Goal: Task Accomplishment & Management: Manage account settings

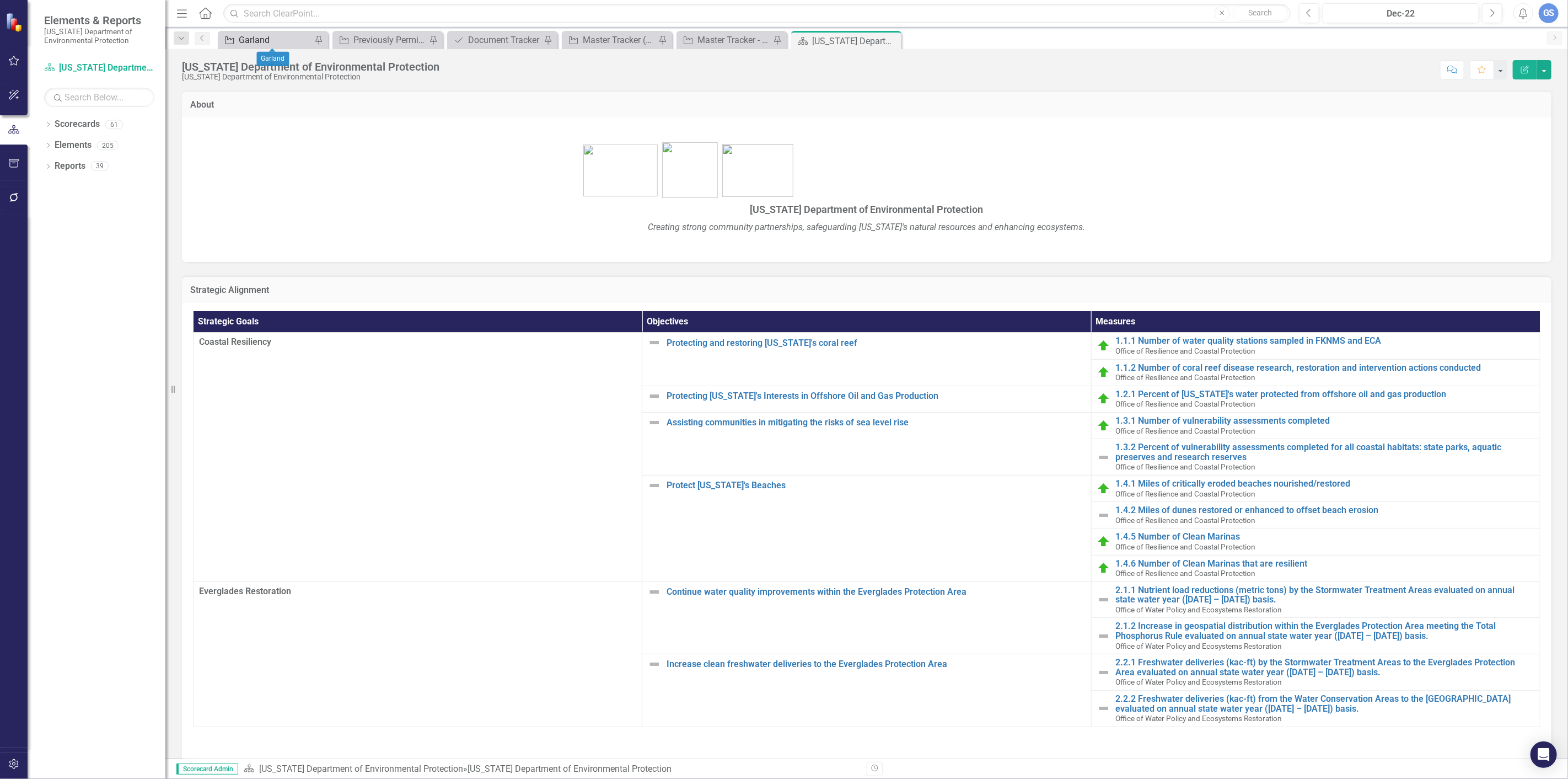
click at [251, 37] on div "Garland" at bounding box center [274, 40] width 72 height 14
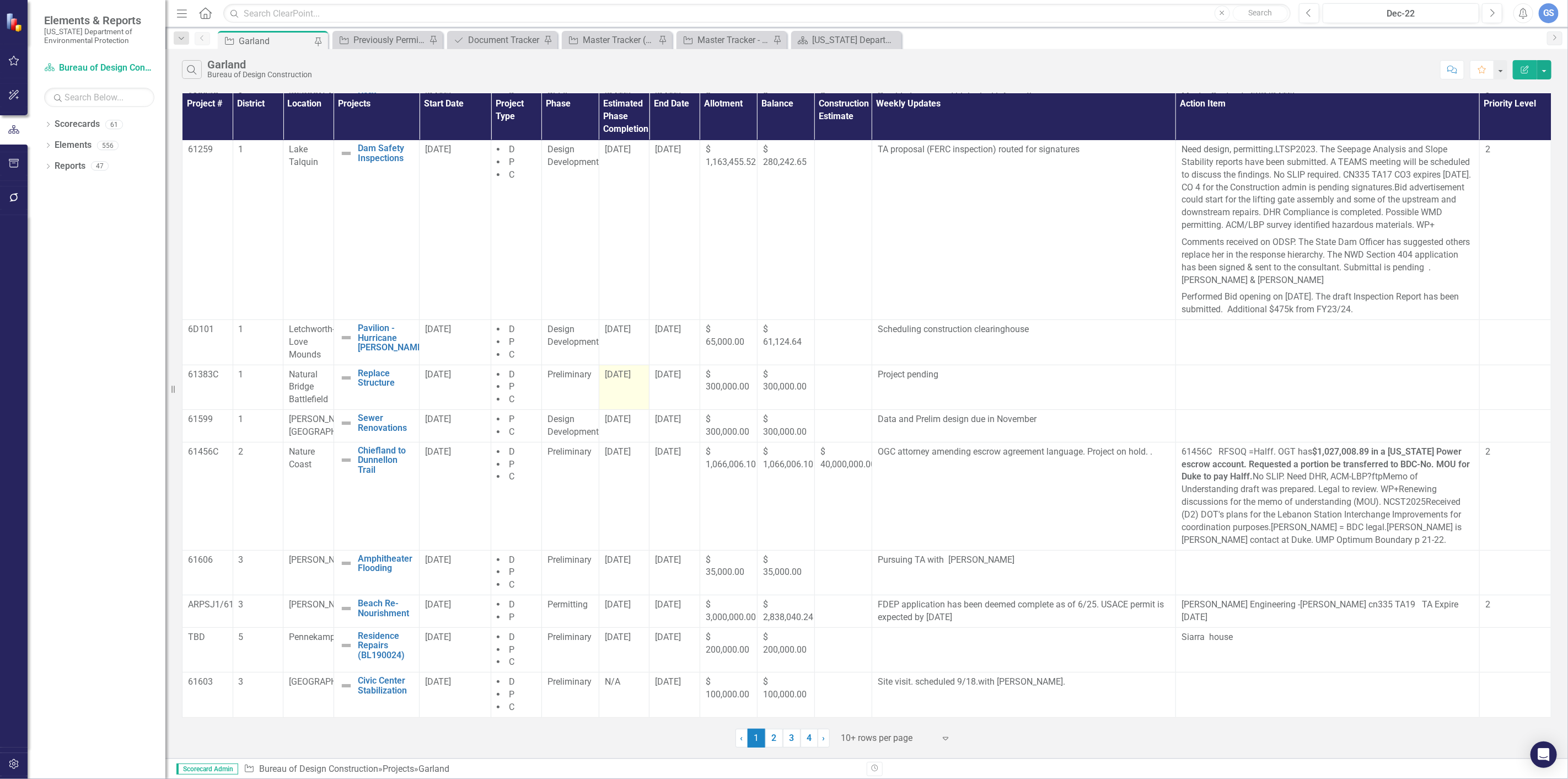
scroll to position [68, 0]
click at [786, 734] on link "3" at bounding box center [791, 737] width 17 height 18
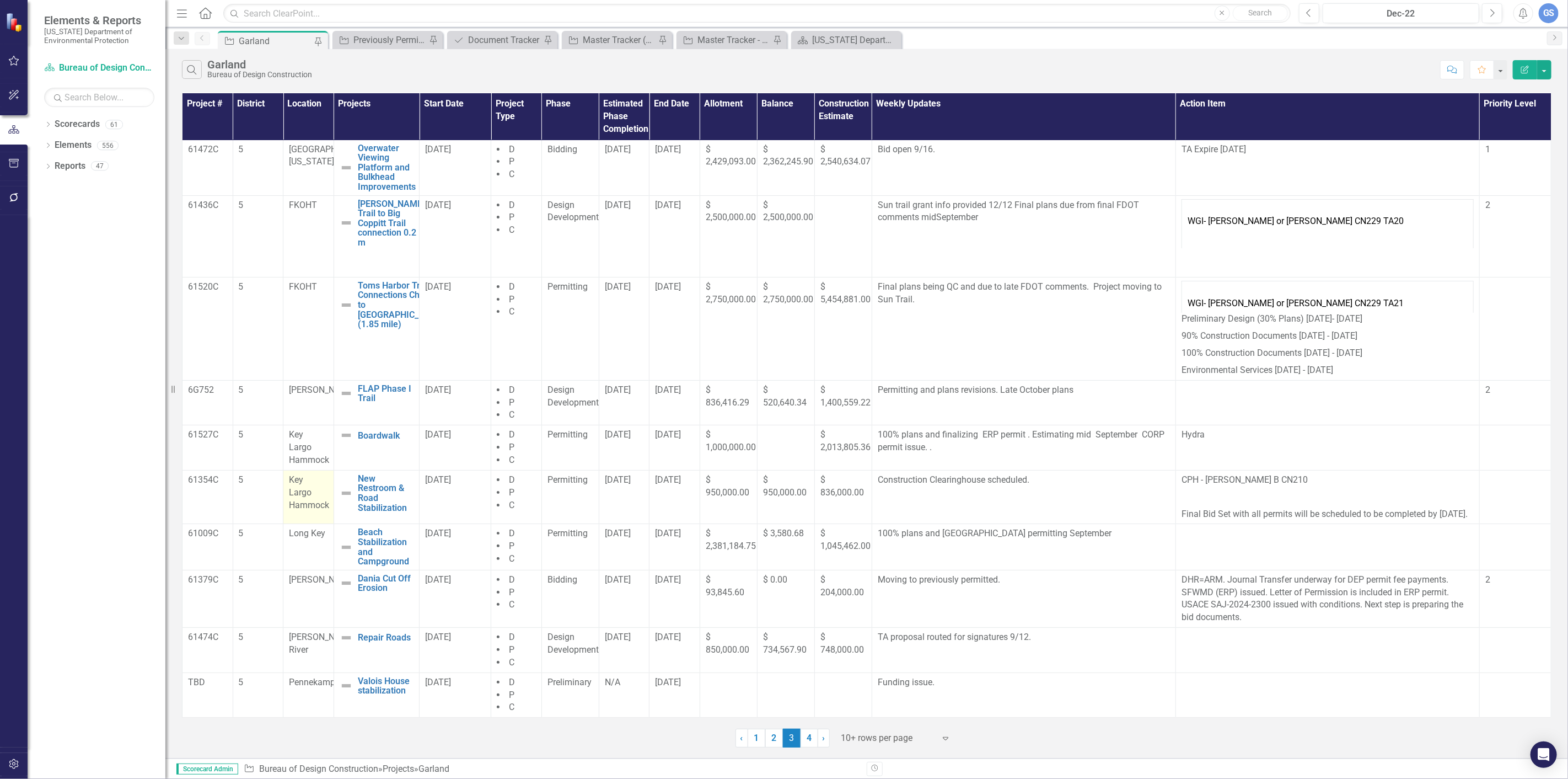
scroll to position [14, 0]
click at [772, 734] on link "2" at bounding box center [774, 737] width 17 height 18
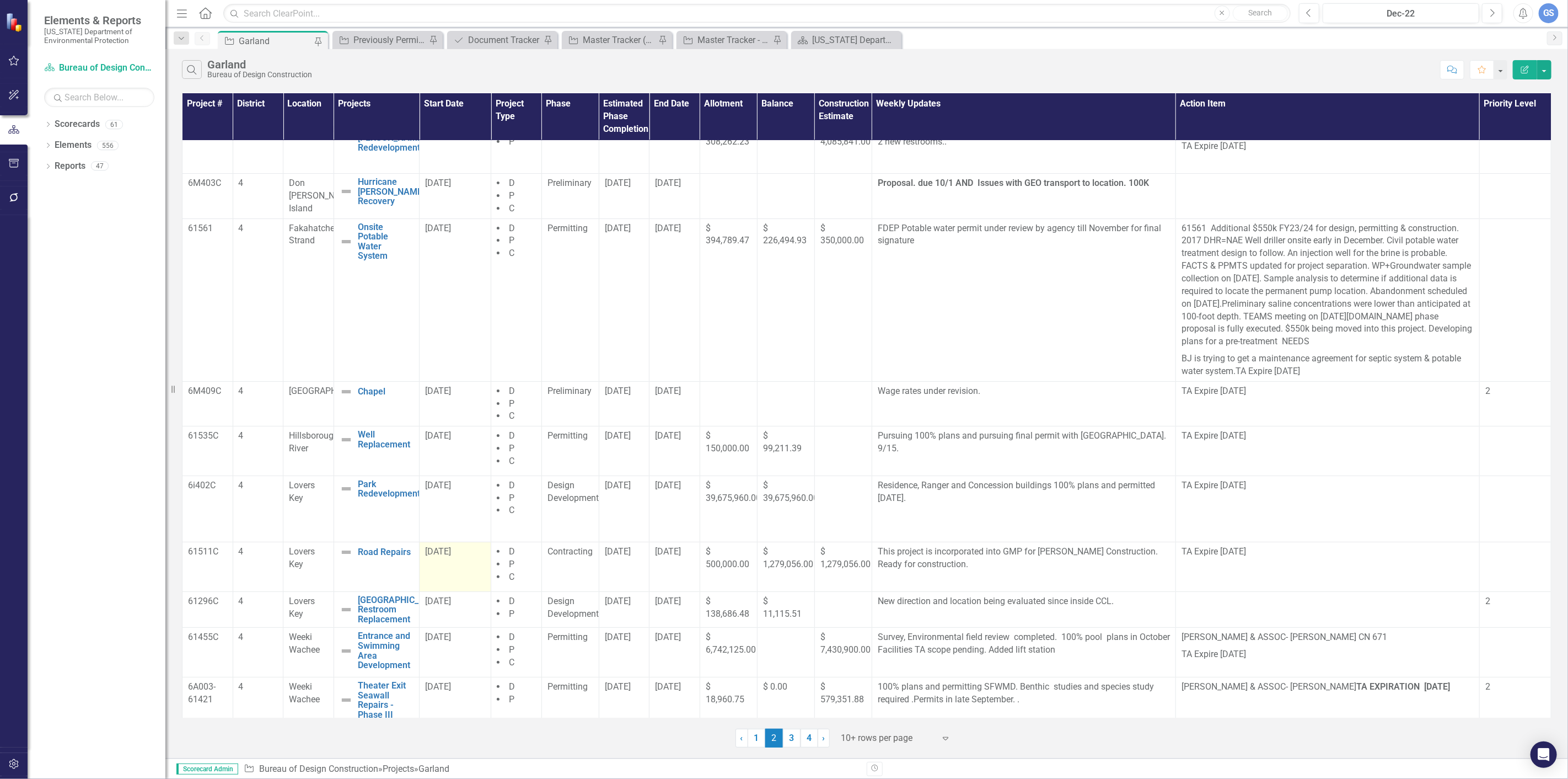
scroll to position [30, 0]
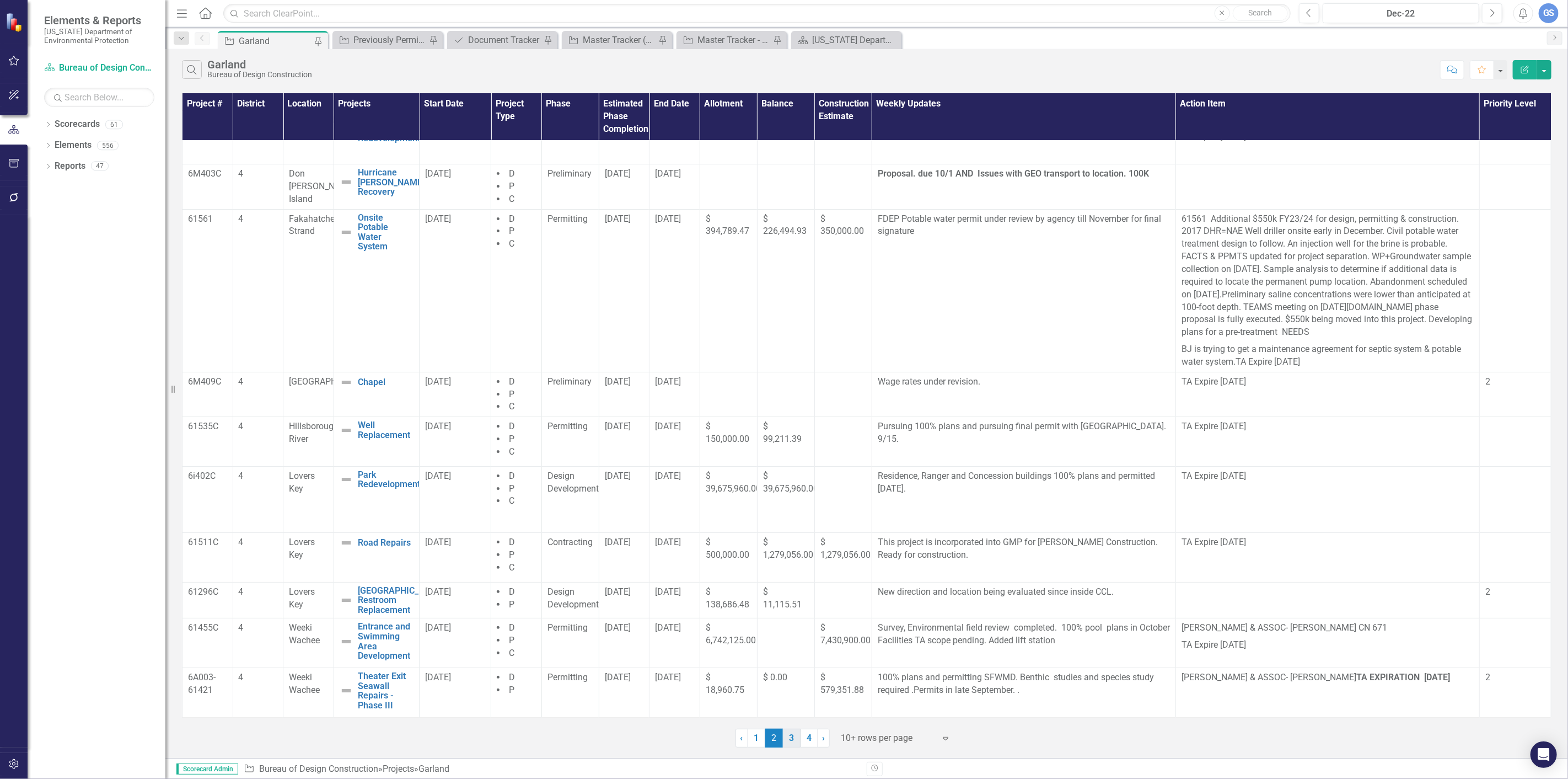
click at [793, 737] on link "3" at bounding box center [791, 737] width 17 height 18
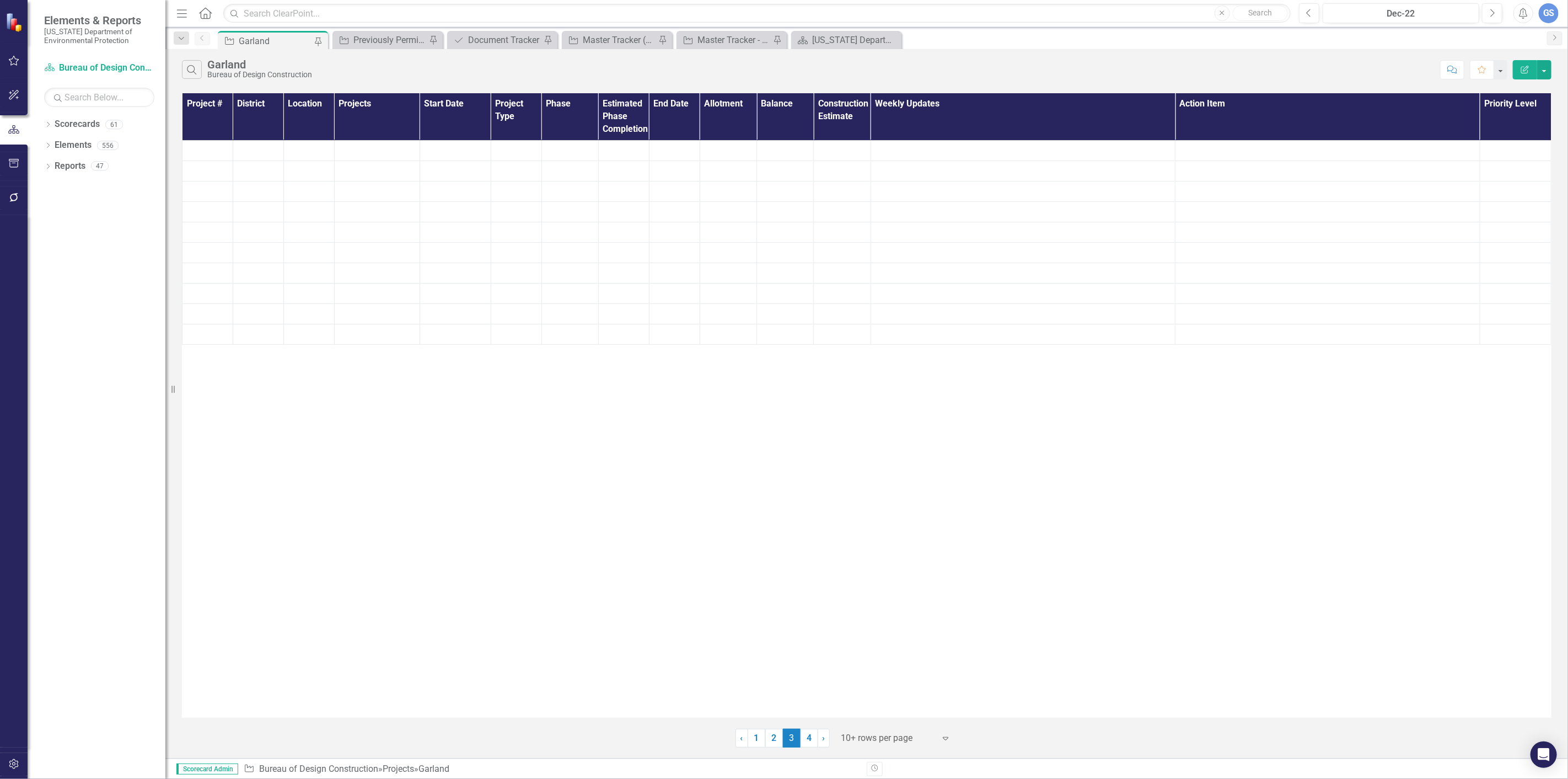
scroll to position [0, 0]
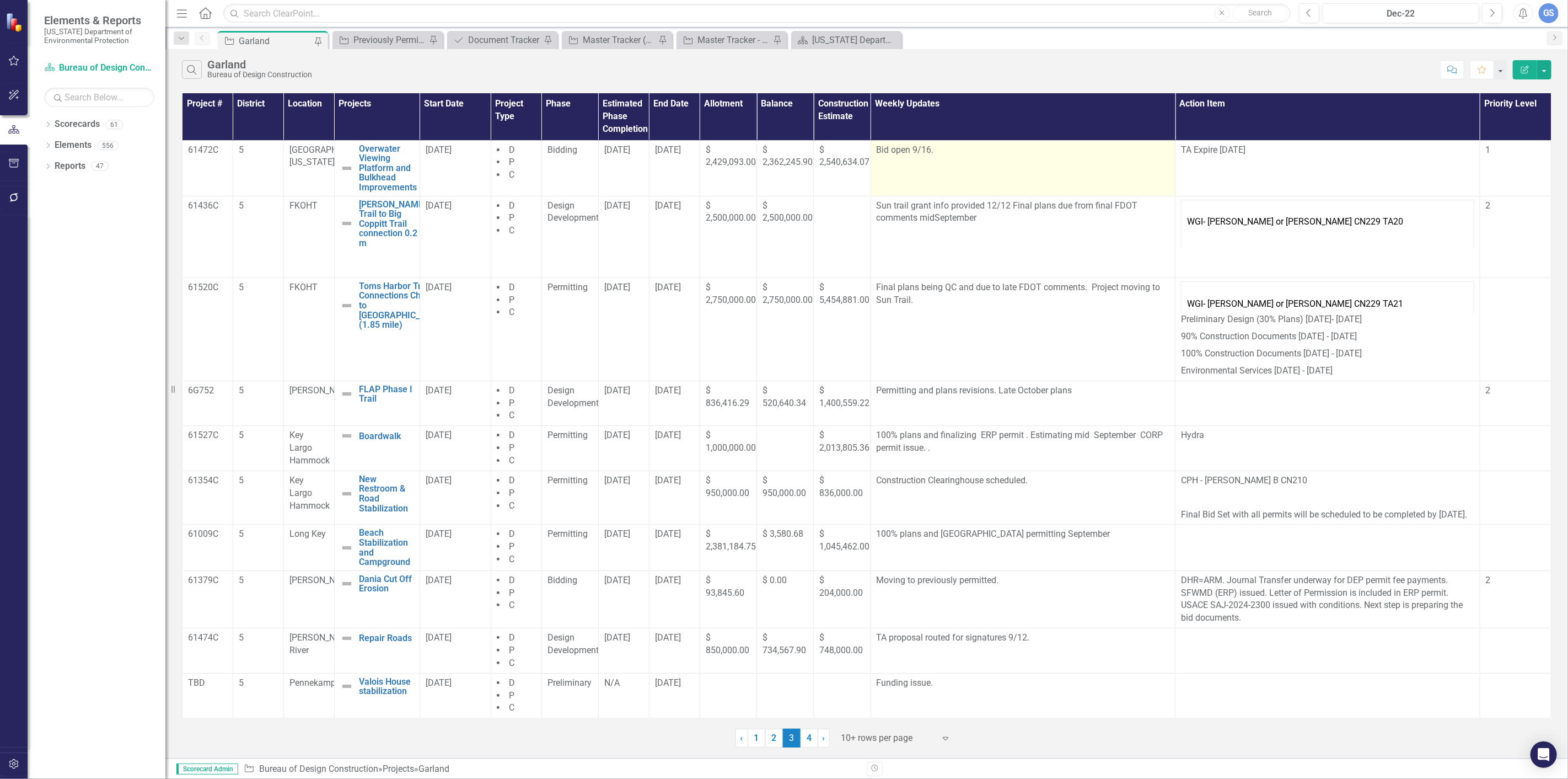
click at [930, 151] on p "Bid open 9/16." at bounding box center [1023, 151] width 293 height 14
click at [930, 152] on p "Bid open 9/16." at bounding box center [1023, 151] width 293 height 14
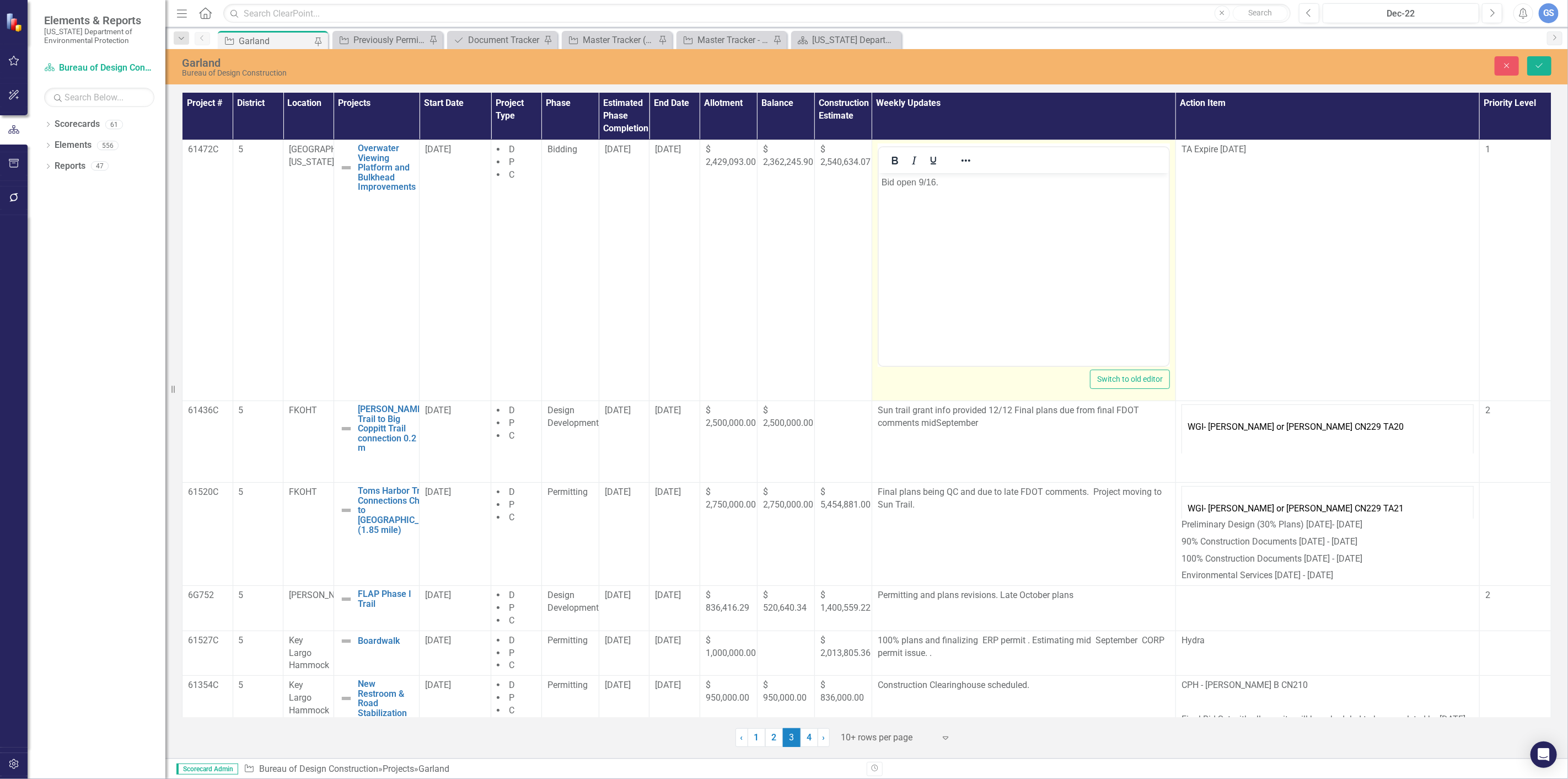
click at [941, 181] on p "Bid open 9/16." at bounding box center [1023, 182] width 285 height 14
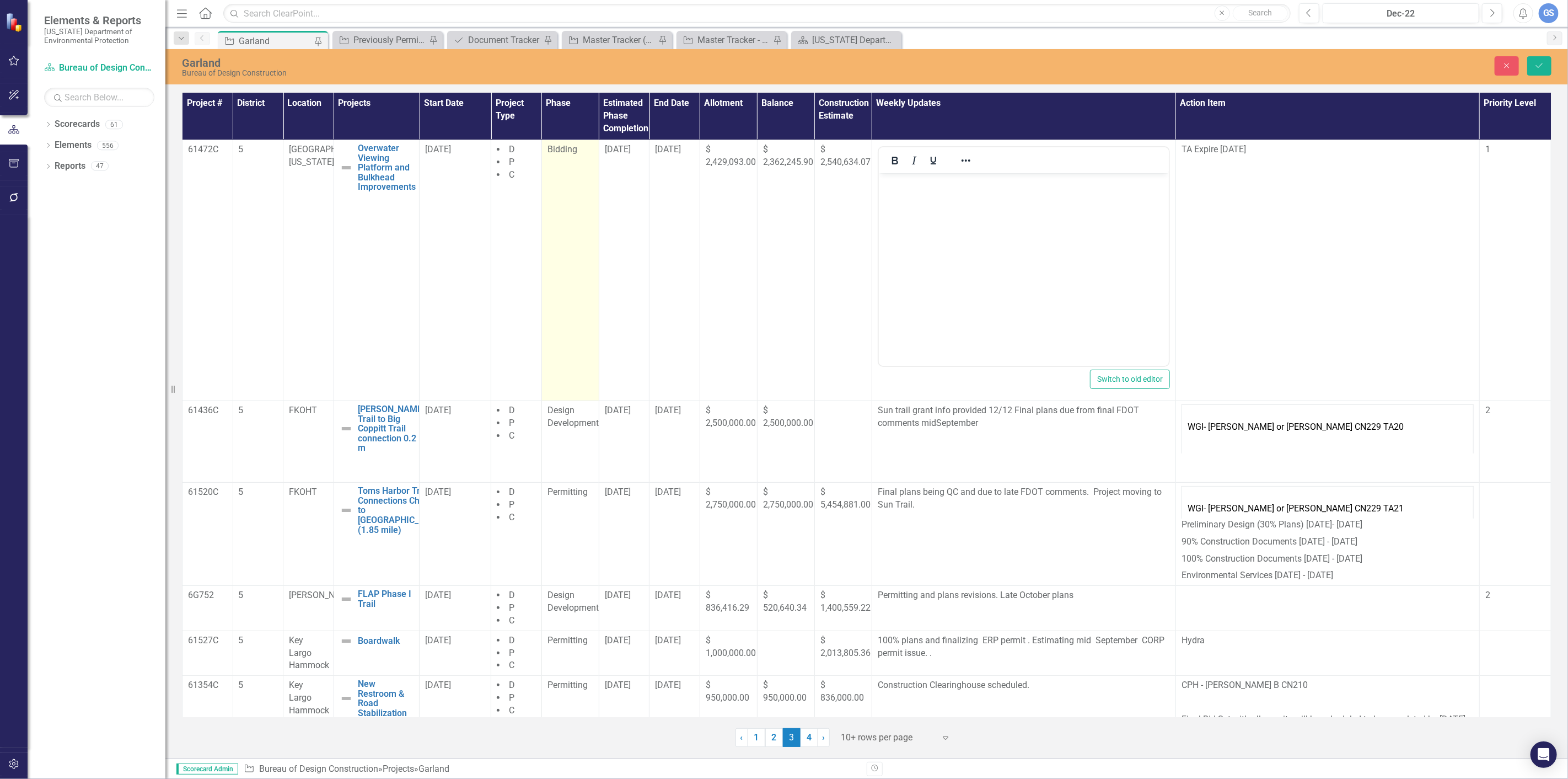
click at [559, 148] on span "Bidding" at bounding box center [562, 149] width 30 height 11
click at [568, 152] on span "Bidding" at bounding box center [562, 149] width 30 height 11
click at [579, 171] on td "Bidding" at bounding box center [569, 270] width 57 height 261
click at [581, 151] on icon "Expand" at bounding box center [582, 153] width 11 height 9
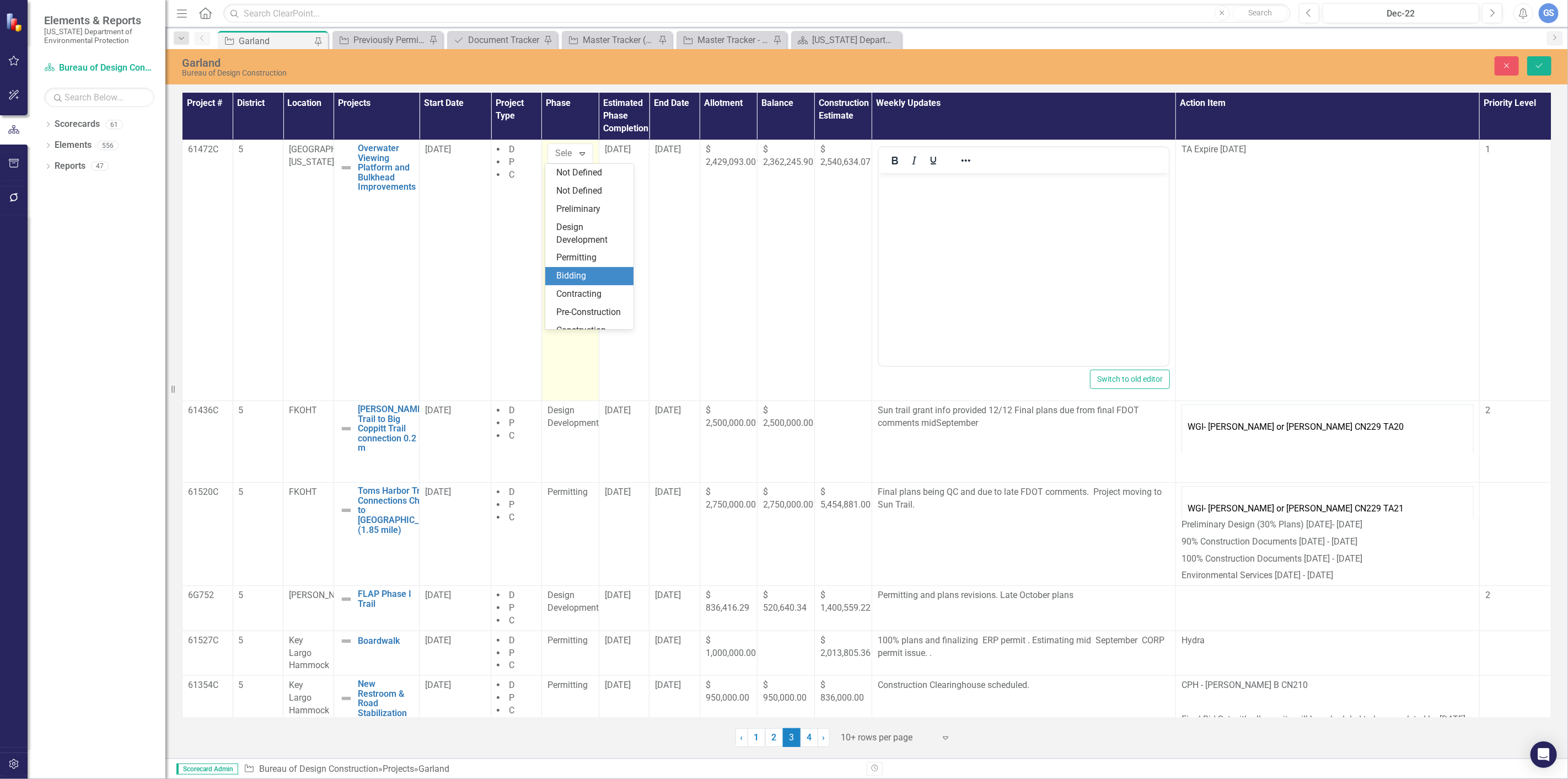
scroll to position [77, 0]
click at [575, 245] on div "Pre-Construction" at bounding box center [591, 247] width 70 height 13
click at [919, 208] on body "Rich Text Area. Press ALT-0 for help." at bounding box center [1023, 255] width 290 height 165
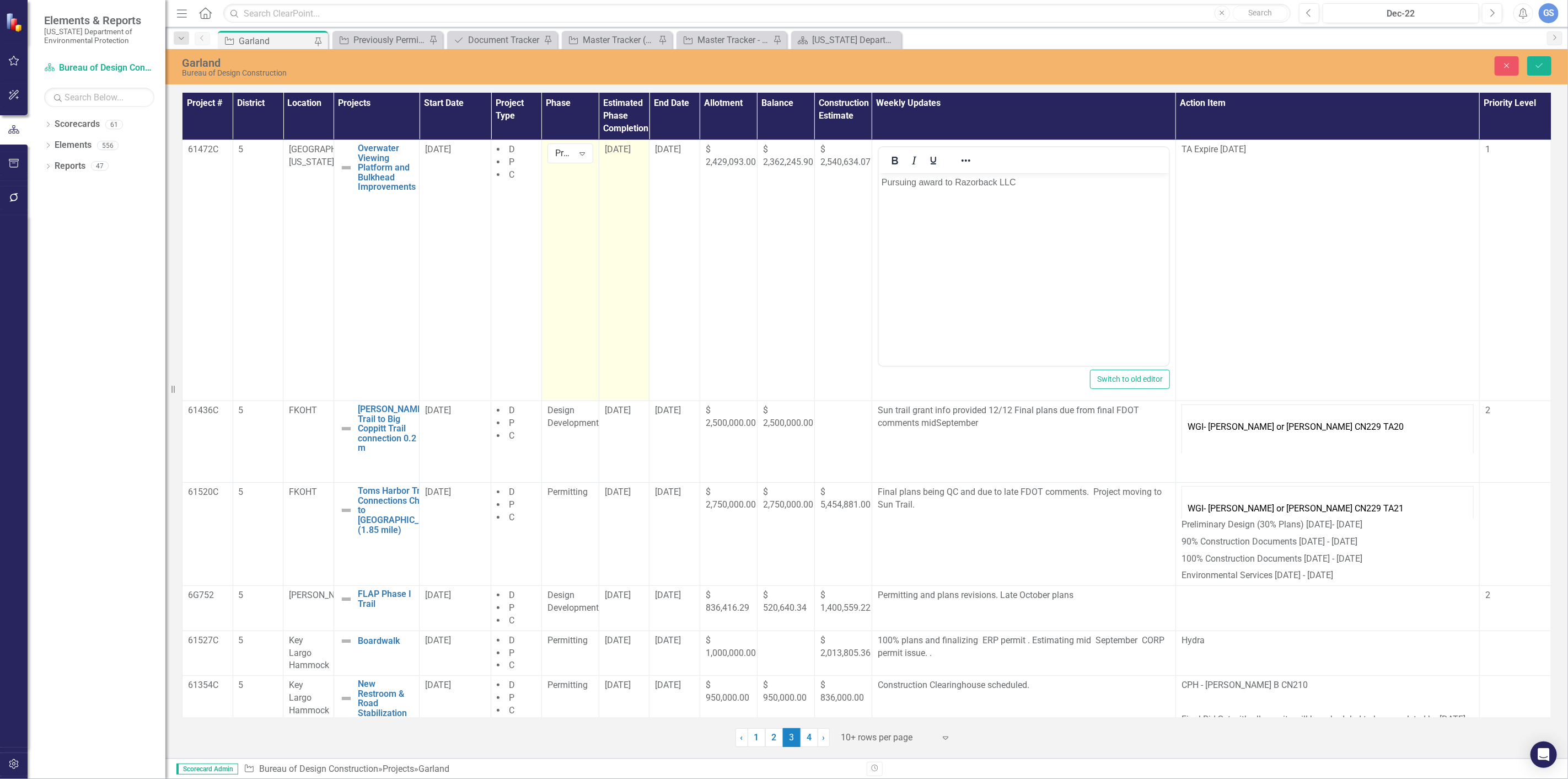
click at [623, 152] on span "[DATE]" at bounding box center [618, 149] width 26 height 11
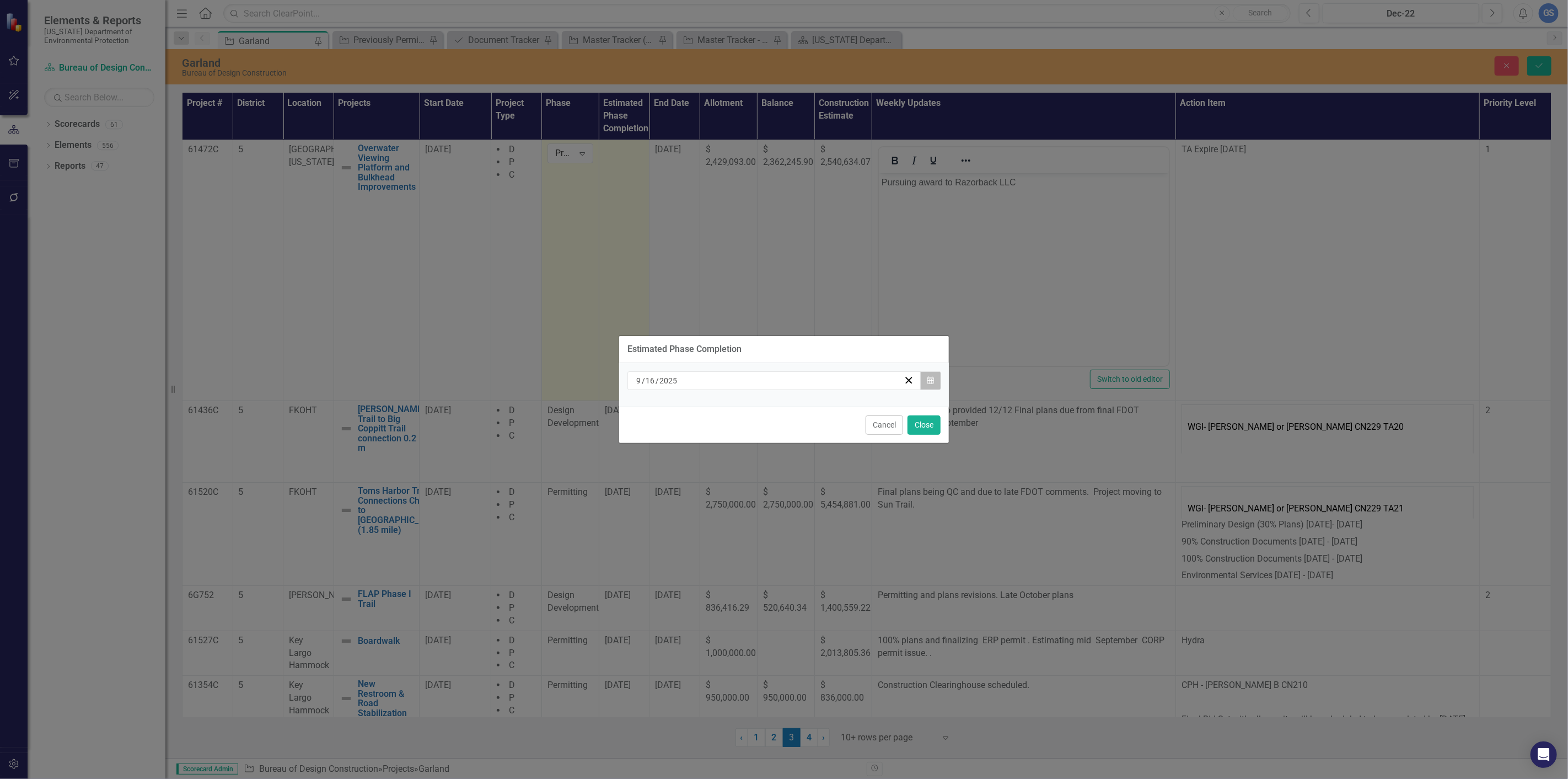
click at [929, 377] on icon "Calendar" at bounding box center [930, 380] width 7 height 8
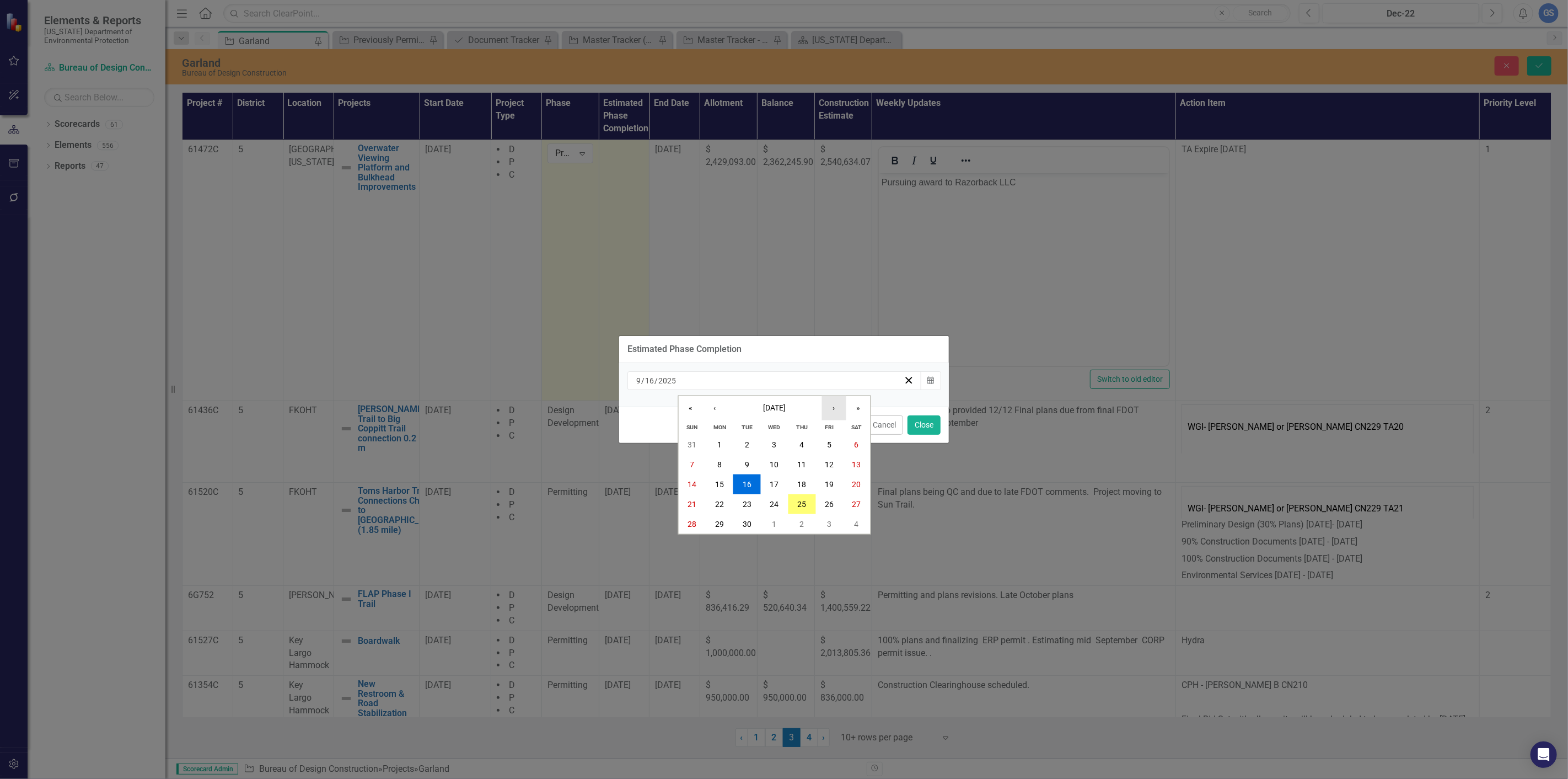
click at [832, 405] on button "›" at bounding box center [834, 407] width 24 height 24
click at [827, 520] on abbr "31" at bounding box center [829, 523] width 9 height 9
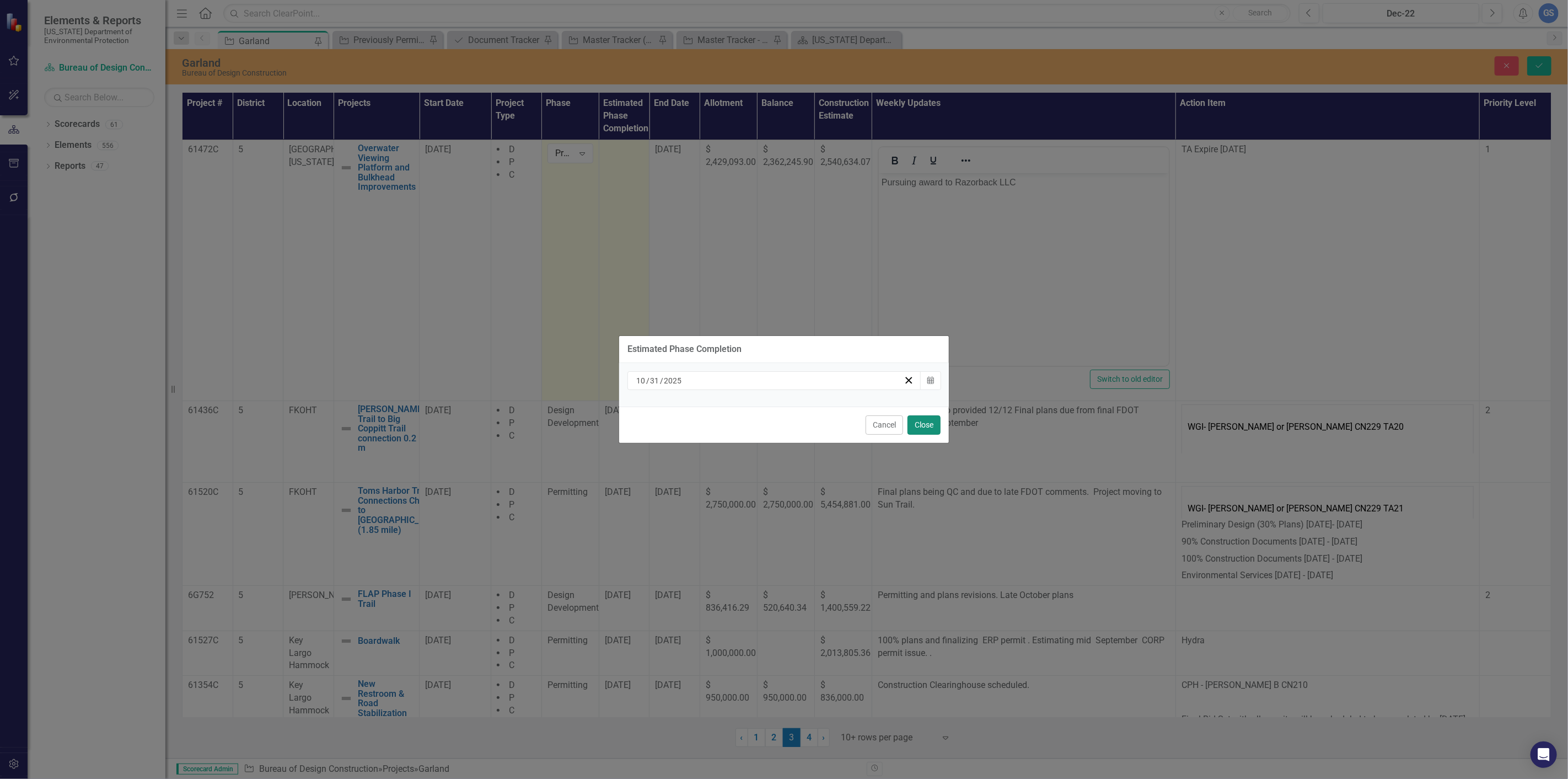
click at [923, 425] on button "Close" at bounding box center [923, 425] width 33 height 19
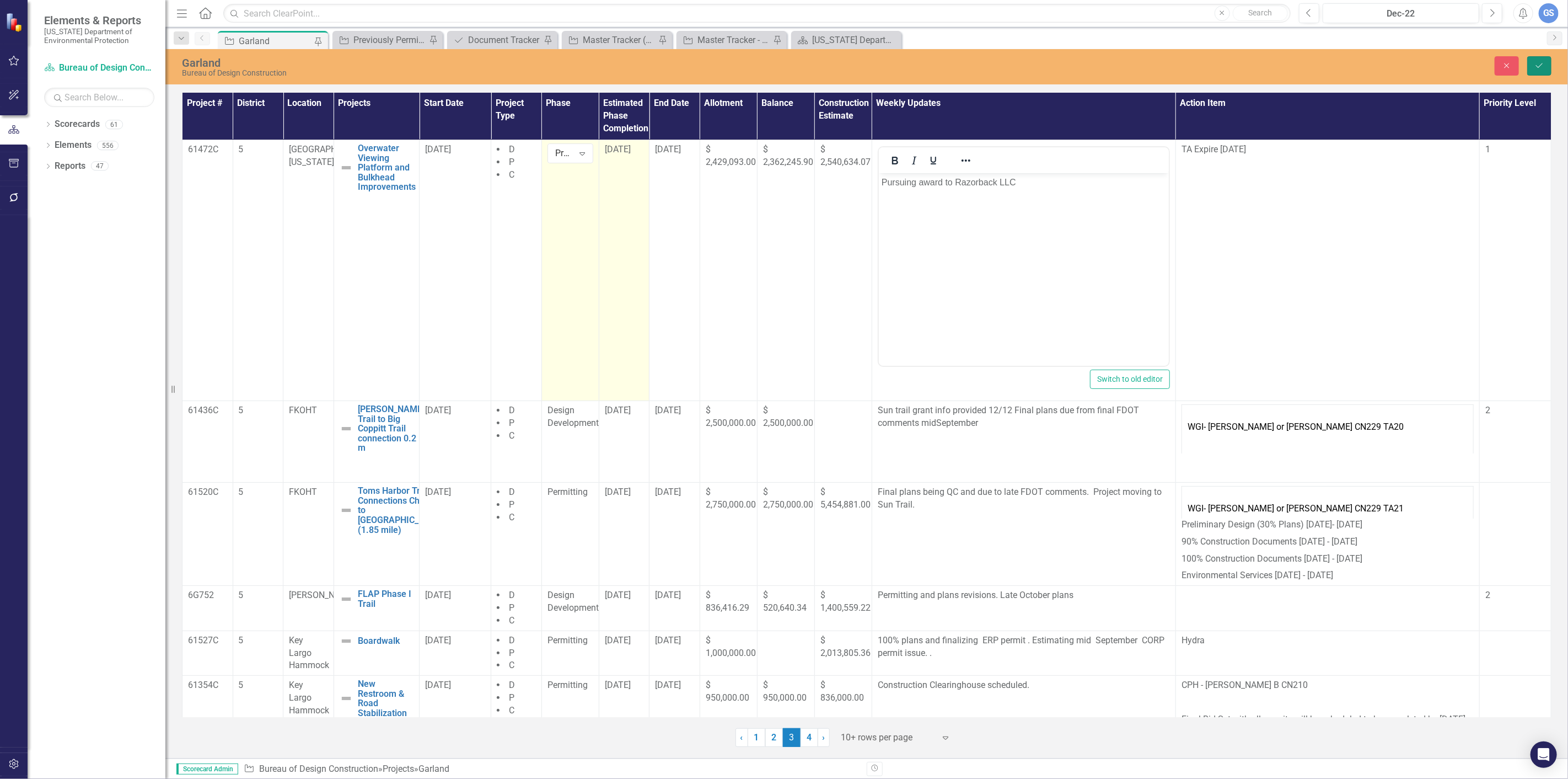
click at [1537, 60] on button "Save" at bounding box center [1539, 66] width 24 height 19
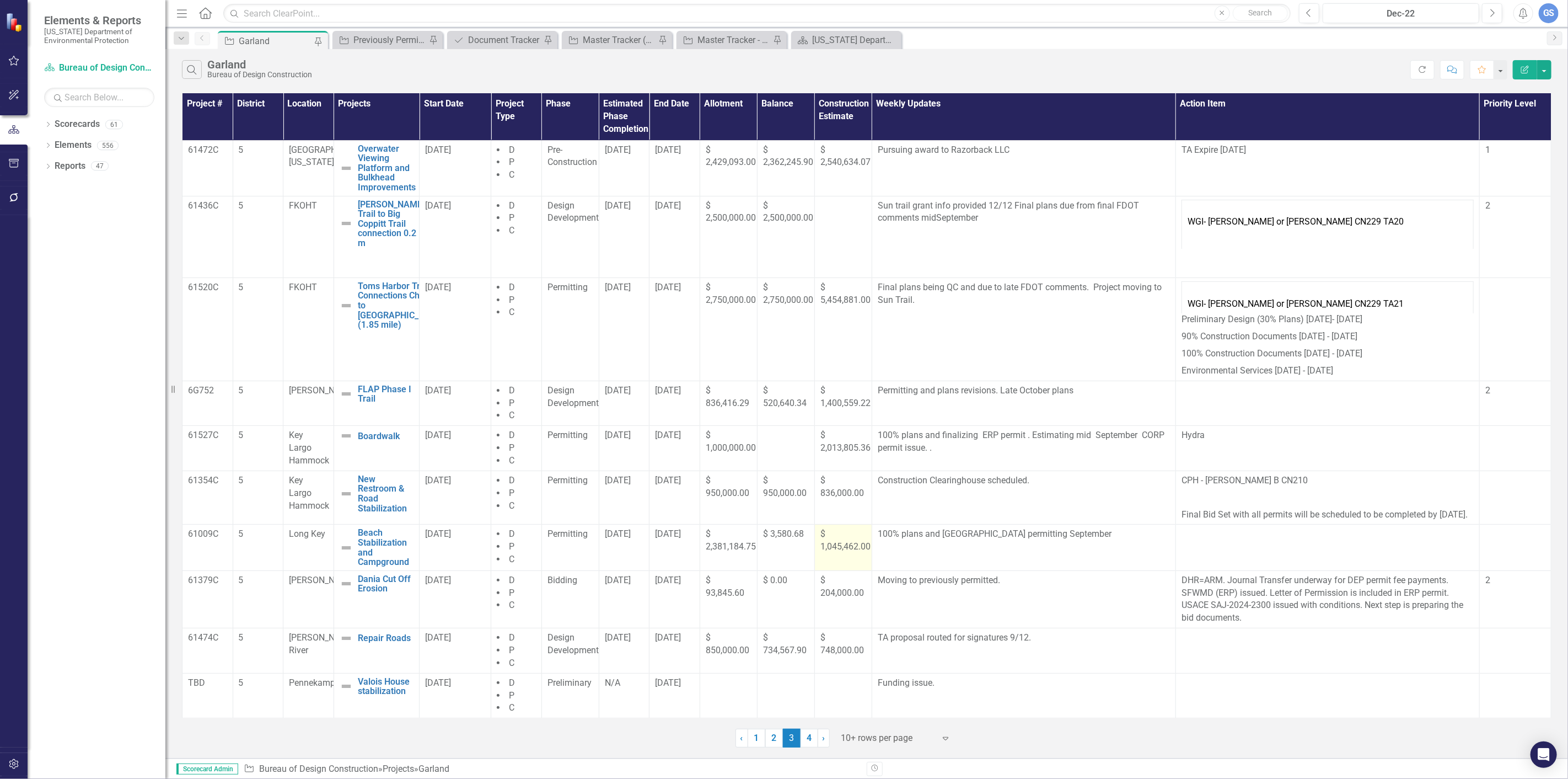
scroll to position [14, 0]
click at [805, 740] on link "4" at bounding box center [810, 737] width 17 height 18
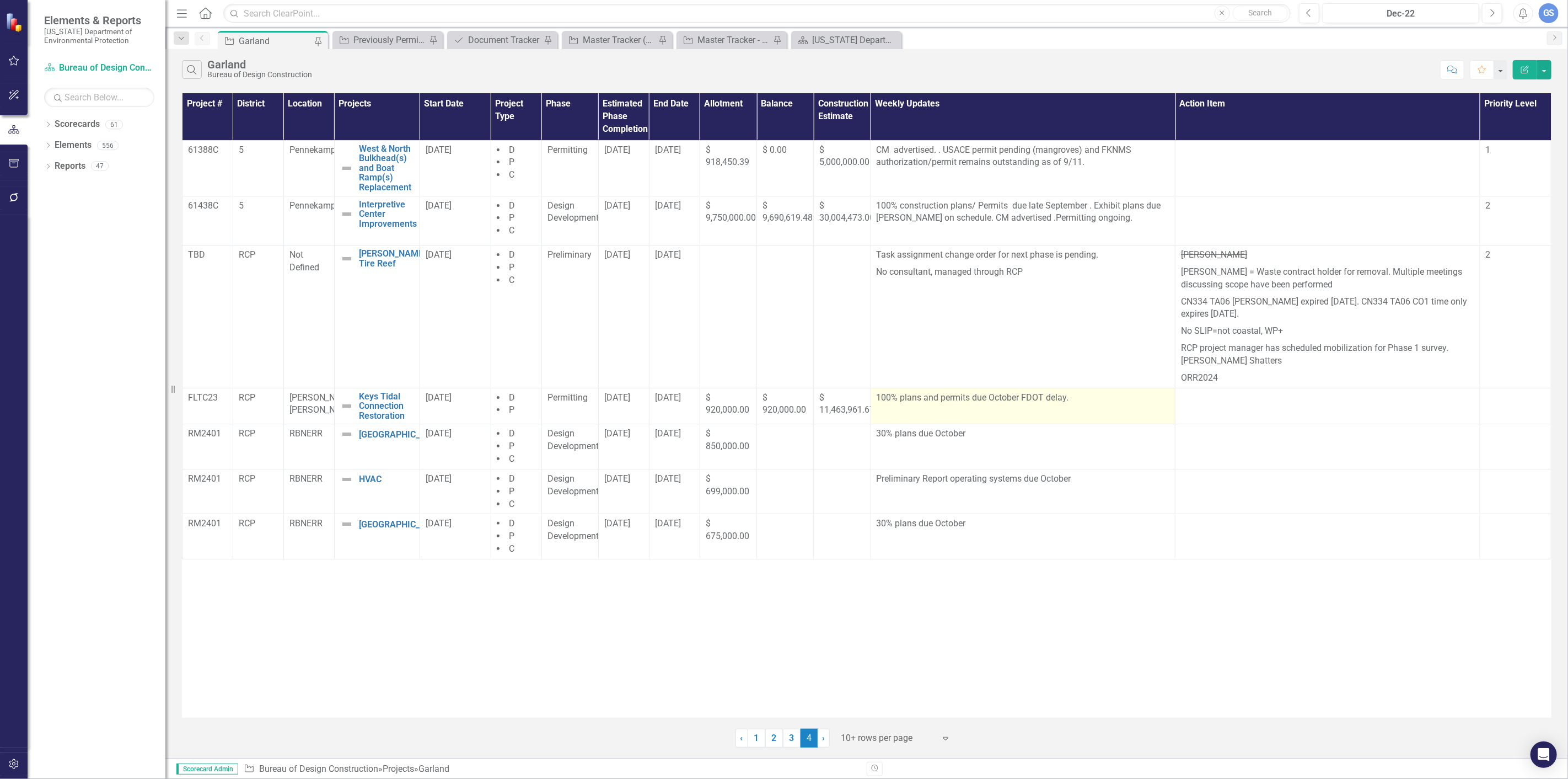
click at [1070, 403] on p "100% plans and permits due October FDOT delay." at bounding box center [1023, 398] width 293 height 13
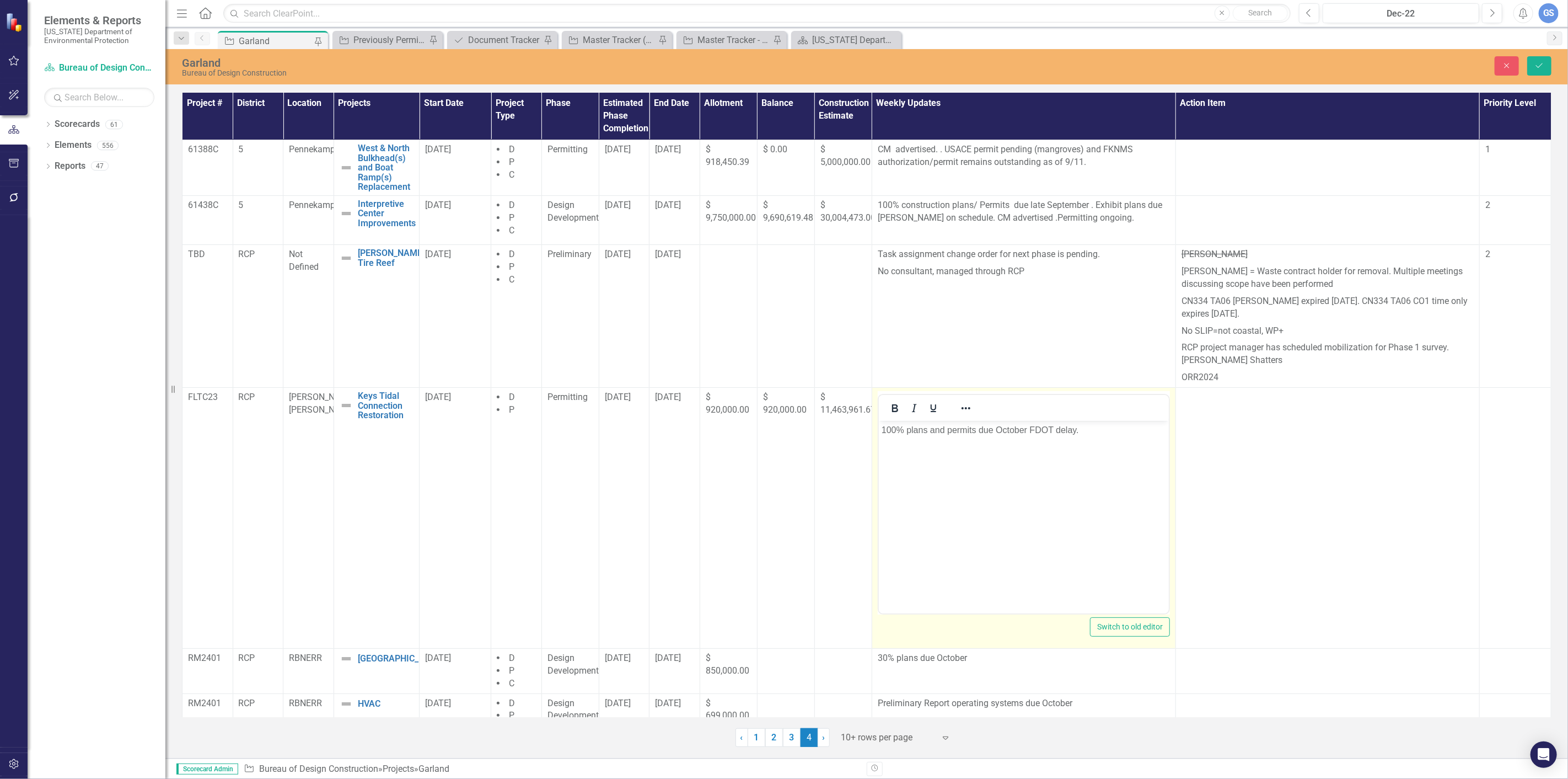
click at [1087, 431] on p "100% plans and permits due October FDOT delay." at bounding box center [1023, 430] width 285 height 14
click at [907, 431] on p "due to permits and design issue with new subdivision" at bounding box center [1023, 430] width 285 height 14
click at [1087, 431] on p "FDOT permits and design issue with new subdivision" at bounding box center [1023, 430] width 285 height 14
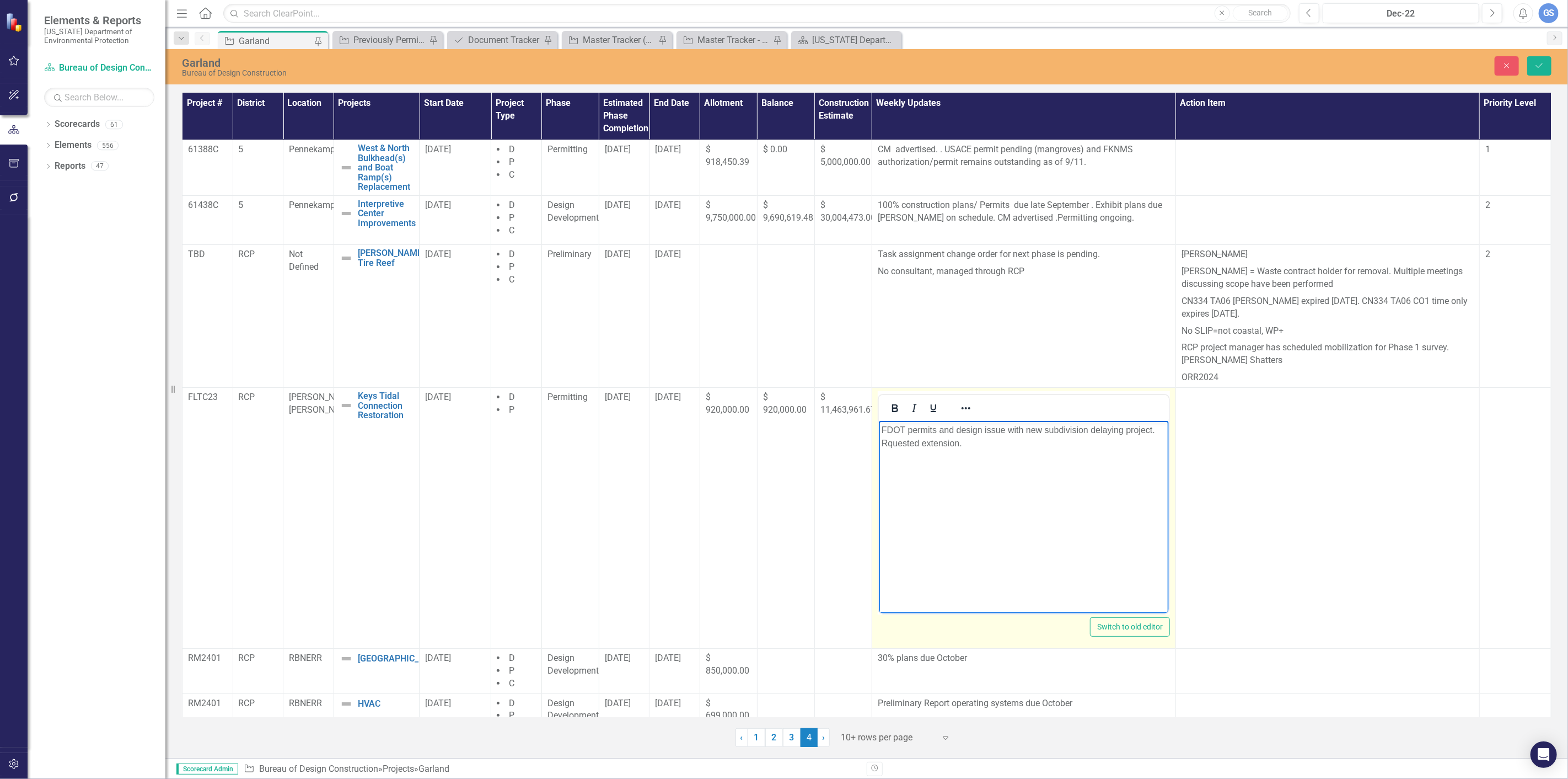
click at [886, 443] on p "FDOT permits and design issue with new subdivision delaying project. Rquested e…" at bounding box center [1023, 435] width 285 height 26
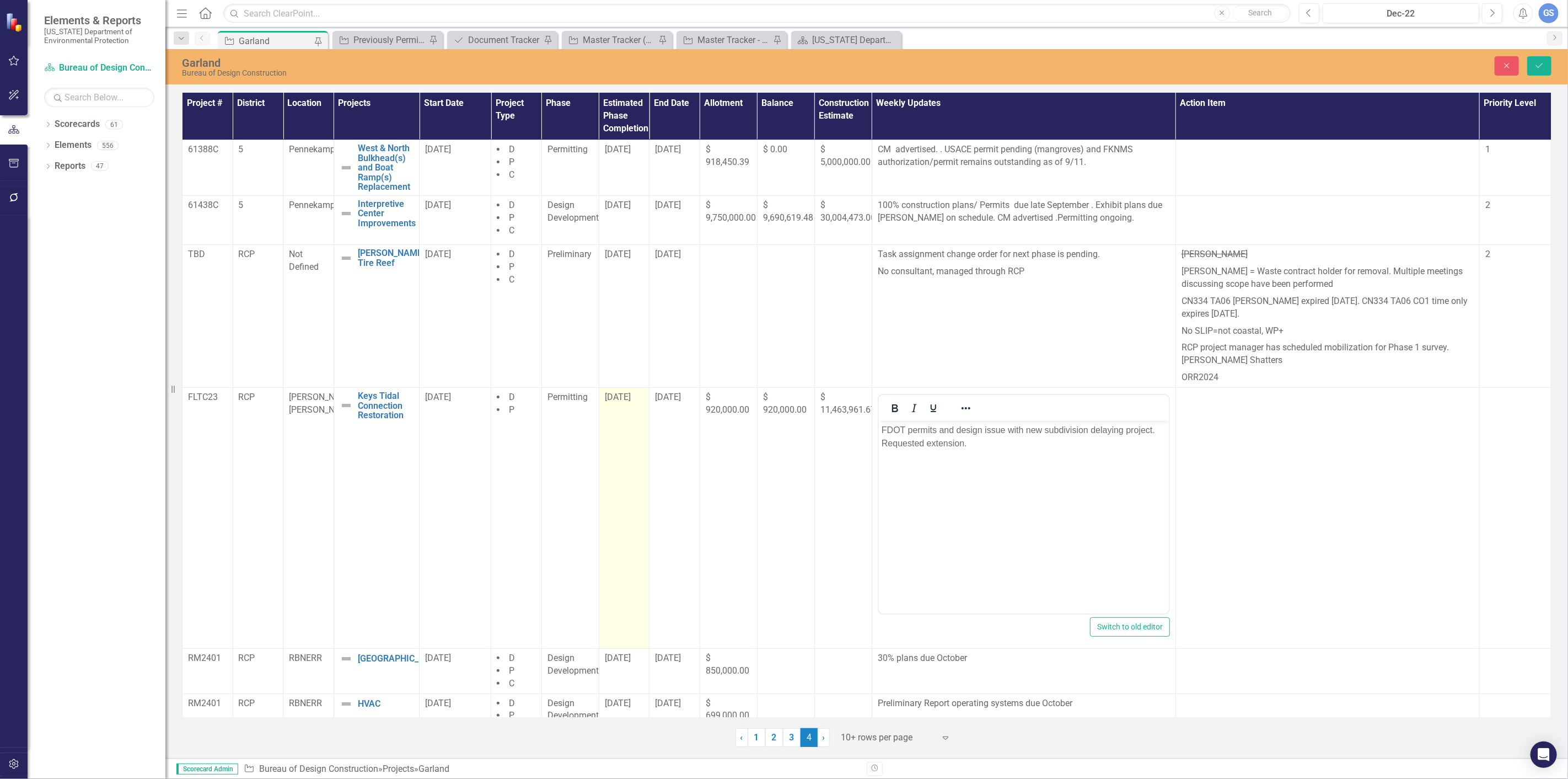
click at [617, 400] on span "[DATE]" at bounding box center [618, 397] width 26 height 11
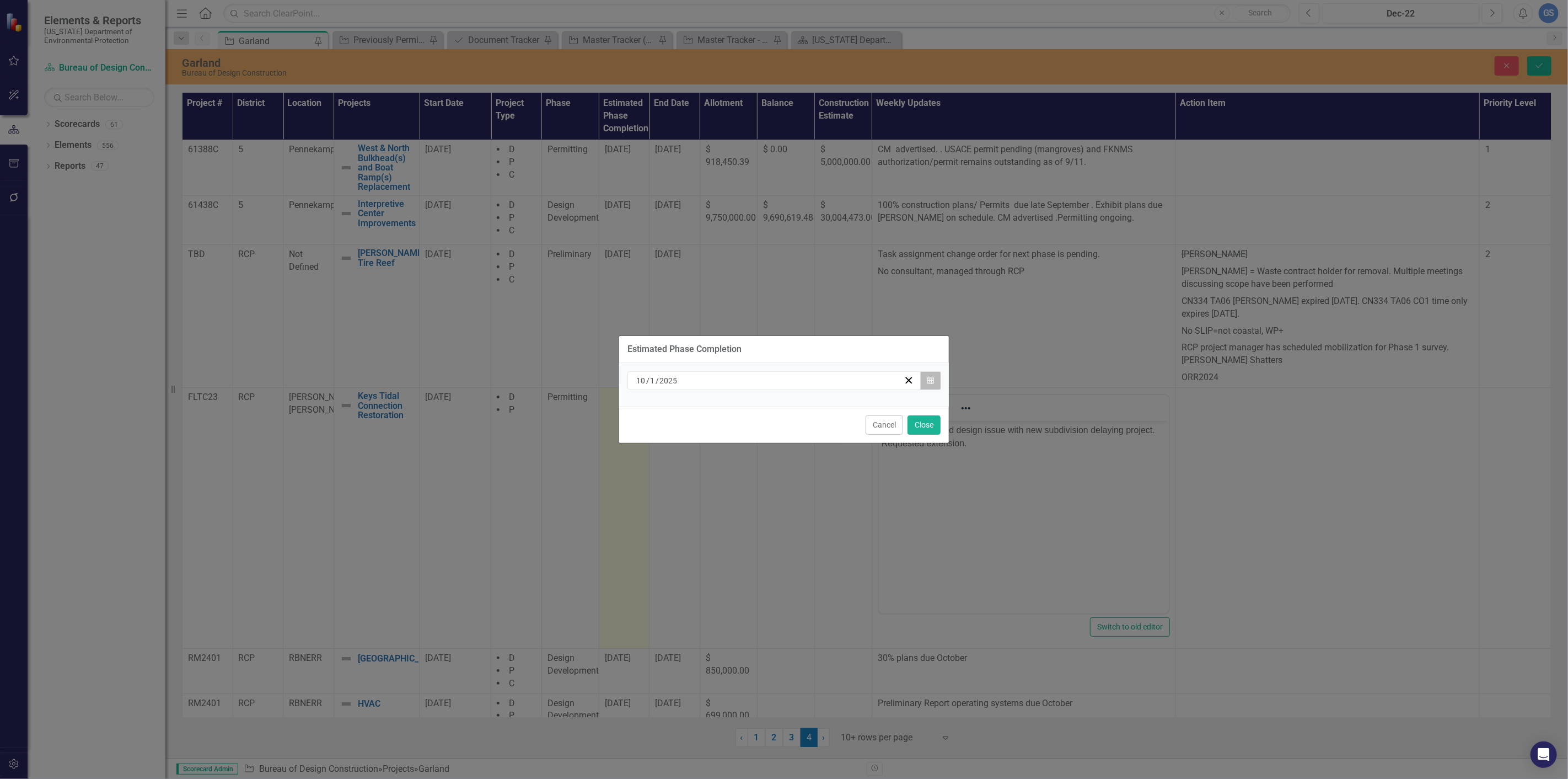
click at [929, 376] on icon "Calendar" at bounding box center [930, 380] width 7 height 8
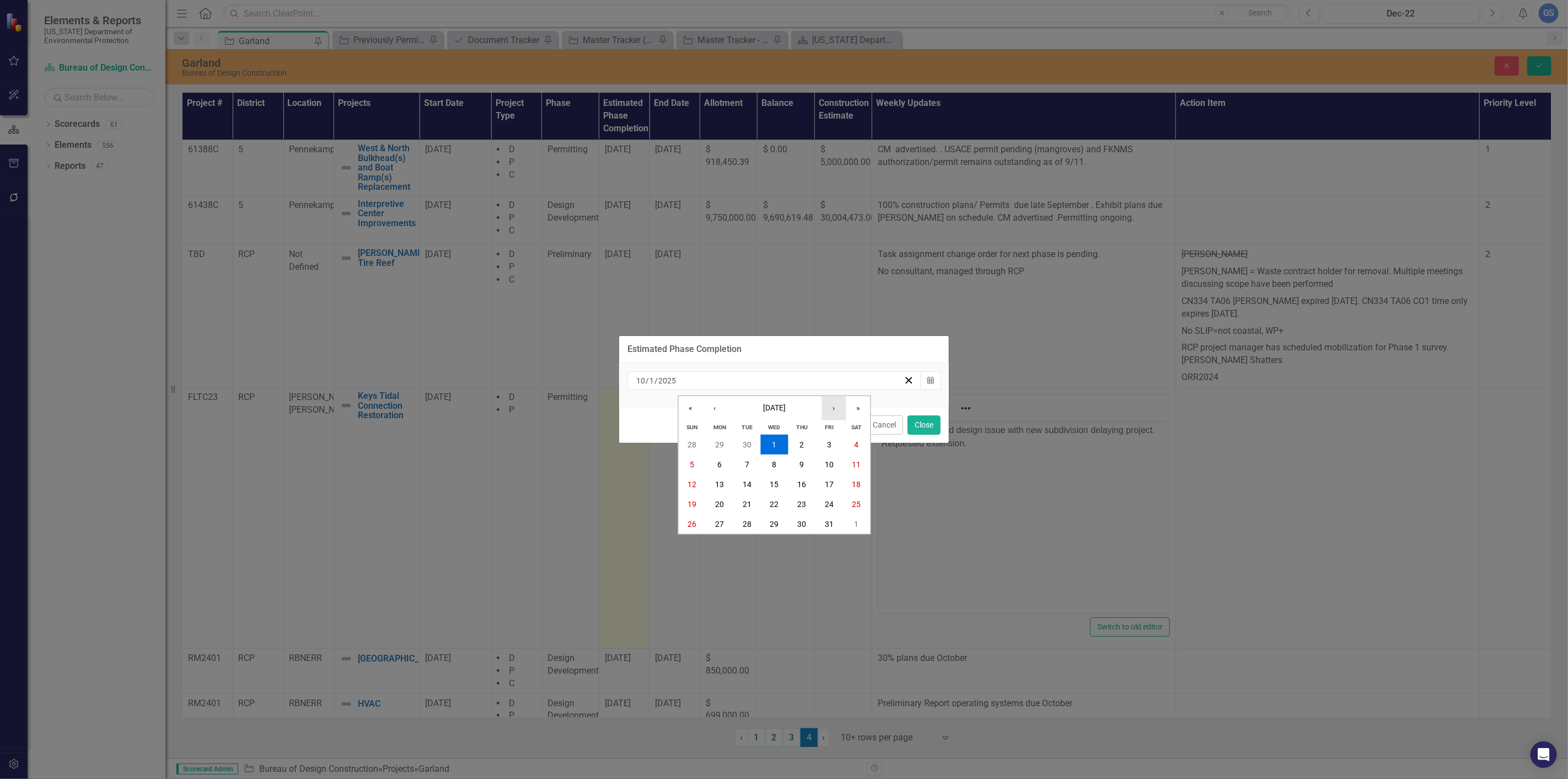
click at [831, 401] on button "›" at bounding box center [834, 407] width 24 height 24
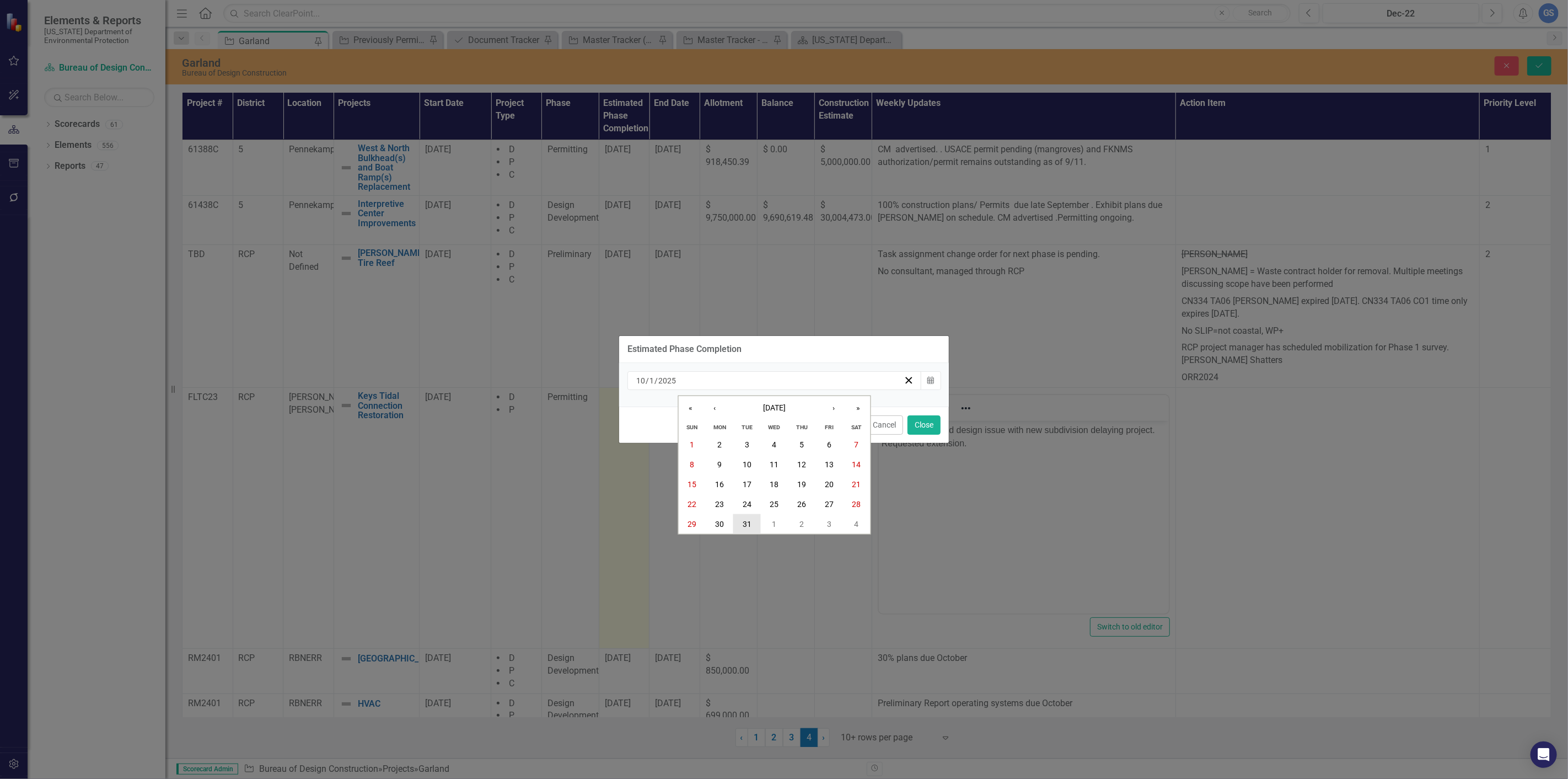
click at [744, 519] on abbr "31" at bounding box center [747, 523] width 9 height 9
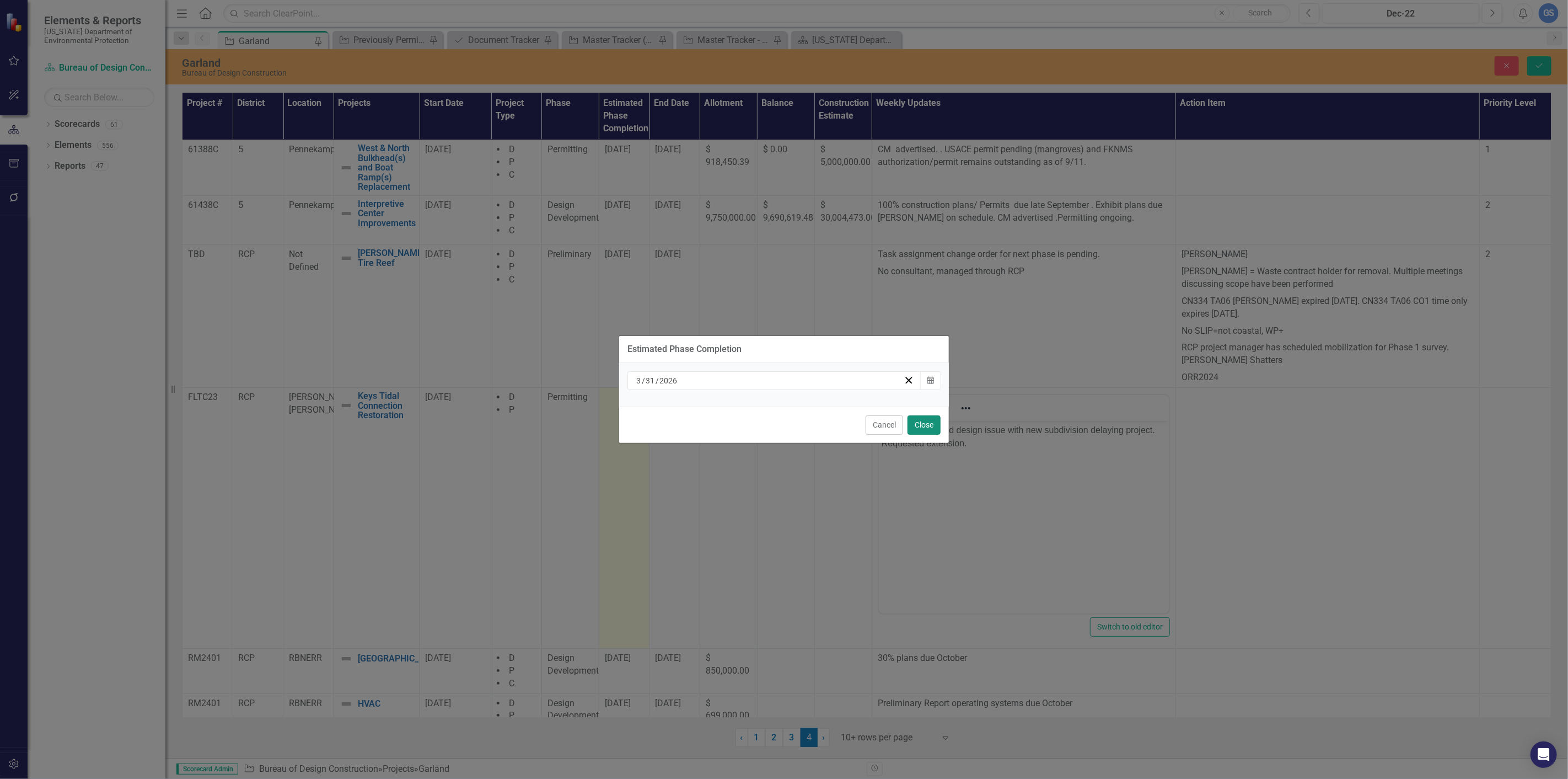
click at [922, 419] on button "Close" at bounding box center [923, 425] width 33 height 19
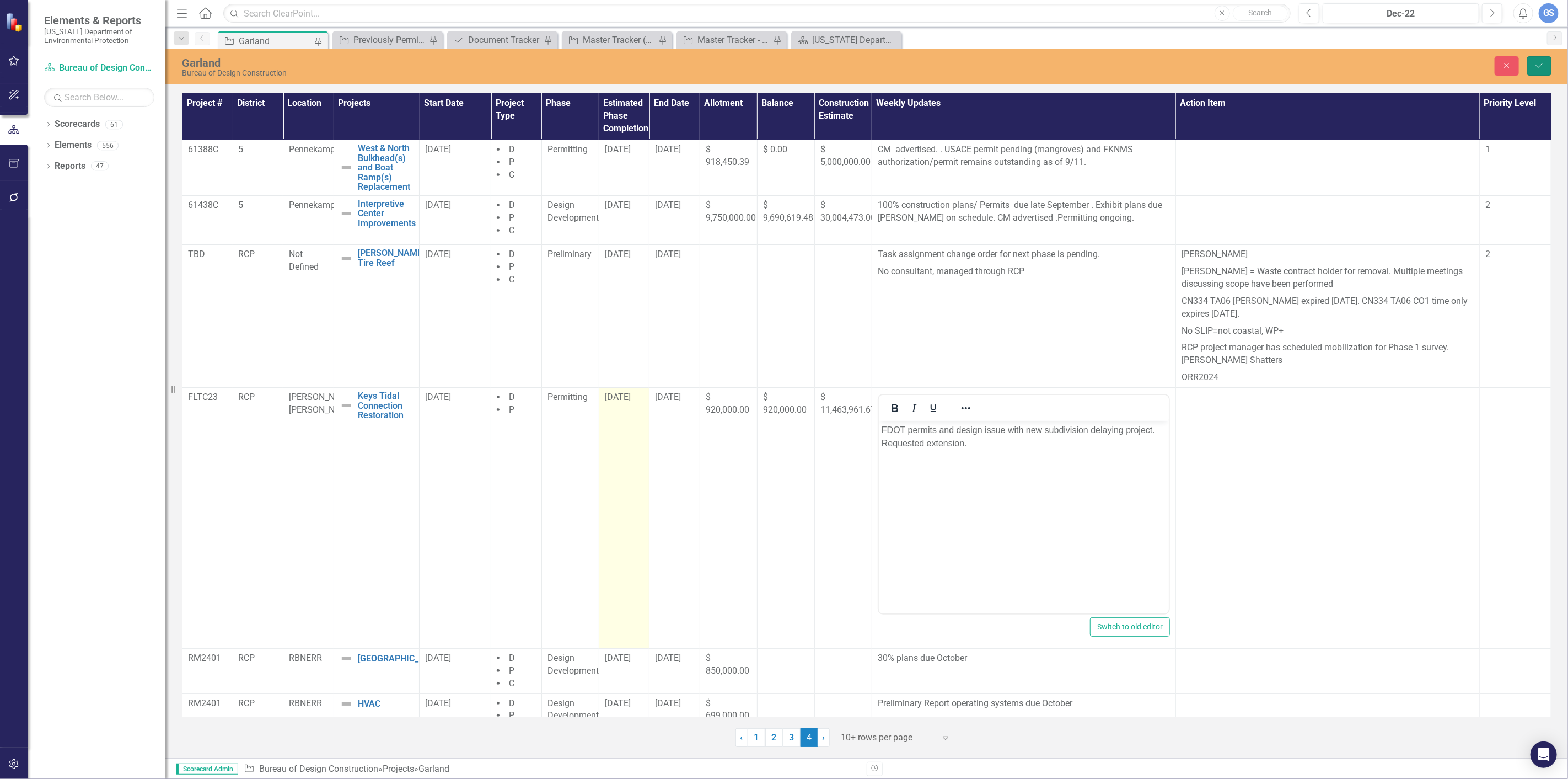
click at [1539, 69] on button "Save" at bounding box center [1539, 66] width 24 height 19
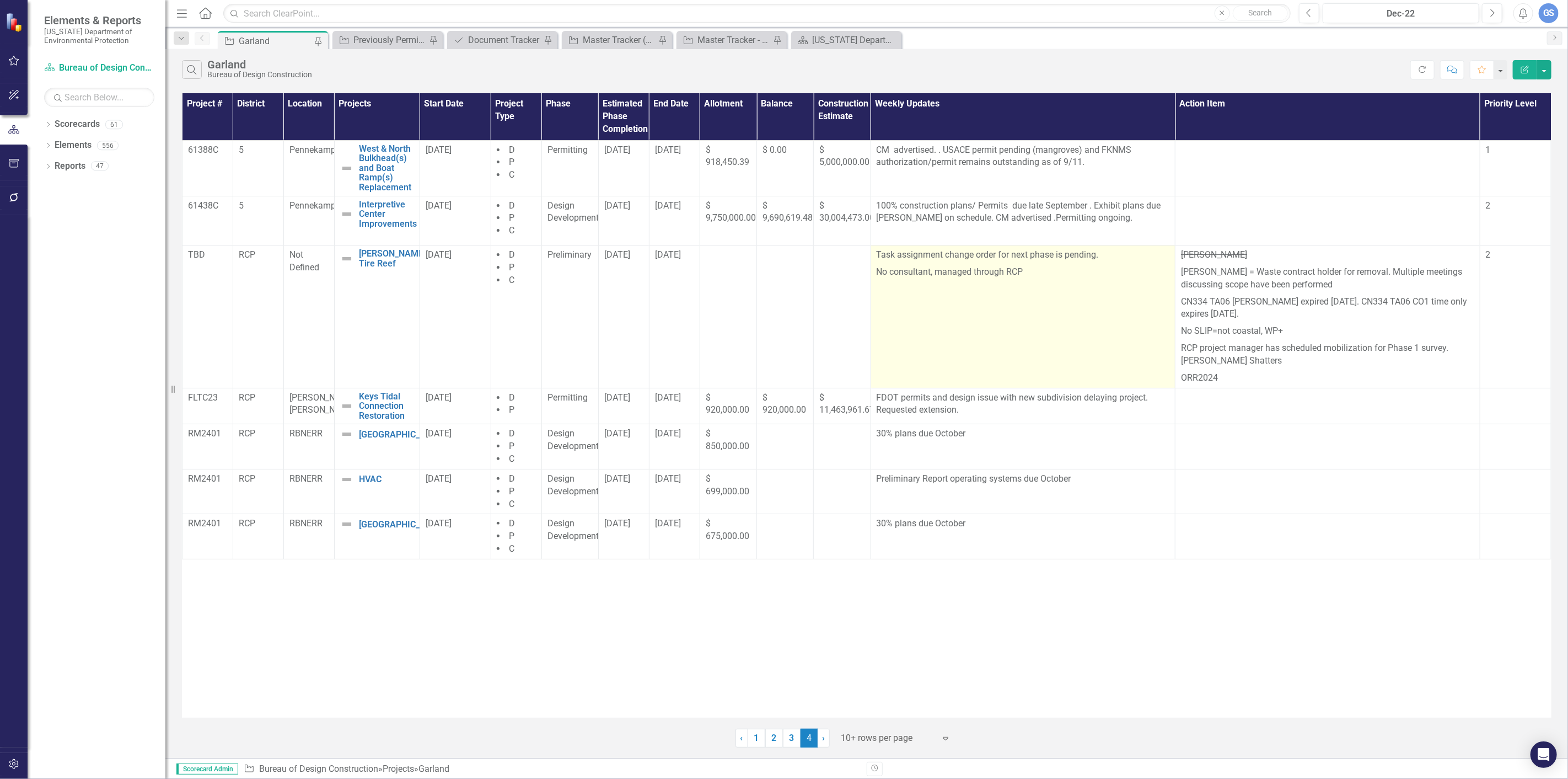
click at [1028, 272] on p "No consultant, managed through RCP" at bounding box center [1023, 270] width 293 height 14
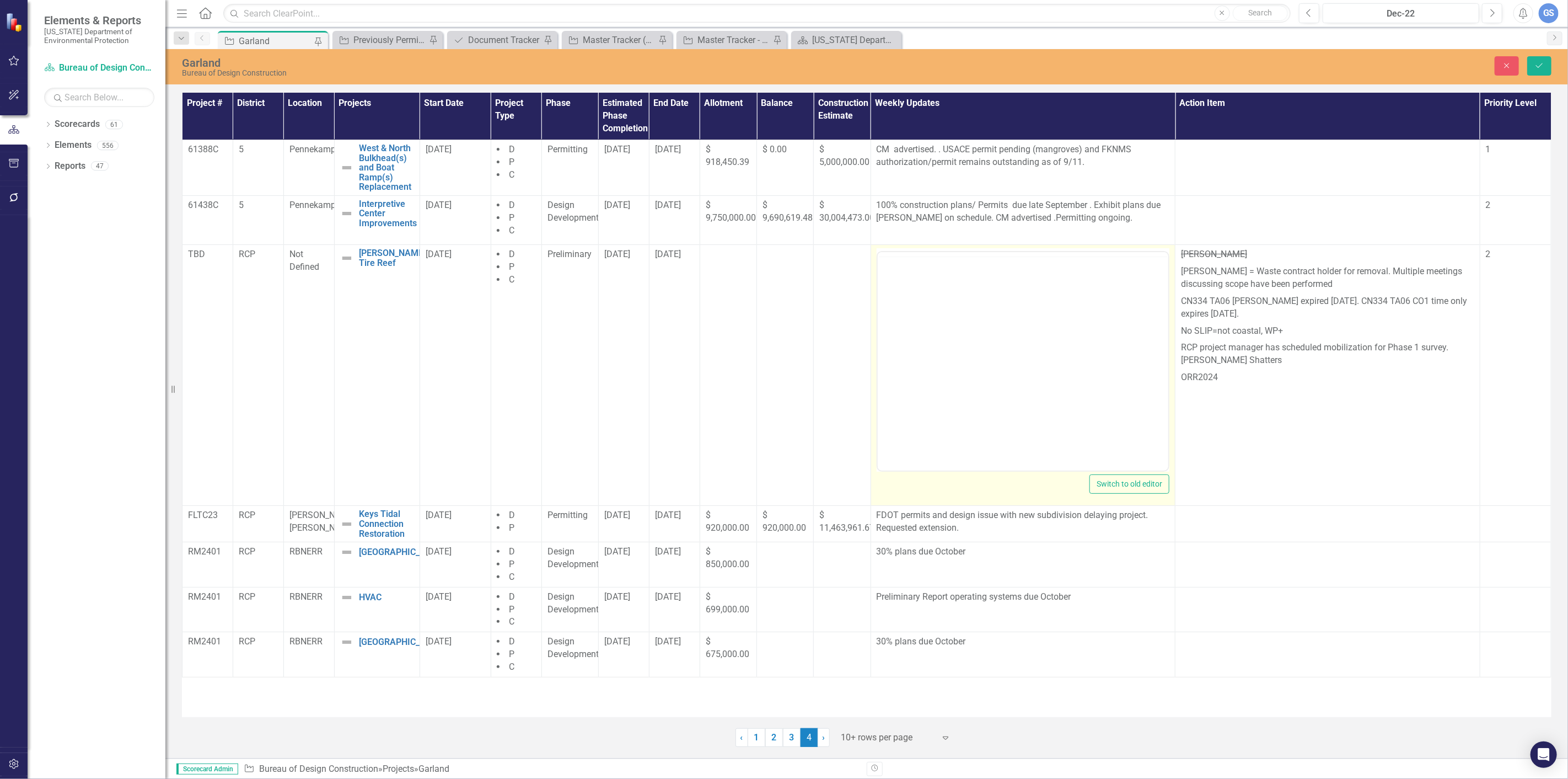
click at [1028, 254] on div at bounding box center [1024, 254] width 291 height 0
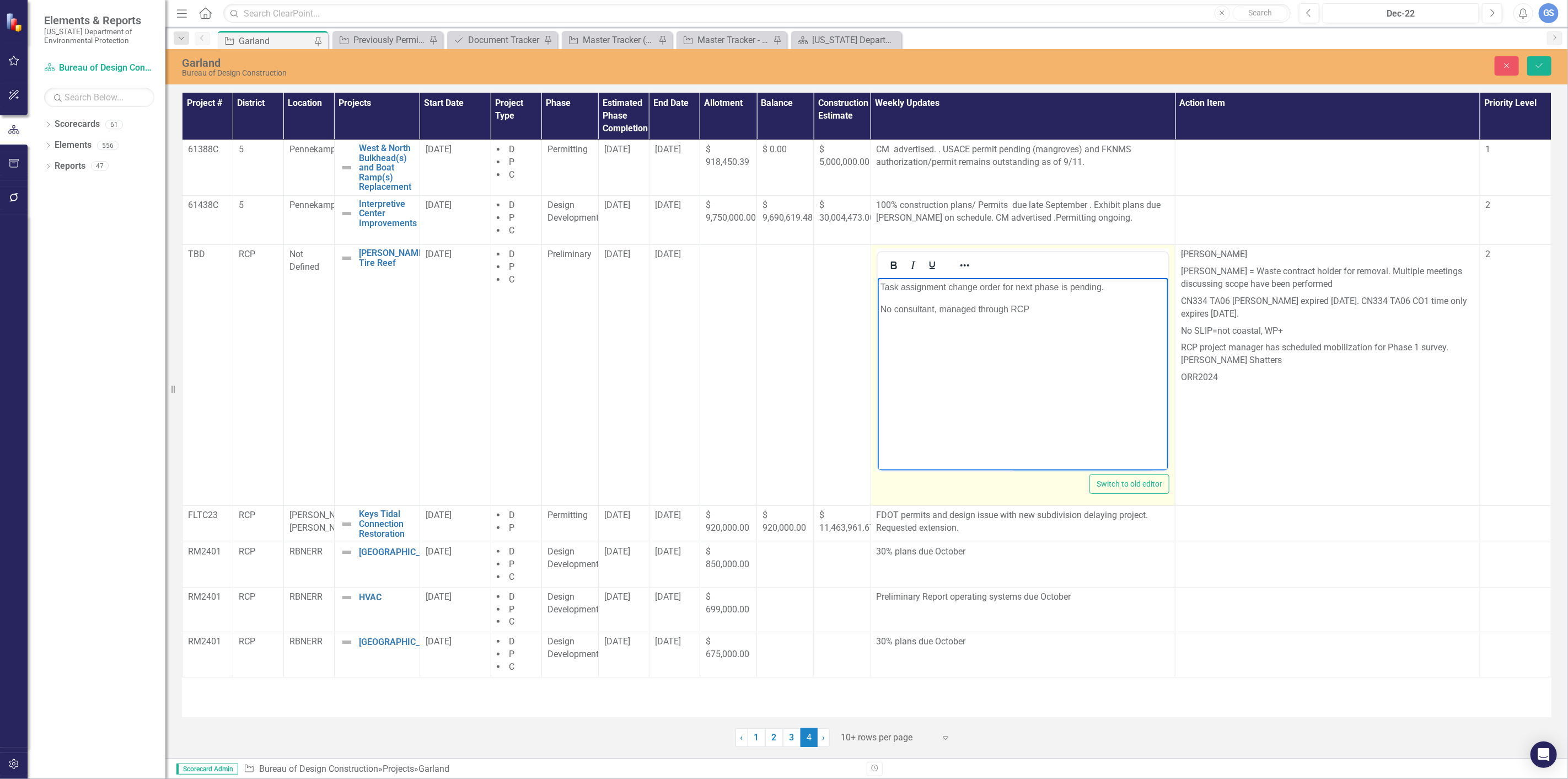
click at [1021, 316] on p "No consultant, managed through RCP" at bounding box center [1023, 310] width 286 height 14
drag, startPoint x: 1003, startPoint y: 308, endPoint x: 881, endPoint y: 290, distance: 123.3
click at [881, 290] on body "Task assignment change order for next phase is pending. No consultant, managed …" at bounding box center [1023, 360] width 291 height 165
click at [1542, 64] on icon "submit" at bounding box center [1539, 66] width 7 height 5
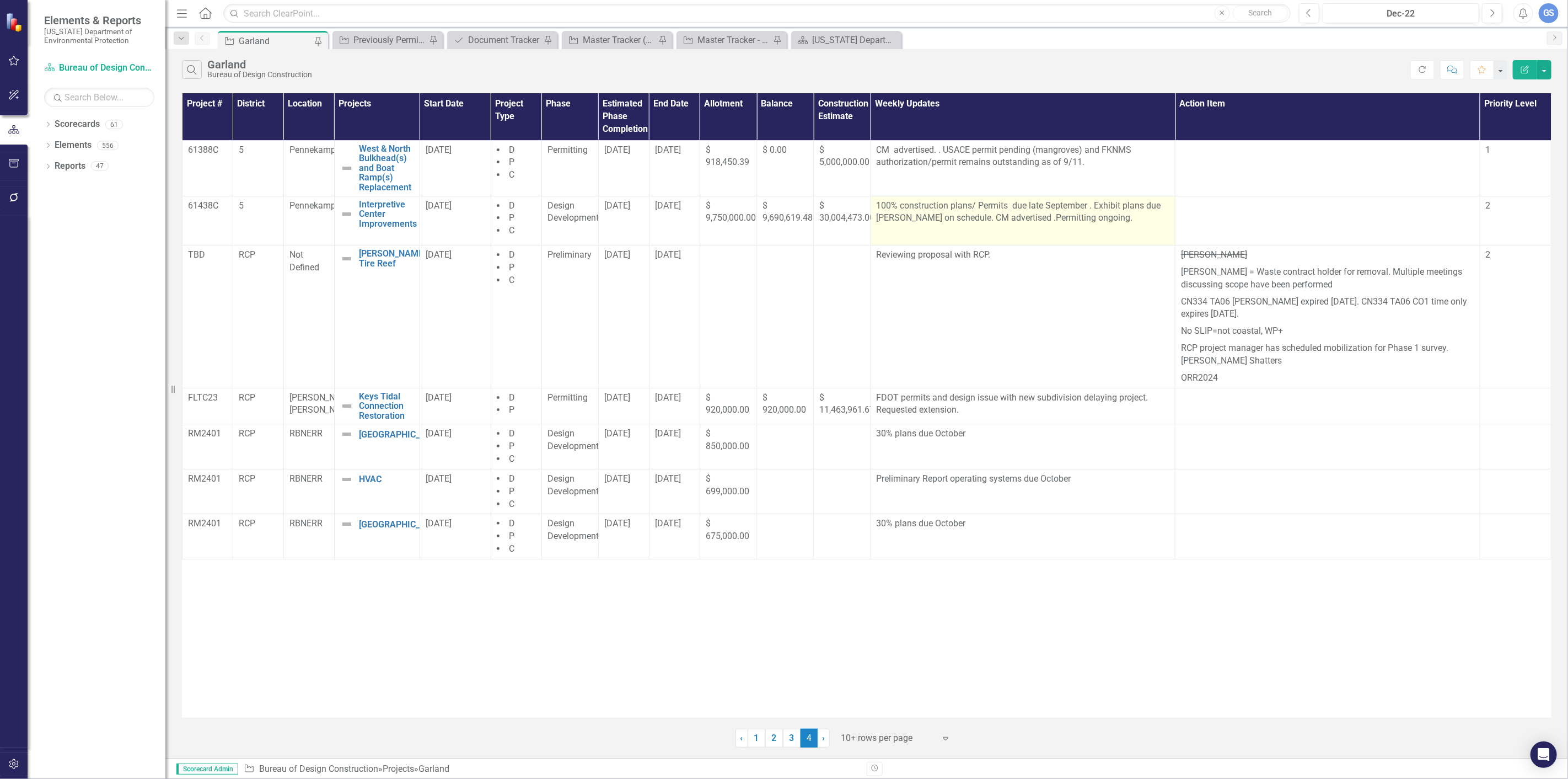
click at [1091, 206] on p "100% construction plans/ Permits due late September . Exhibit plans due [PERSON…" at bounding box center [1023, 213] width 293 height 28
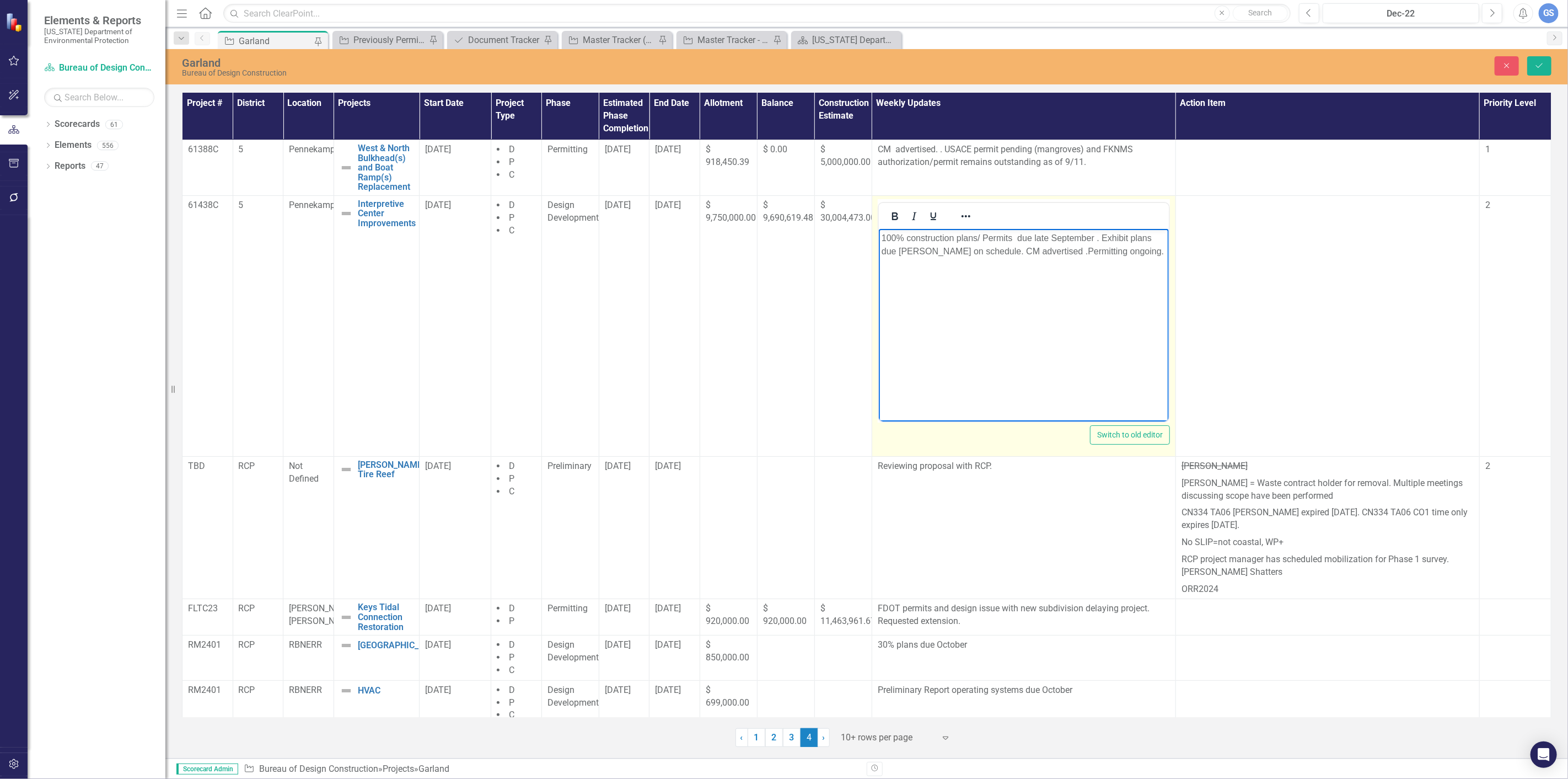
click at [1095, 237] on p "100% construction plans/ Permits due late September . Exhibit plans due [PERSON…" at bounding box center [1023, 243] width 285 height 26
drag, startPoint x: 1093, startPoint y: 237, endPoint x: 1044, endPoint y: 239, distance: 49.0
click at [1044, 239] on p "100% construction plans/ Permits due late September . Exhibit plans due [PERSON…" at bounding box center [1023, 243] width 285 height 26
click at [1070, 234] on p "100% construction plans/ Permits due October . Exhibit plans due [PERSON_NAME] …" at bounding box center [1023, 243] width 285 height 26
click at [1060, 238] on p "100% construction plans/ Permits due October Exhibit plans due [PERSON_NAME] on…" at bounding box center [1023, 243] width 285 height 26
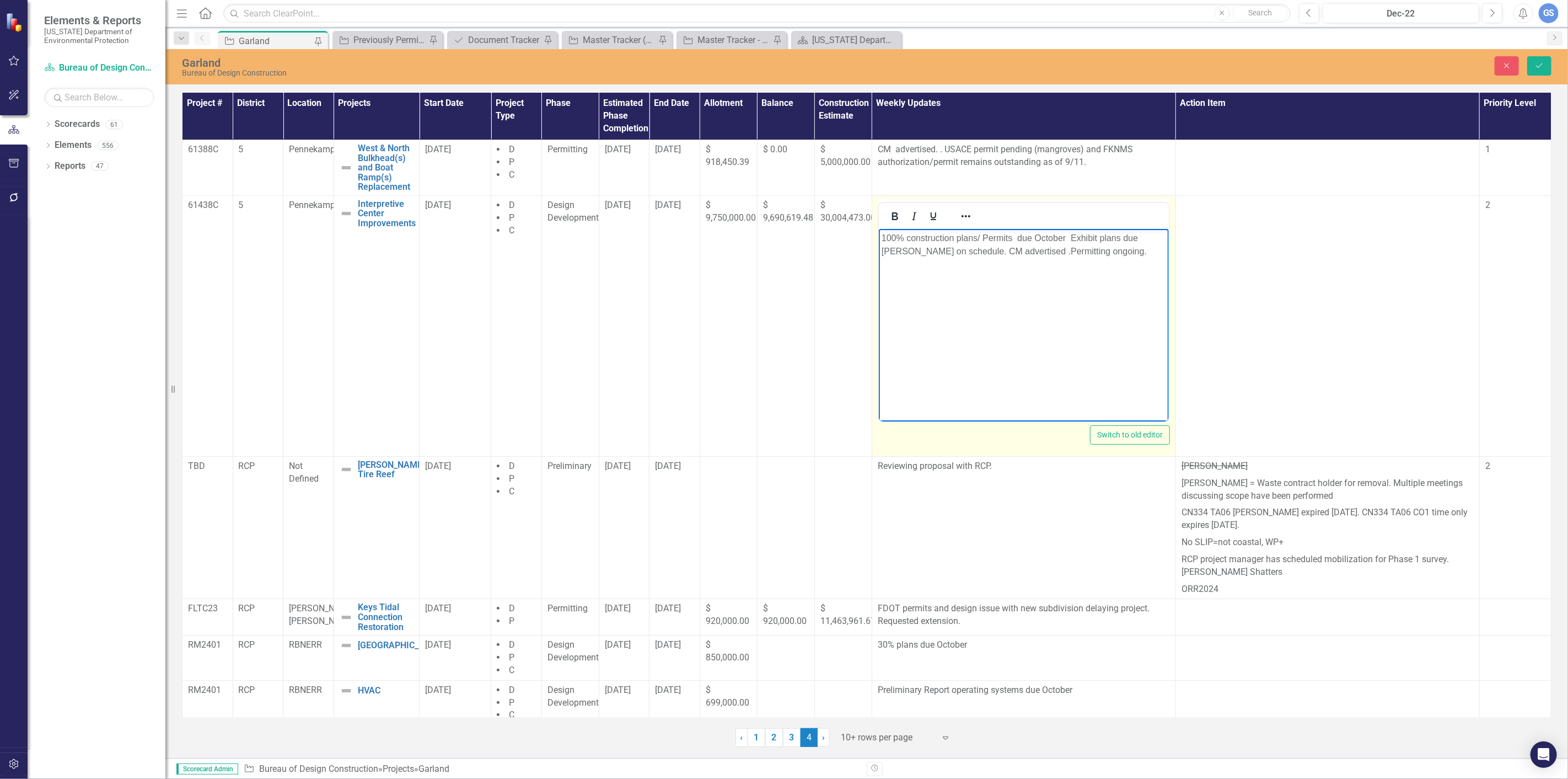
click at [1067, 238] on p "100% construction plans/ Permits due October Exhibit plans due [PERSON_NAME] on…" at bounding box center [1023, 243] width 285 height 26
click at [1065, 236] on p "100% construction plans/ Permits due October Exhibit plans due [PERSON_NAME] on…" at bounding box center [1023, 243] width 285 height 26
click at [991, 251] on p "100% construction plans/ Permits due October. Exhibit plans due [PERSON_NAME] o…" at bounding box center [1023, 243] width 285 height 26
drag, startPoint x: 994, startPoint y: 248, endPoint x: 914, endPoint y: 253, distance: 80.2
click at [914, 253] on p "100% construction plans/ Permits due October. Exhibit plans due [PERSON_NAME] o…" at bounding box center [1023, 243] width 285 height 26
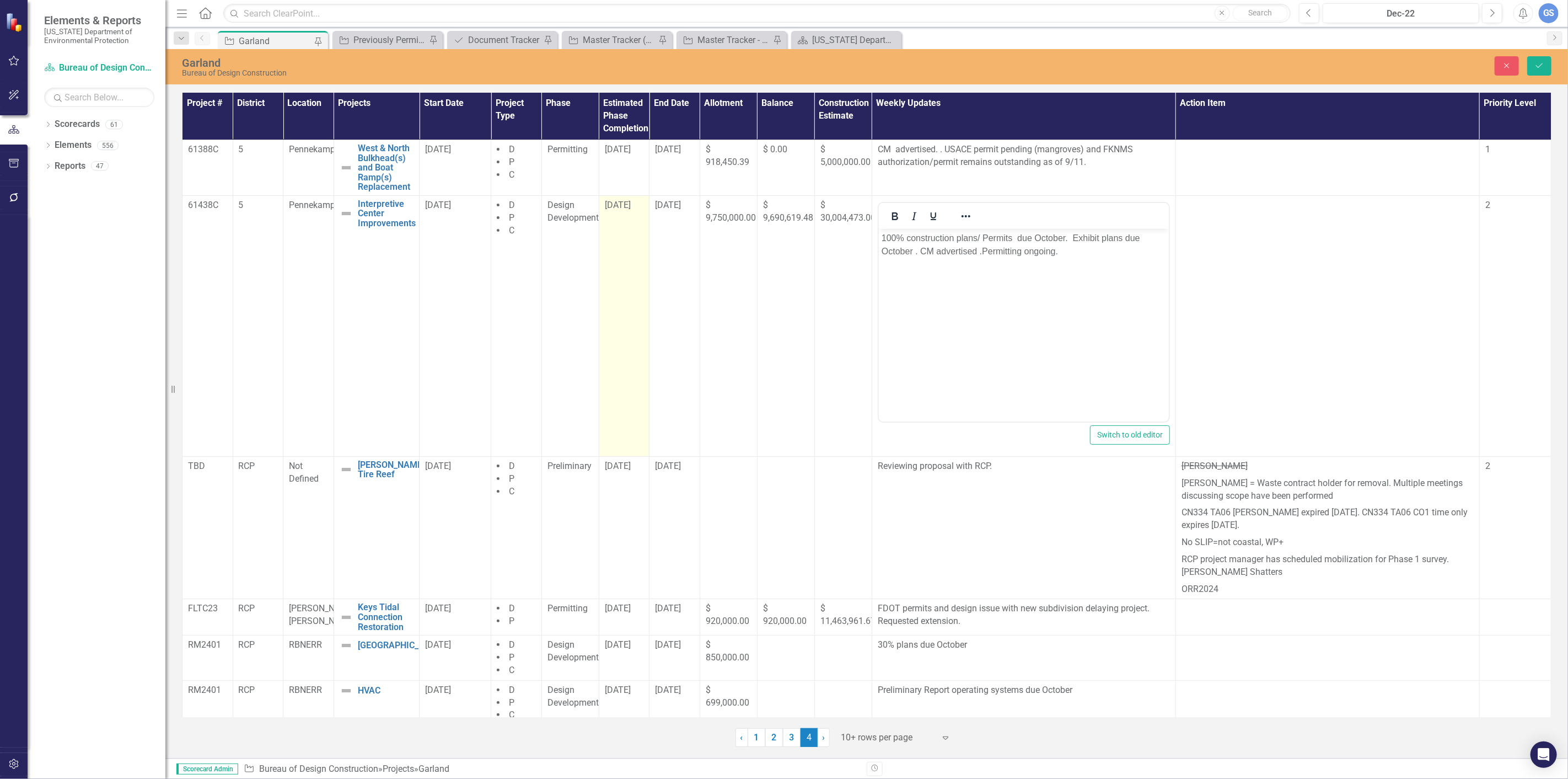
click at [624, 211] on div "[DATE]" at bounding box center [624, 205] width 40 height 13
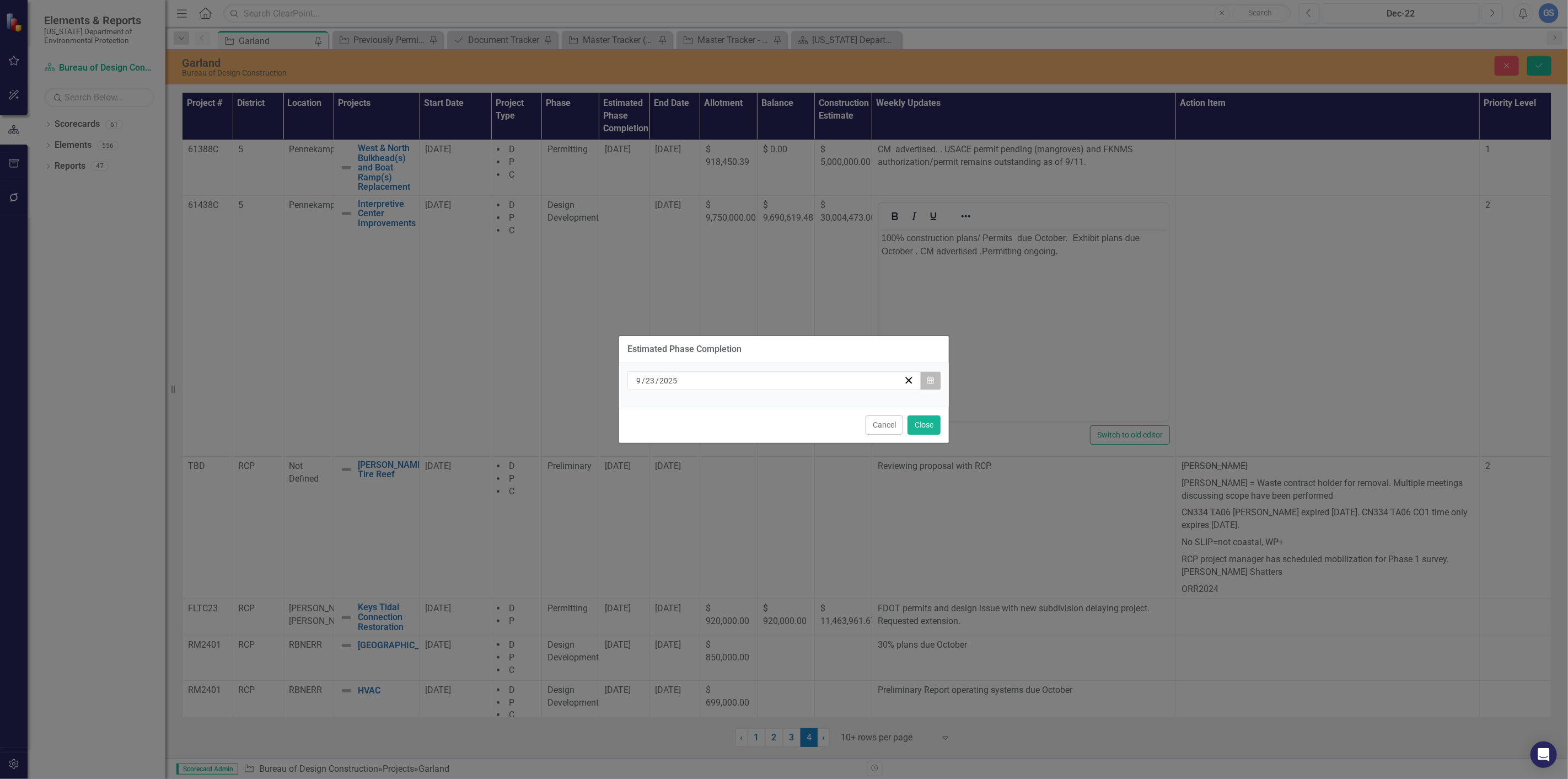
click at [926, 376] on button "Calendar" at bounding box center [931, 380] width 21 height 18
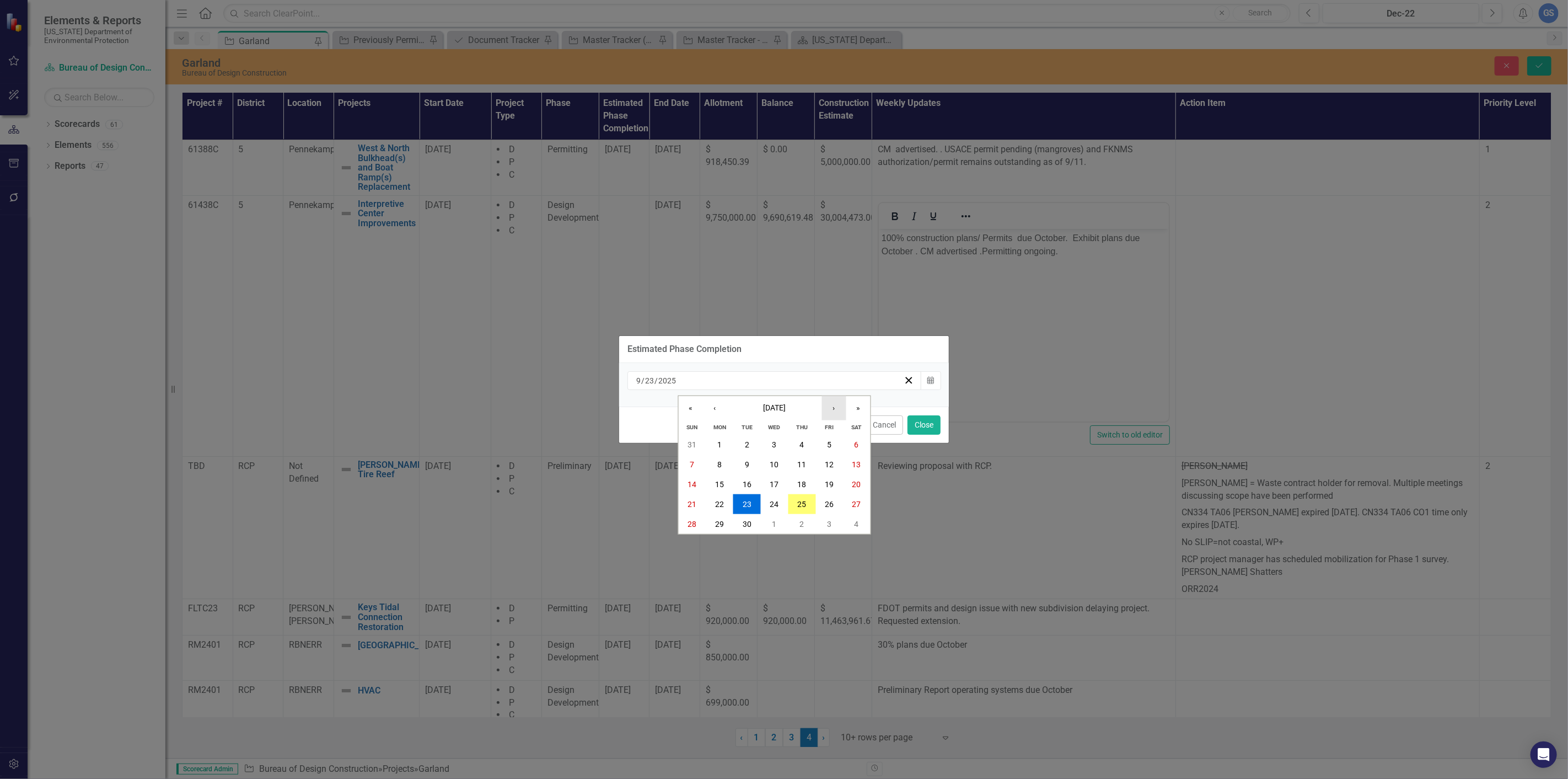
click at [837, 408] on button "›" at bounding box center [834, 407] width 24 height 24
click at [721, 460] on abbr "6" at bounding box center [719, 463] width 5 height 9
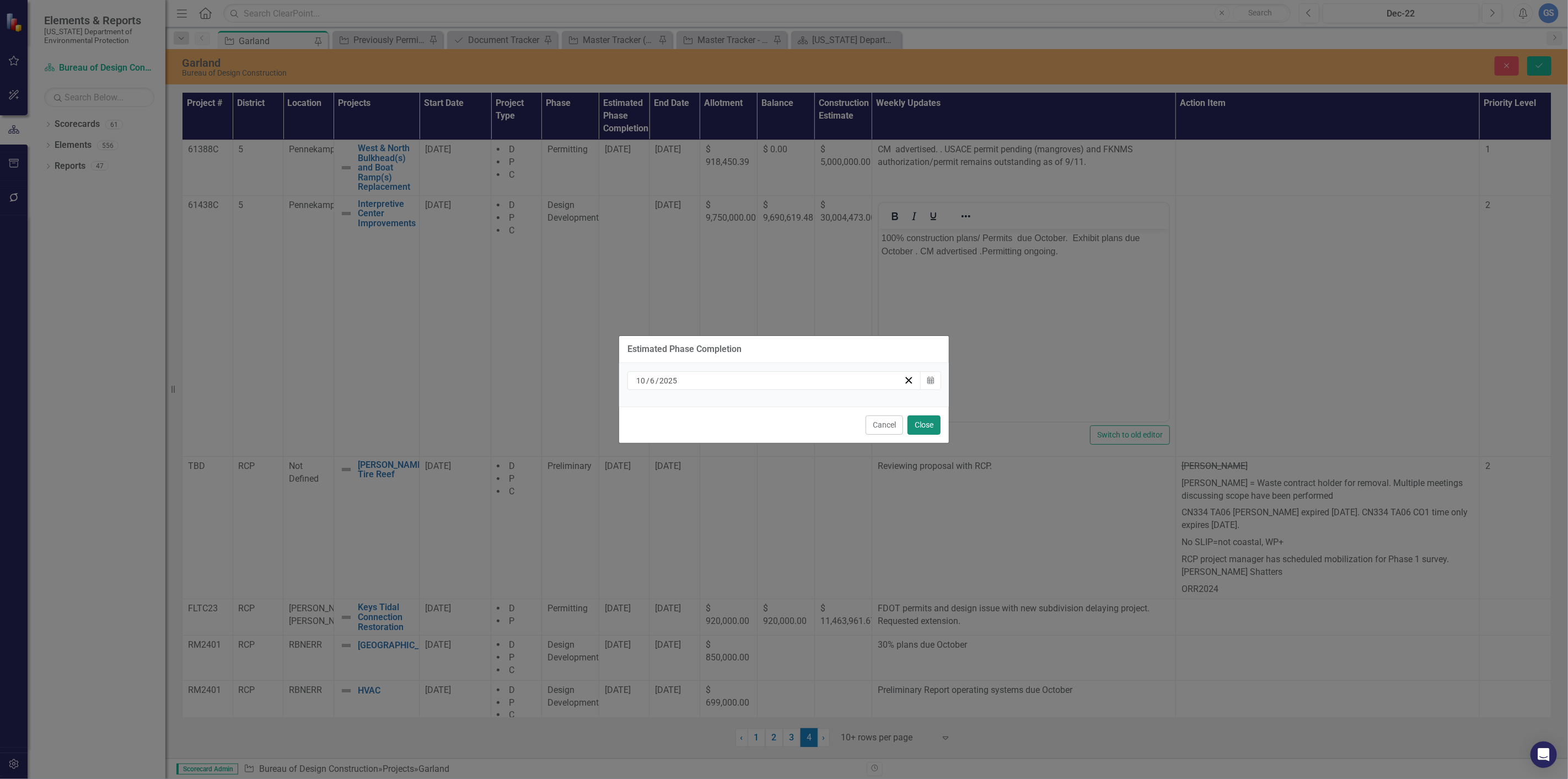
click at [918, 425] on button "Close" at bounding box center [923, 425] width 33 height 19
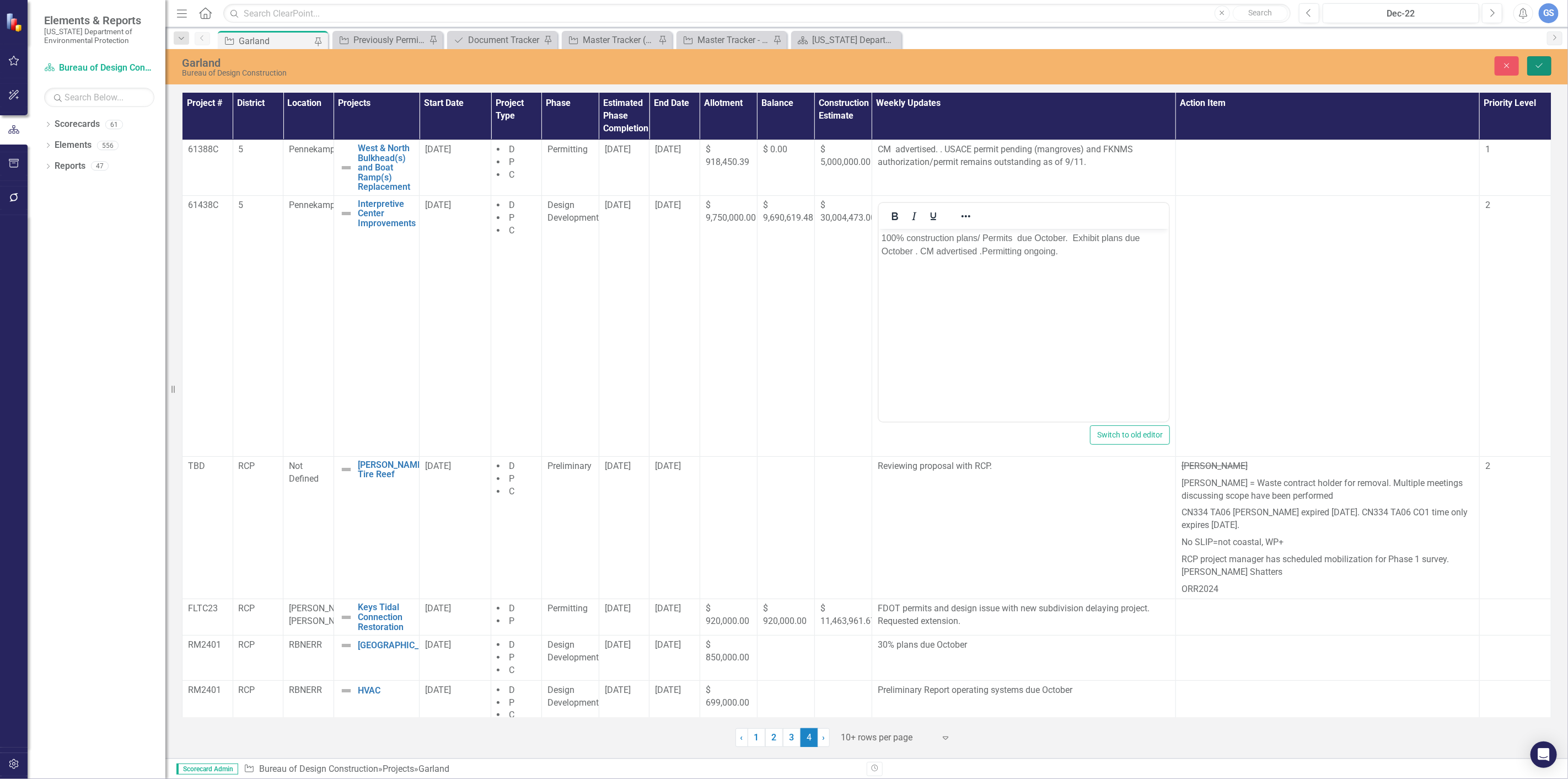
click at [1536, 65] on icon "submit" at bounding box center [1539, 66] width 7 height 5
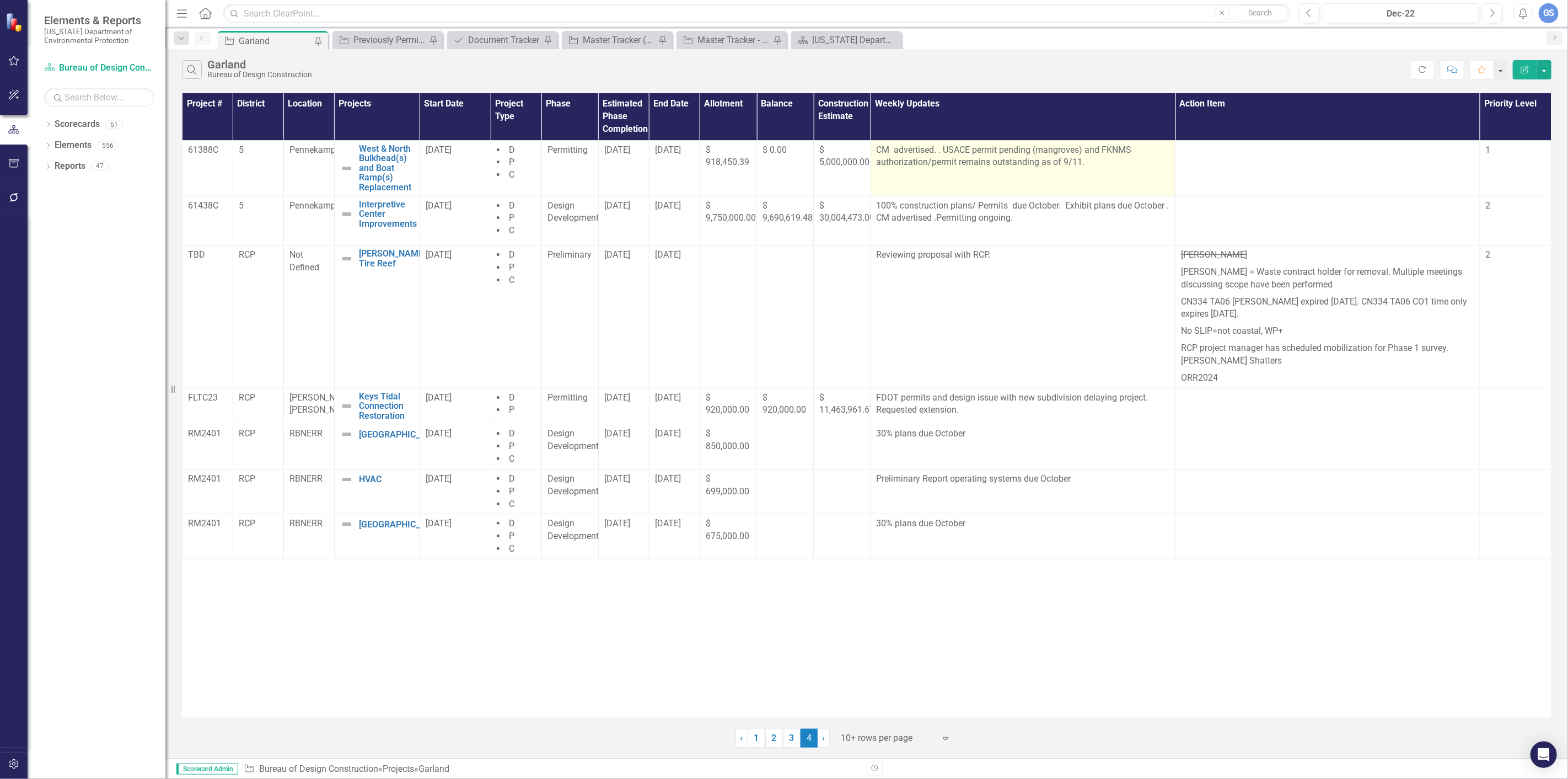
click at [1083, 164] on p "CM advertised. . USACE permit pending (mangroves) and FKNMS authorization/permi…" at bounding box center [1023, 156] width 293 height 25
click at [1083, 152] on p "CM advertised. . USACE permit pending (mangroves) and FKNMS authorization/permi…" at bounding box center [1023, 156] width 293 height 25
click at [1085, 150] on p "CM advertised. . USACE permit pending (mangroves) and FKNMS authorization/permi…" at bounding box center [1023, 156] width 293 height 25
click at [1070, 175] on td "CM advertised. . USACE permit pending (mangroves) and FKNMS authorization/permi…" at bounding box center [1023, 168] width 305 height 56
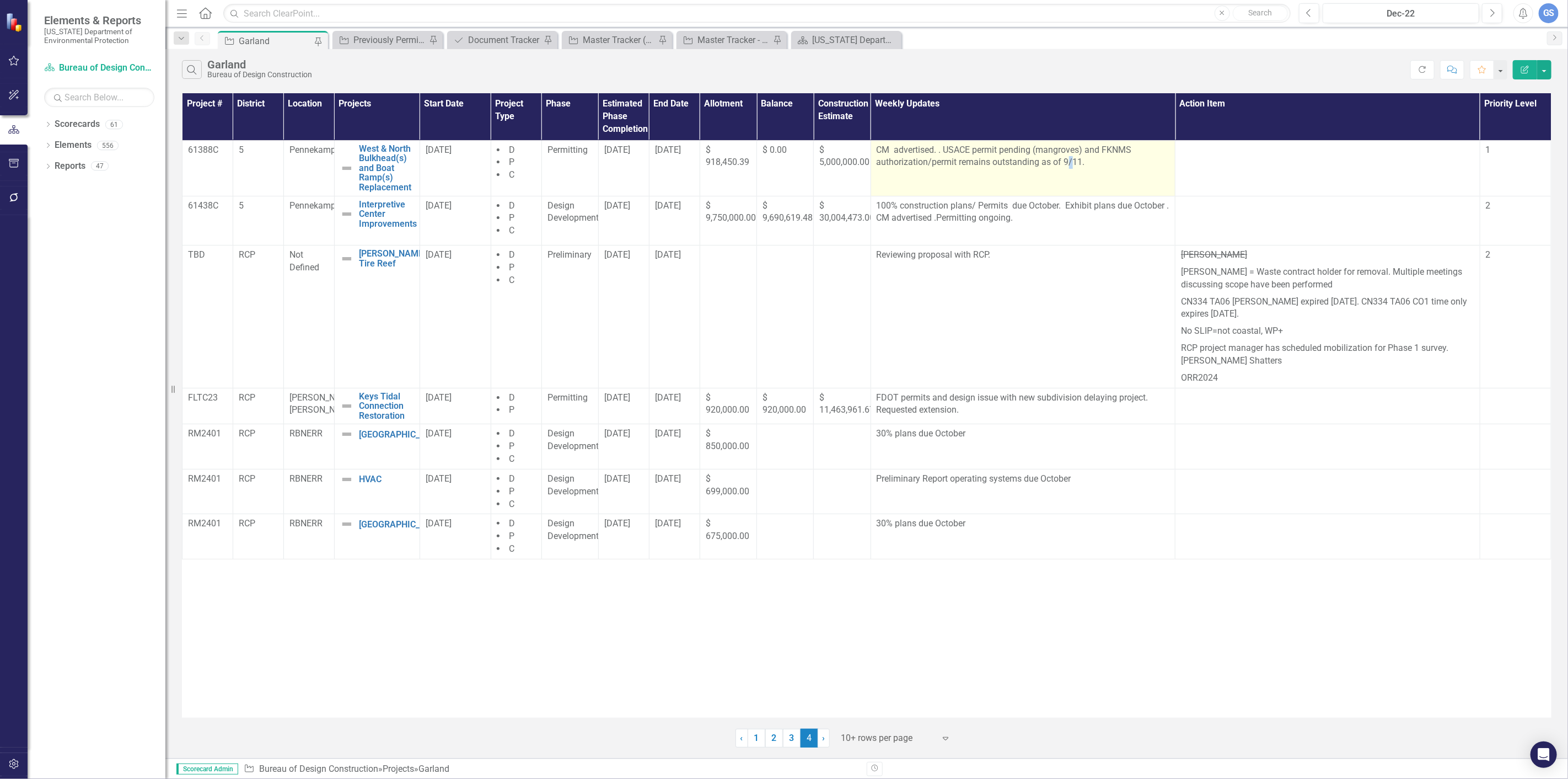
click at [1070, 175] on td "CM advertised. . USACE permit pending (mangroves) and FKNMS authorization/permi…" at bounding box center [1023, 168] width 305 height 56
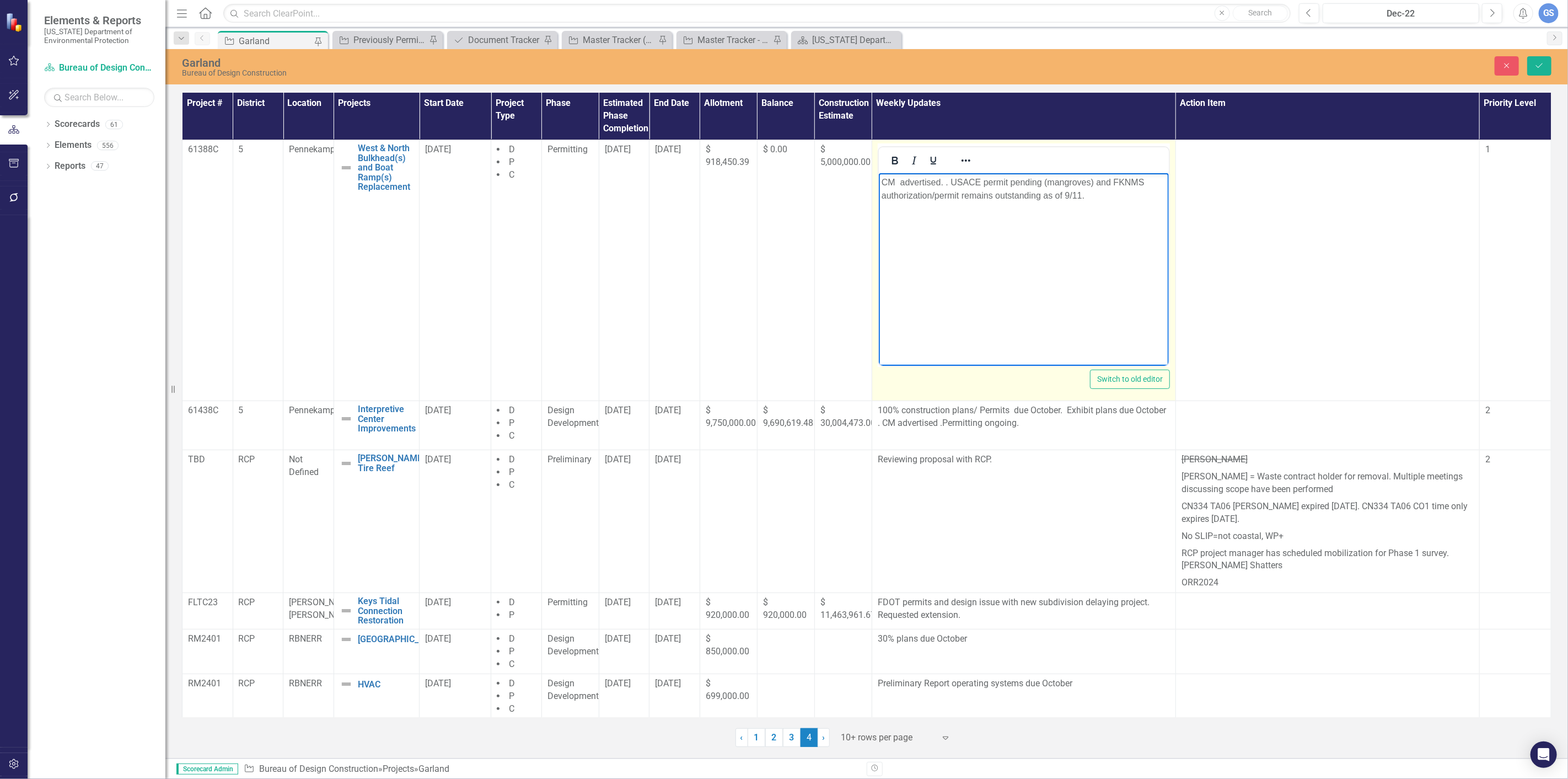
click at [1091, 181] on p "CM advertised. . USACE permit pending (mangroves) and FKNMS authorization/permi…" at bounding box center [1023, 188] width 285 height 26
click at [1085, 198] on p "CM advertised. . USACE permit pending and FKNMS authorization/permit remains ou…" at bounding box center [1023, 188] width 285 height 26
click at [1042, 183] on p "CM advertised. . USACE permit pending and FKNMS authorization/permit approved." at bounding box center [1023, 188] width 285 height 26
click at [1065, 181] on p "CM advertised. . USACE permit pending and FKNMS authorization/permit approved." at bounding box center [1023, 188] width 285 height 26
click at [1061, 183] on p "CM advertised. . USACE permit pending and FKNMS authorization/permit approved." at bounding box center [1023, 188] width 285 height 26
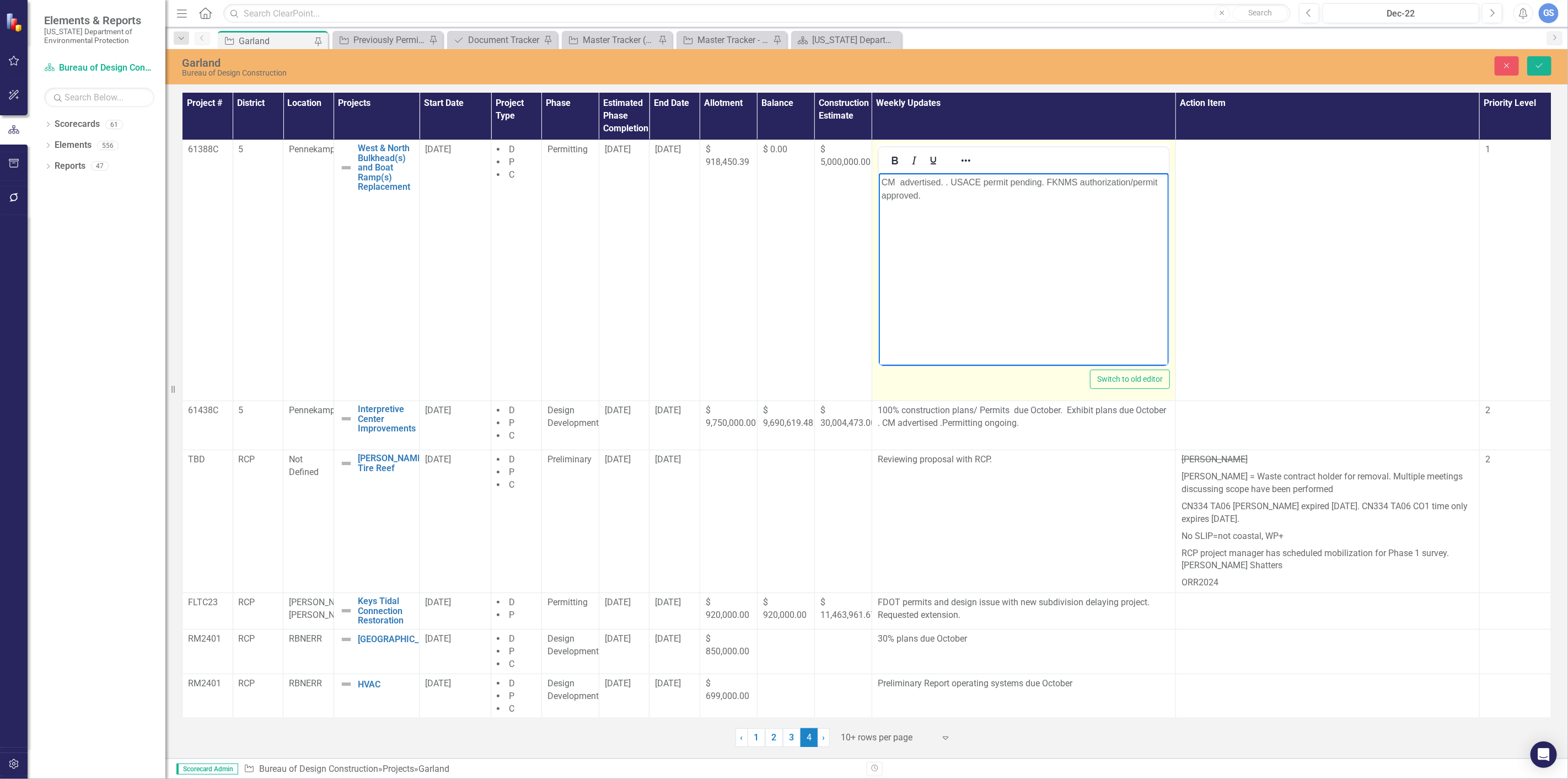
click at [922, 197] on p "CM advertised. . USACE permit pending. FKNMS authorization/permit approved." at bounding box center [1023, 188] width 285 height 26
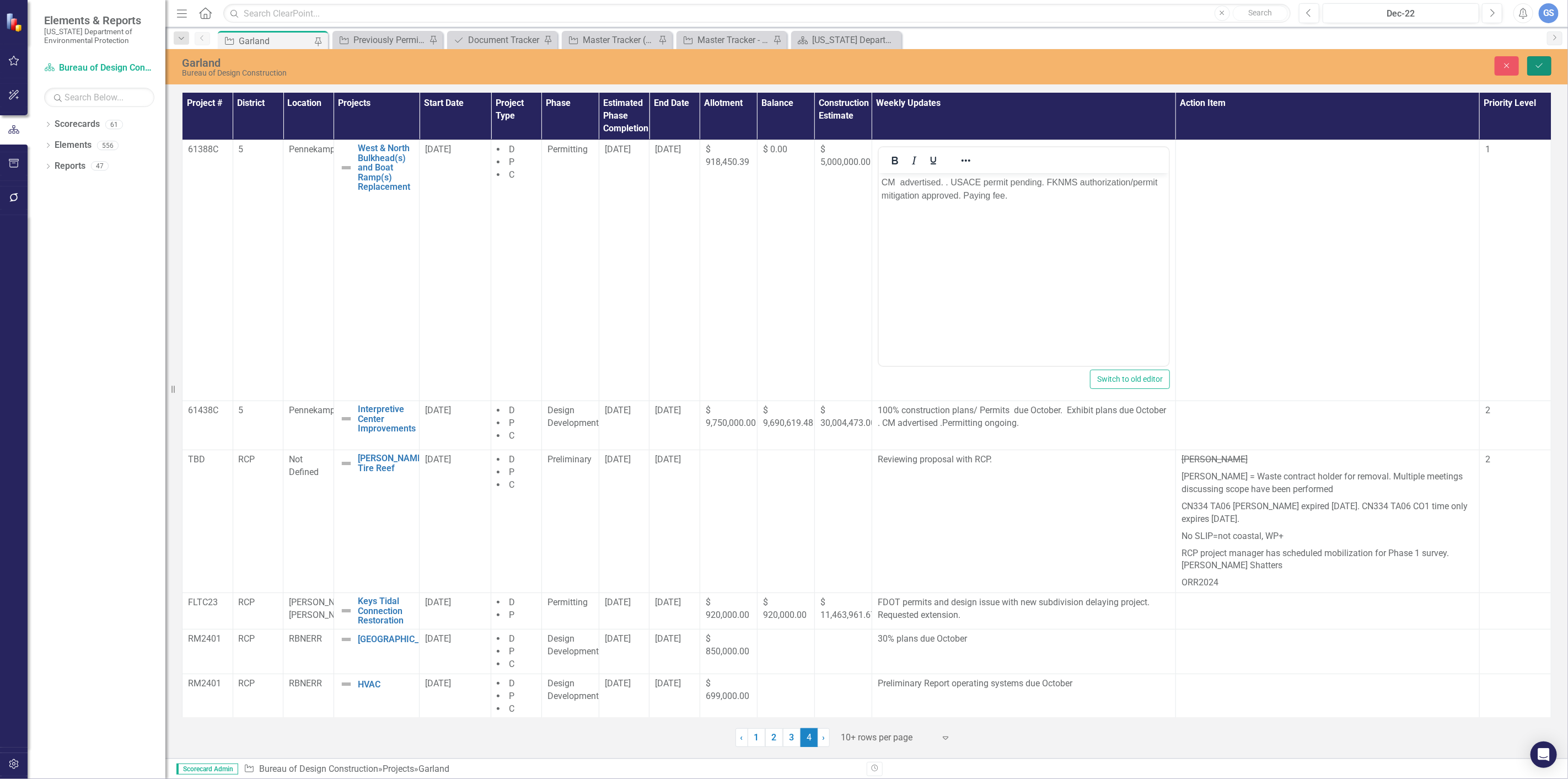
click at [1539, 59] on button "Save" at bounding box center [1539, 66] width 24 height 19
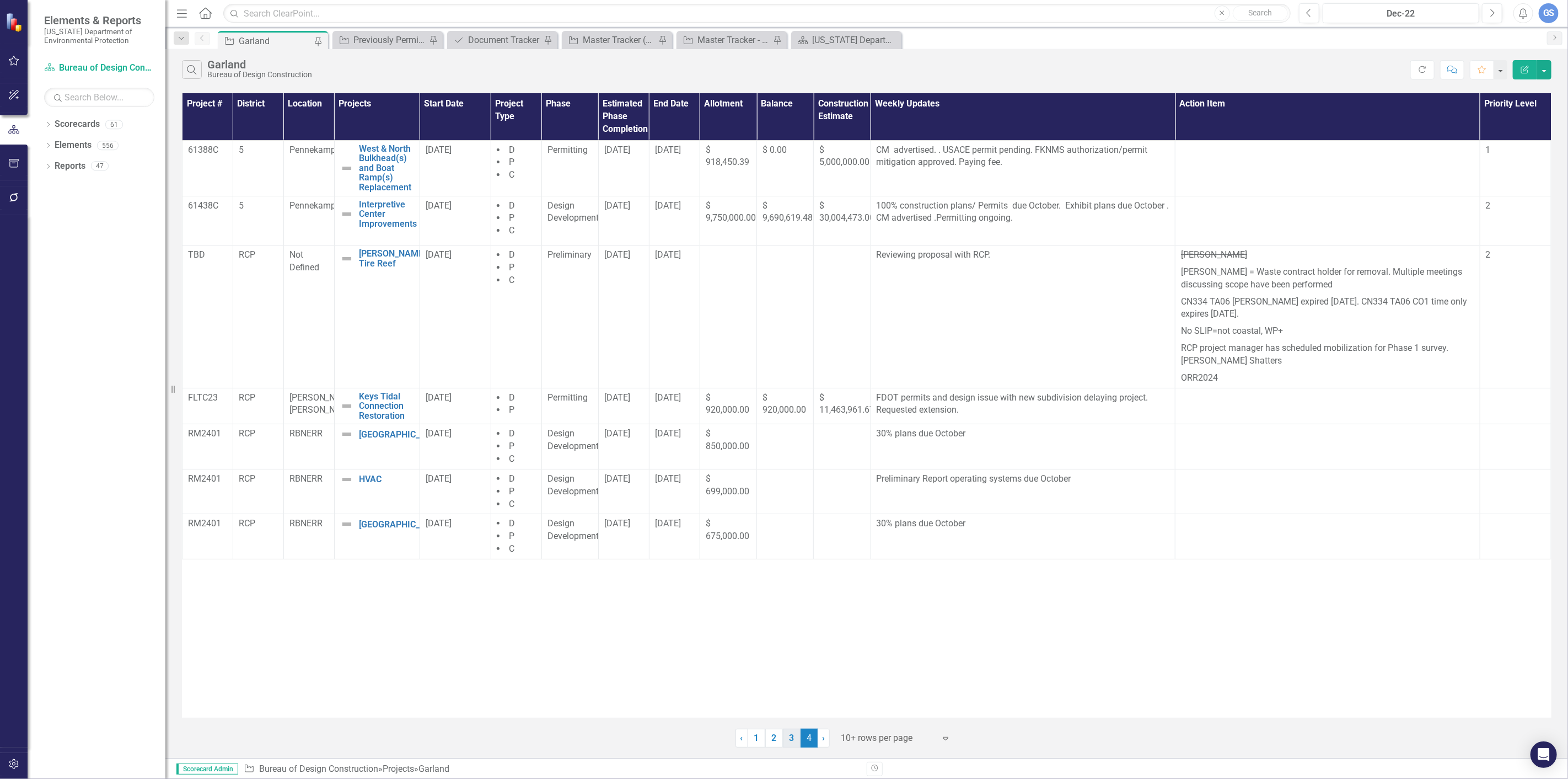
click at [789, 737] on link "3" at bounding box center [791, 737] width 17 height 18
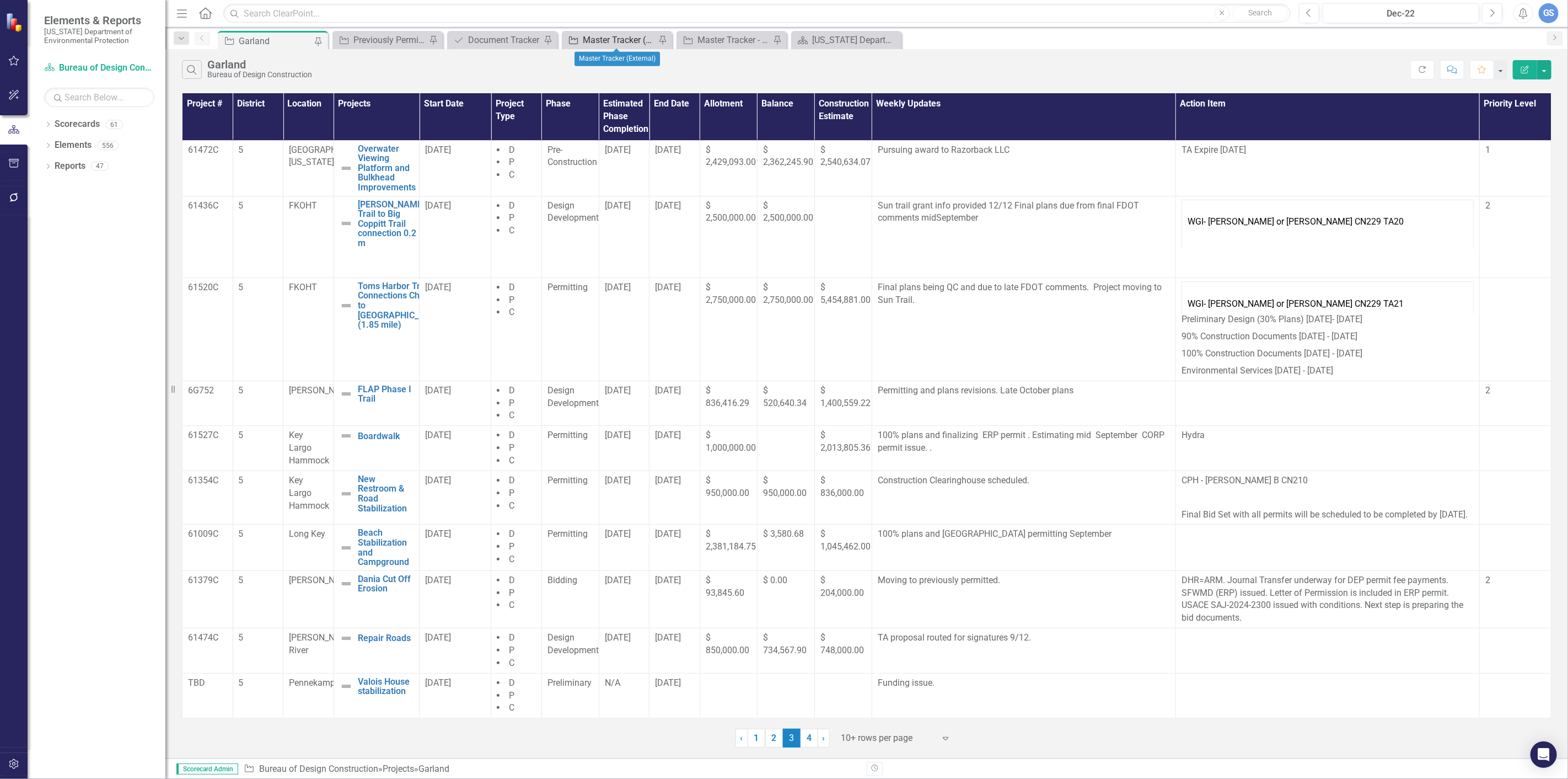
click at [616, 37] on div "Master Tracker (External)" at bounding box center [619, 40] width 72 height 14
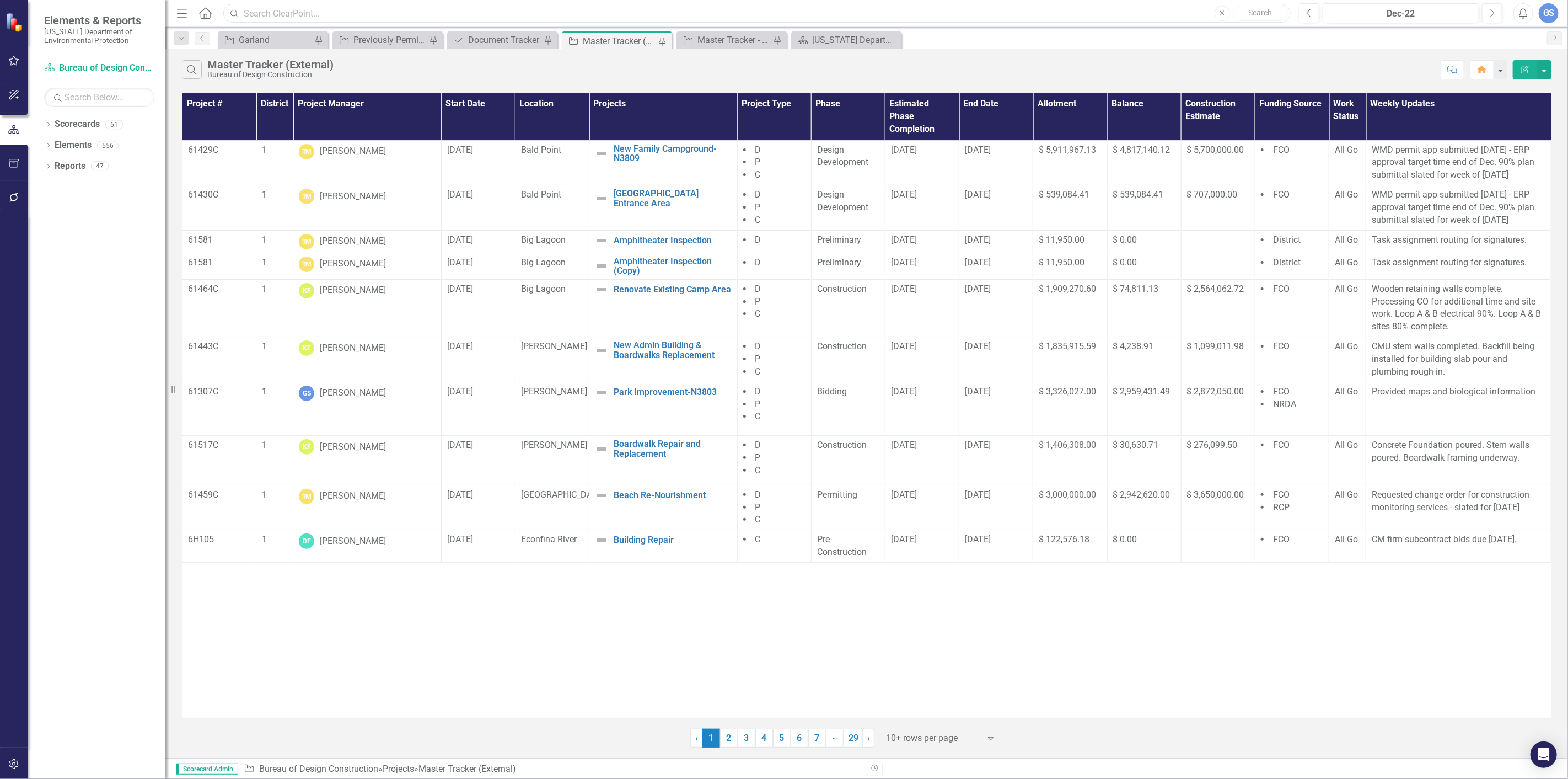
click at [246, 14] on input "text" at bounding box center [756, 14] width 1067 height 19
type input "b"
click at [192, 69] on icon "Search" at bounding box center [192, 70] width 13 height 10
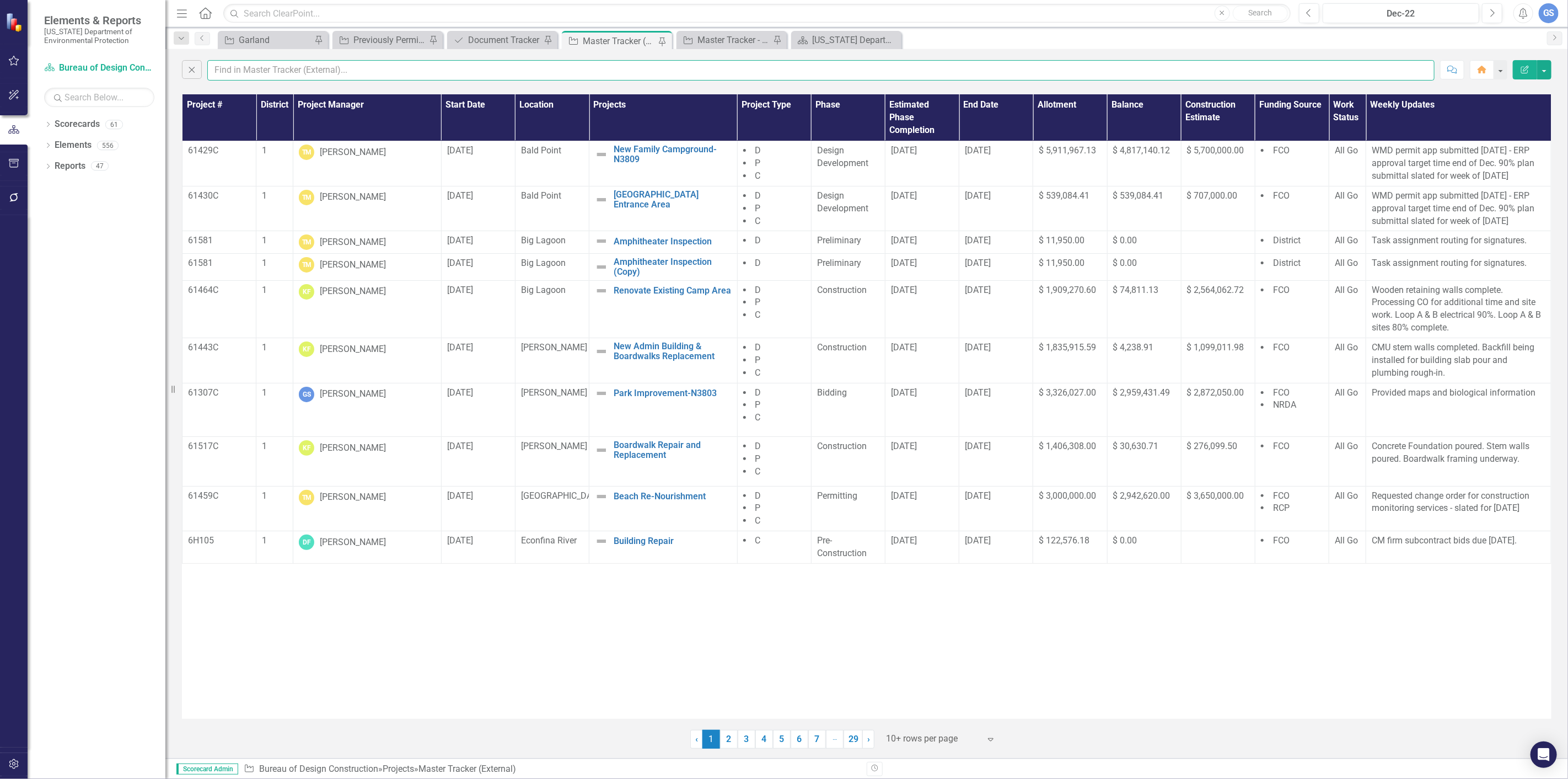
click at [238, 70] on input "text" at bounding box center [821, 70] width 1227 height 20
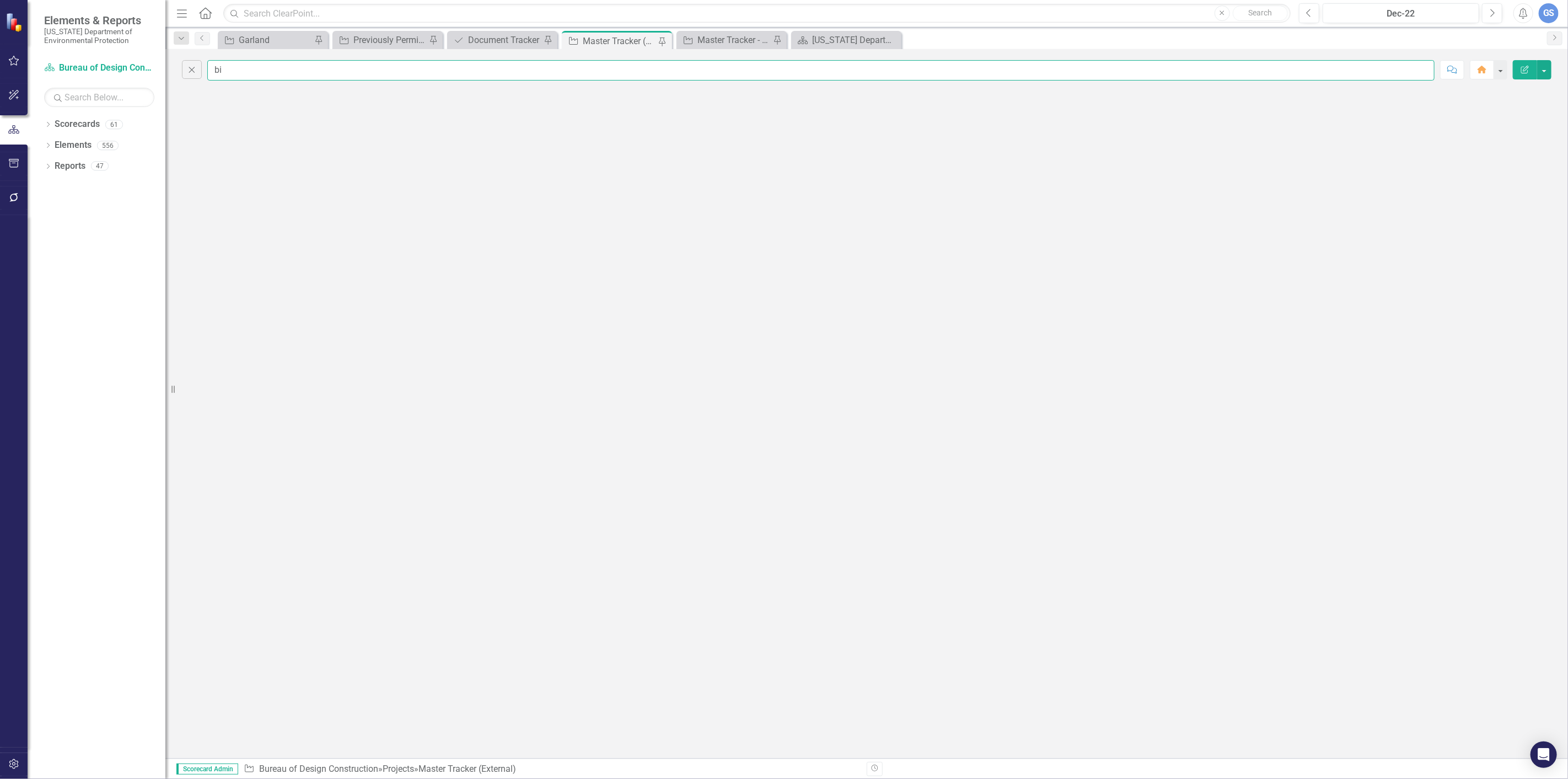
type input "b"
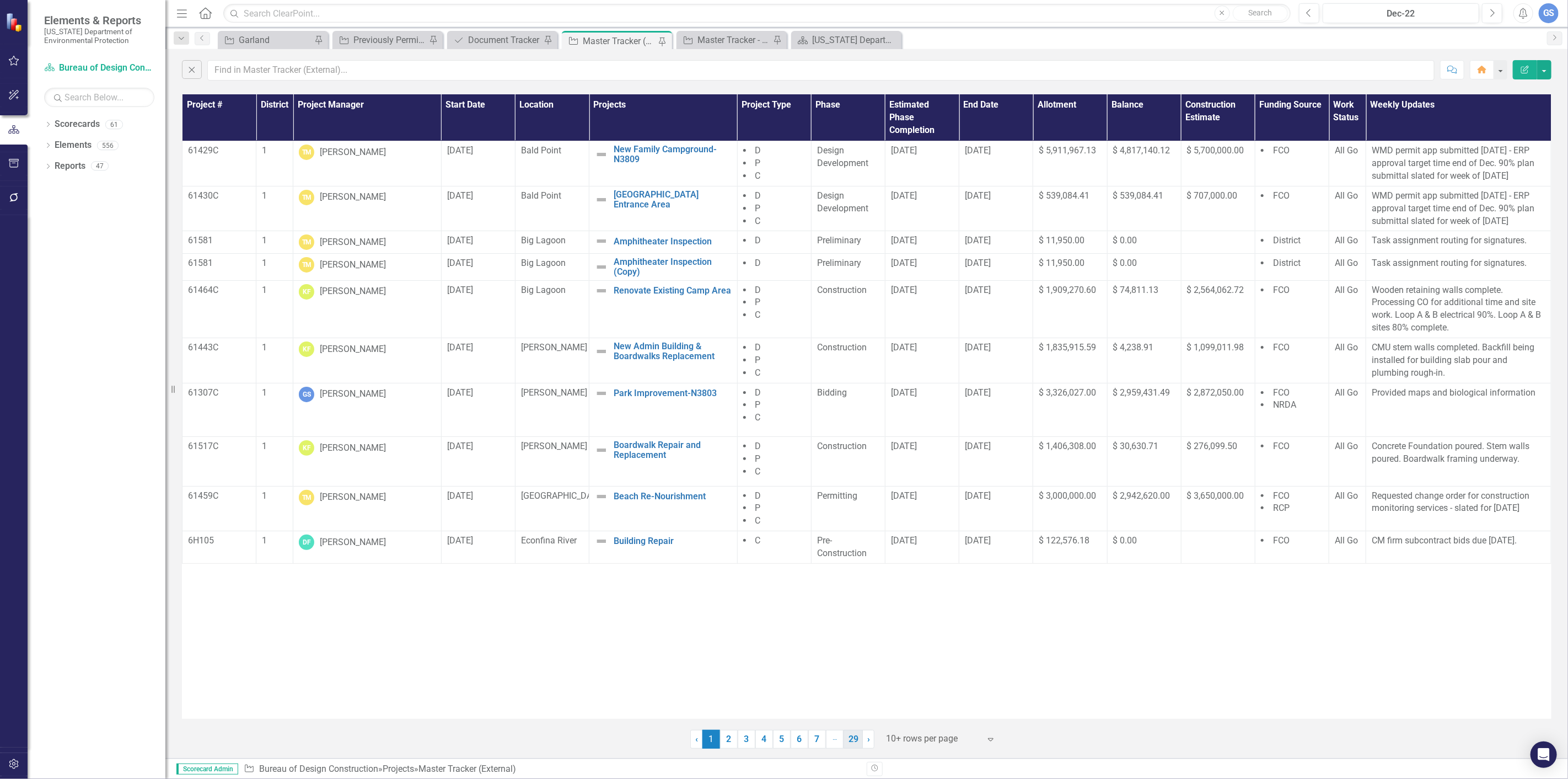
click at [855, 737] on link "29" at bounding box center [853, 738] width 19 height 18
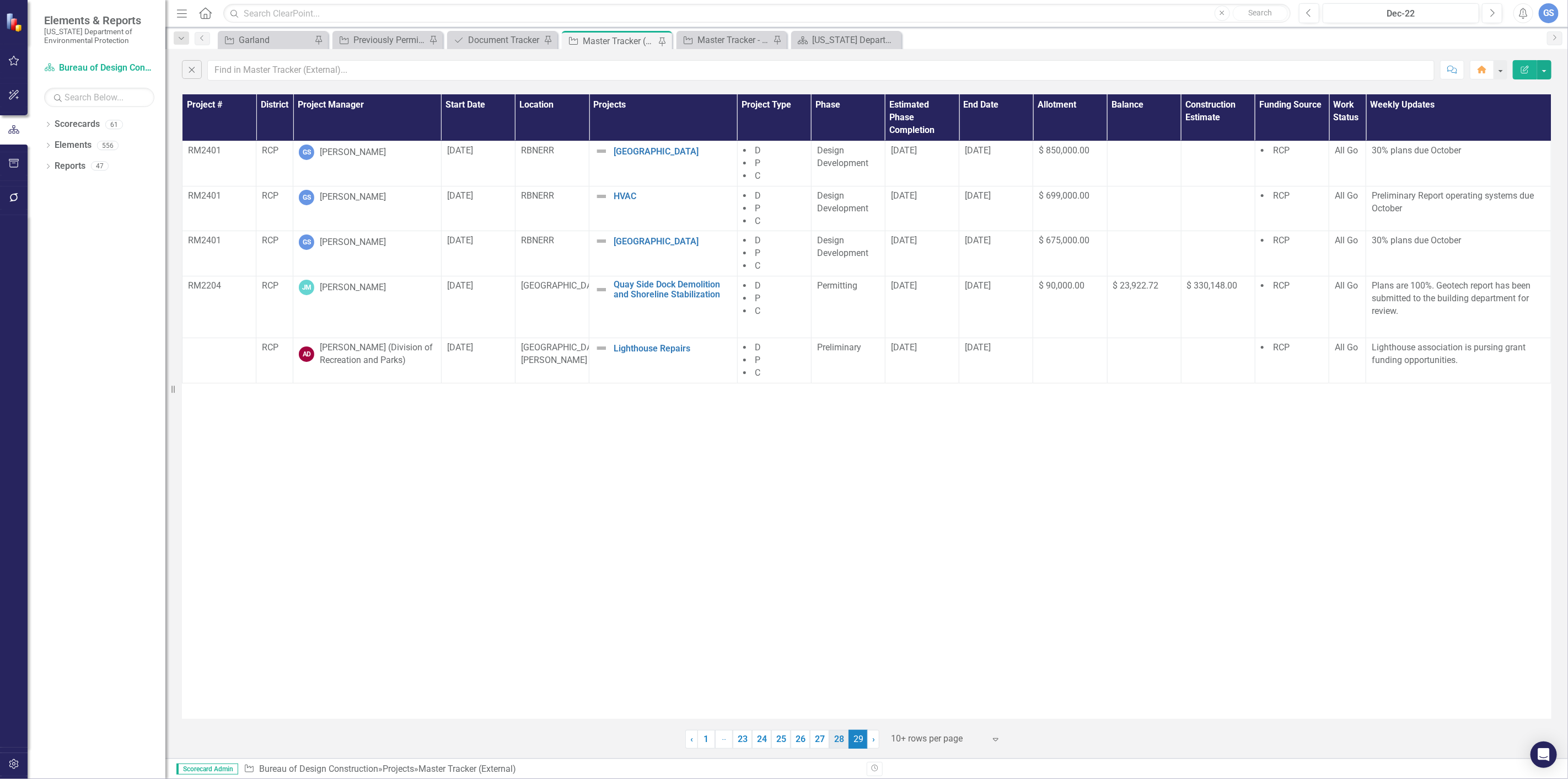
click at [837, 736] on link "28" at bounding box center [839, 738] width 19 height 18
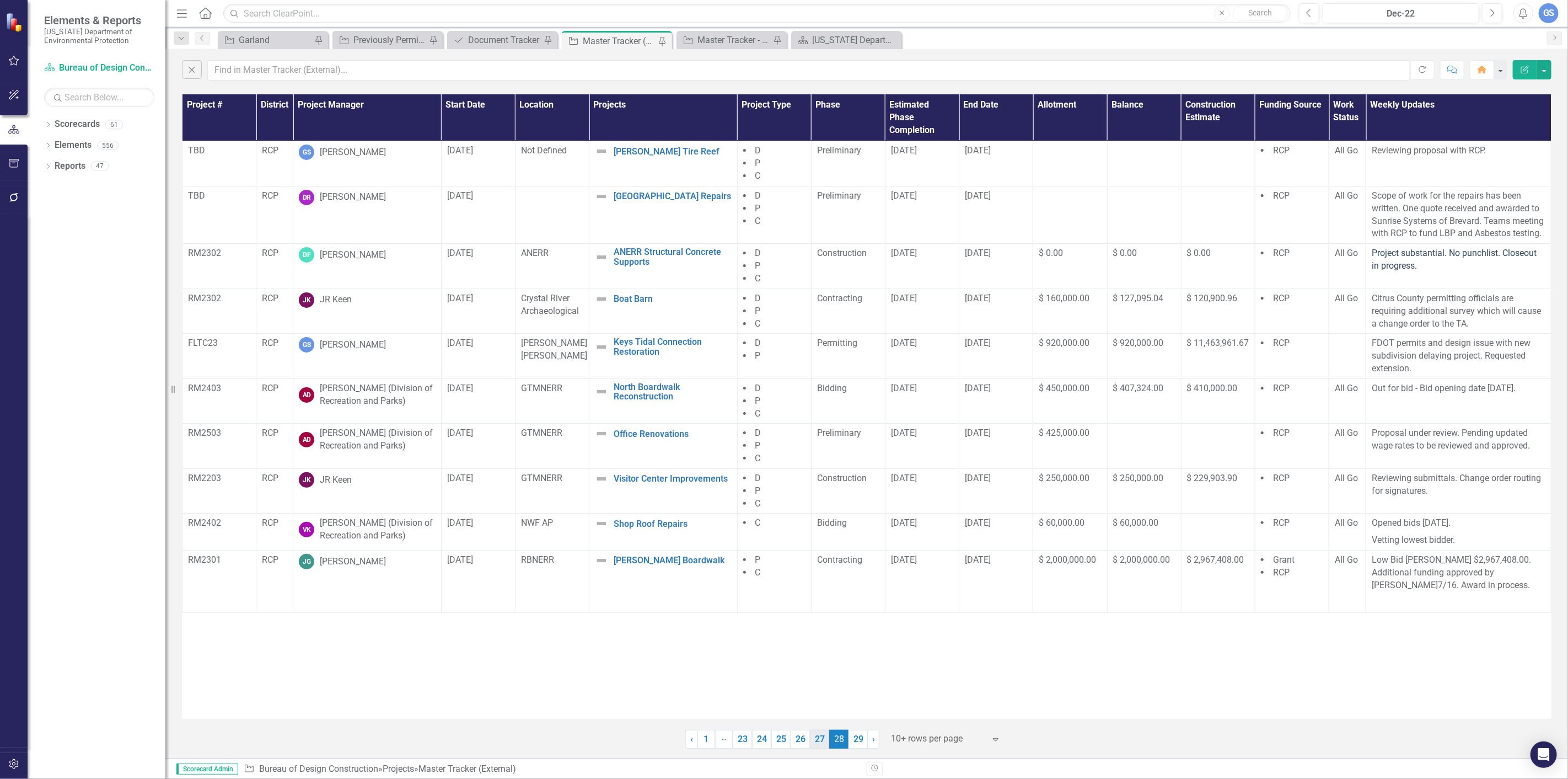
click at [817, 739] on link "27" at bounding box center [819, 738] width 19 height 18
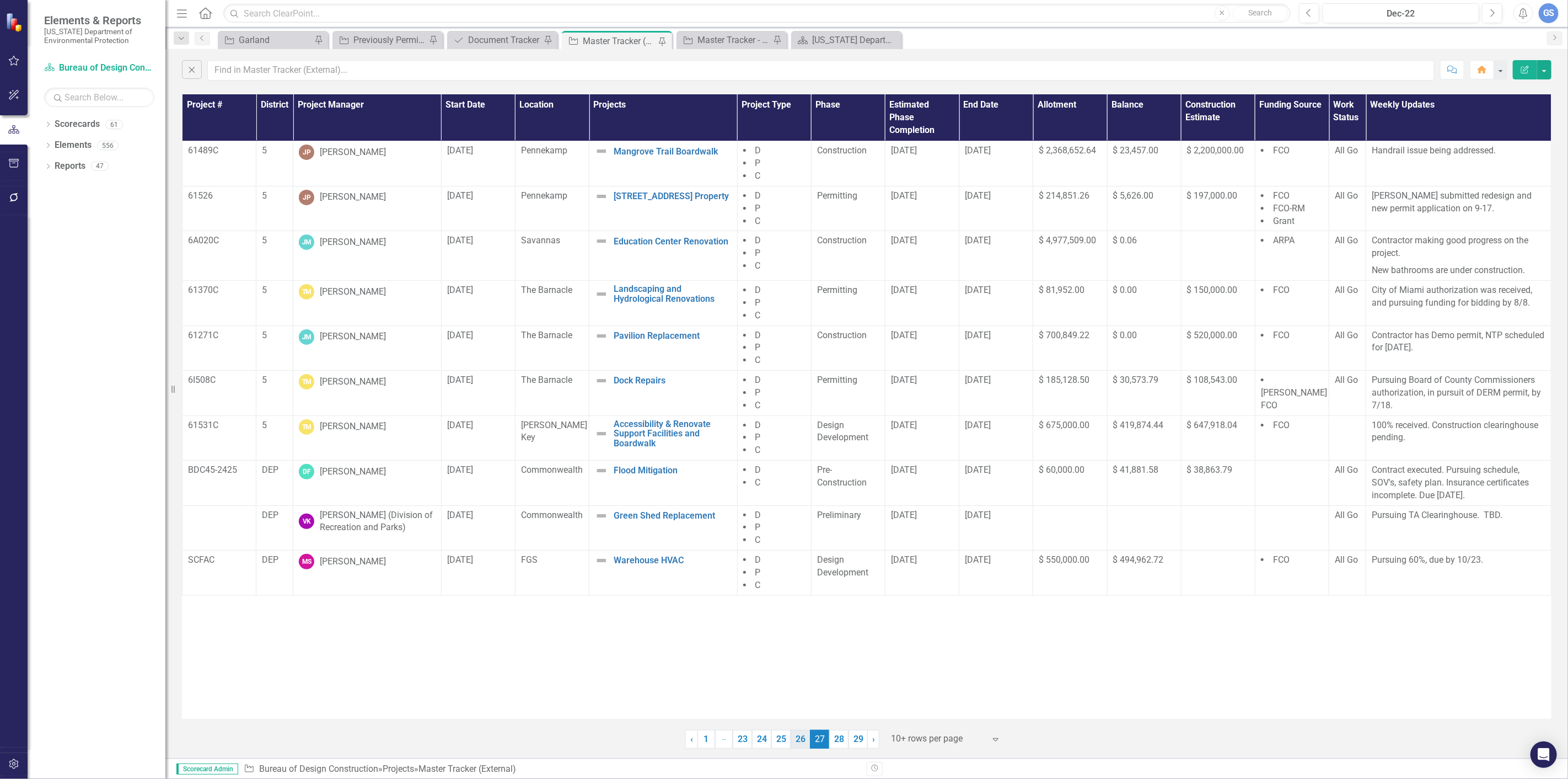
click at [799, 736] on link "26" at bounding box center [800, 738] width 19 height 18
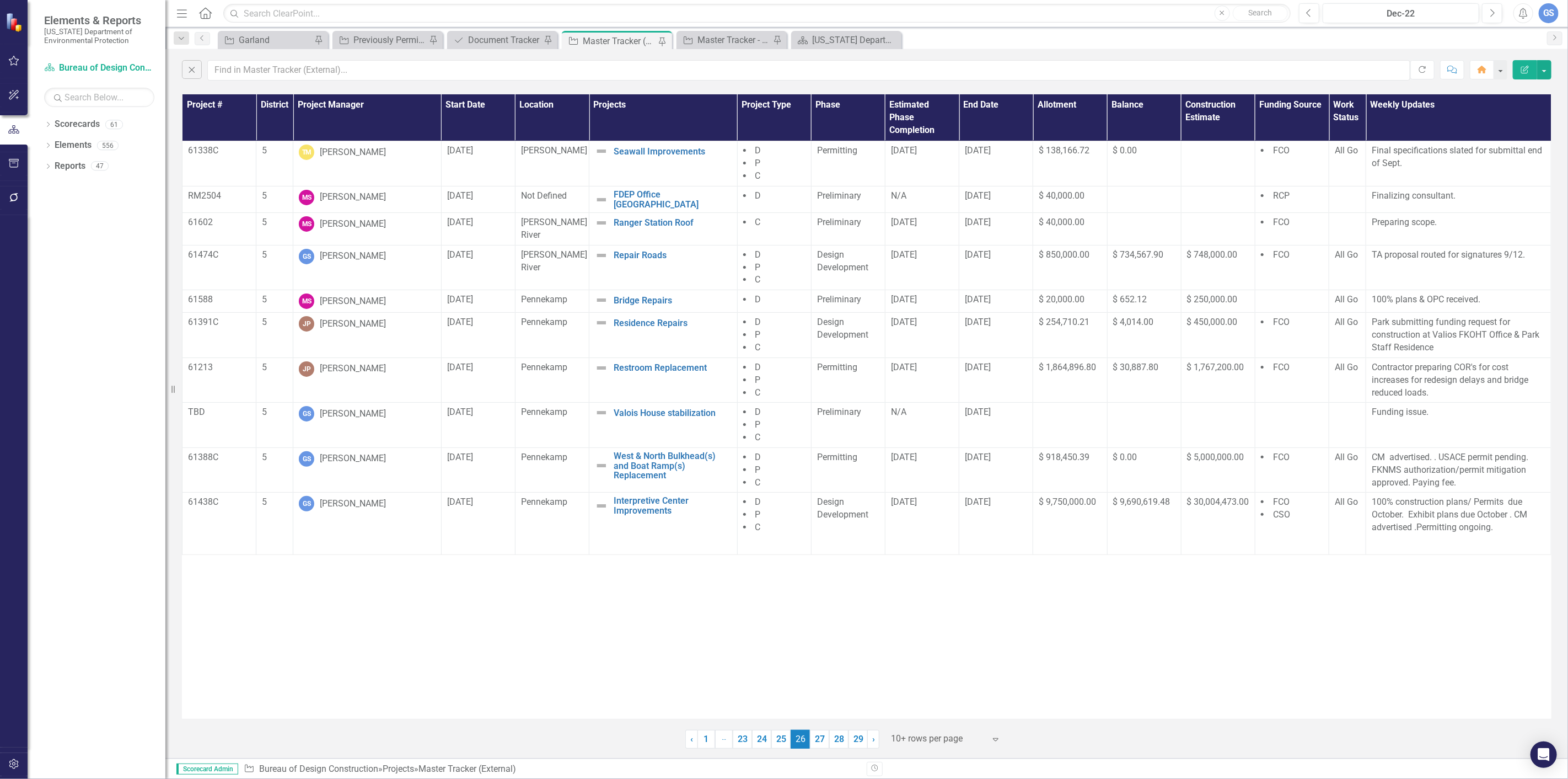
click at [778, 740] on link "25" at bounding box center [781, 738] width 19 height 18
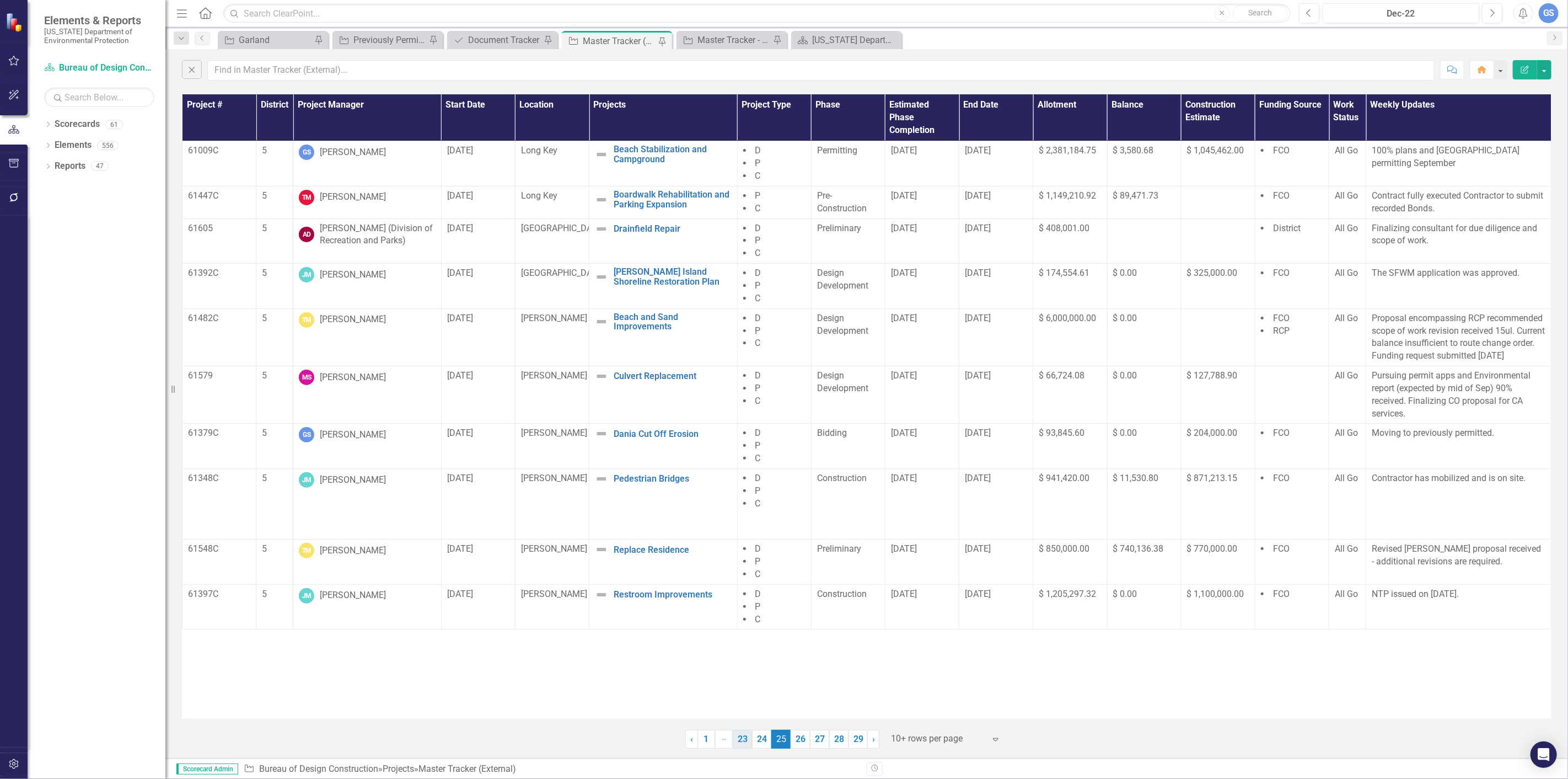
click at [739, 739] on link "23" at bounding box center [742, 738] width 19 height 18
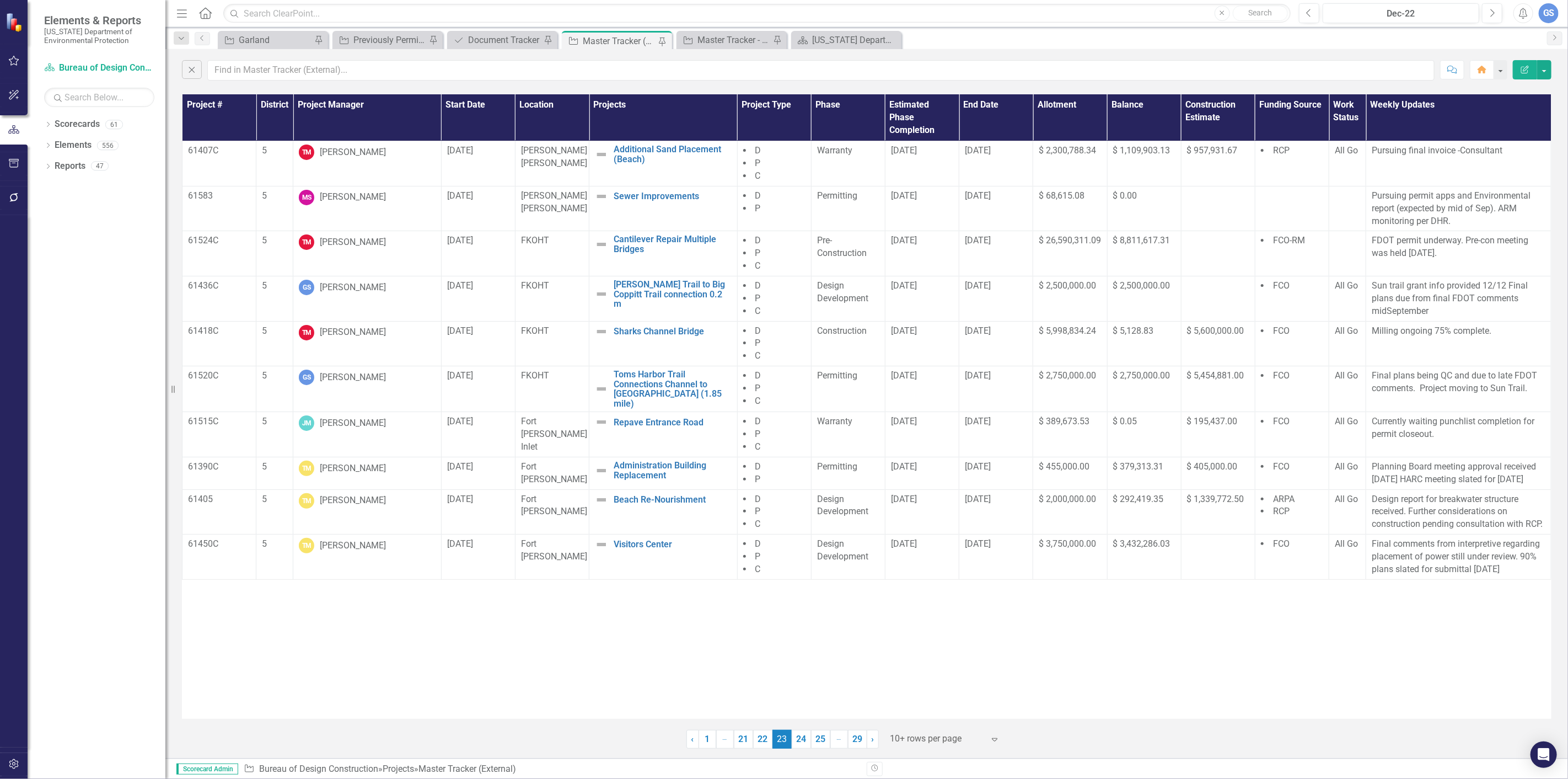
click at [763, 734] on link "22" at bounding box center [762, 738] width 19 height 18
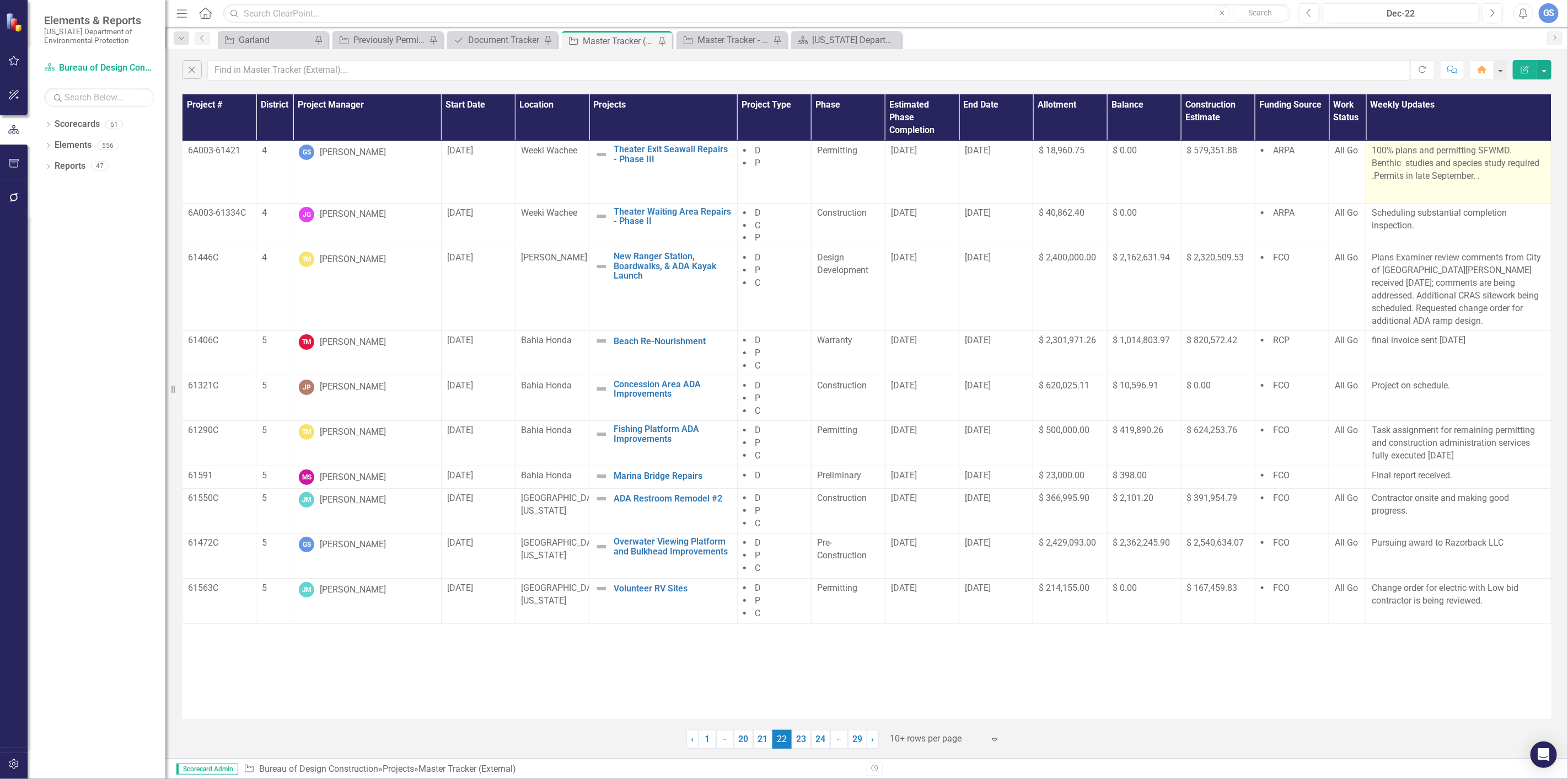
click at [1479, 177] on p "100% plans and permitting SFWMD. Benthic studies and species study required .Pe…" at bounding box center [1458, 165] width 174 height 41
click at [1413, 184] on p at bounding box center [1458, 191] width 174 height 14
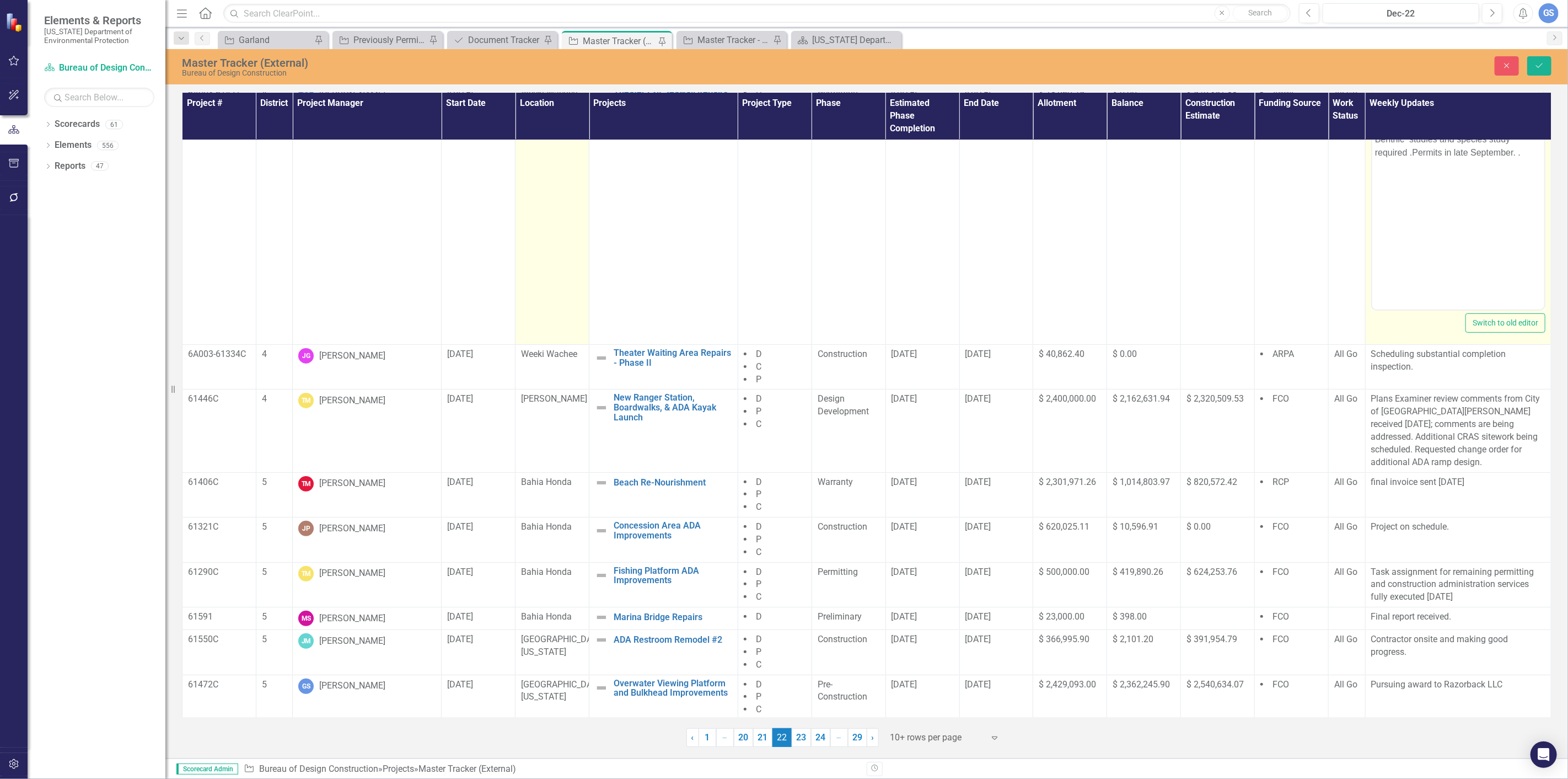
scroll to position [105, 0]
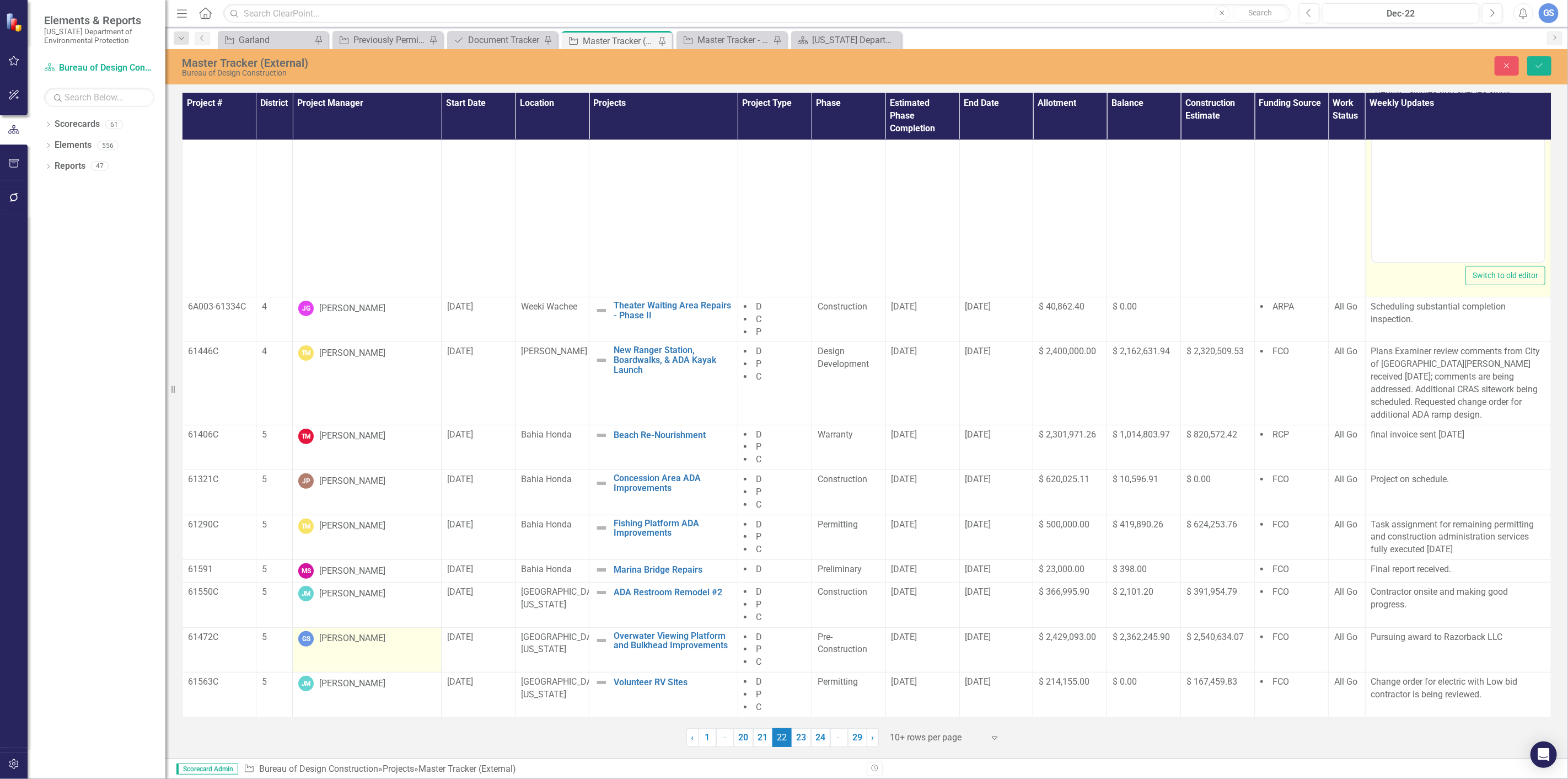
click at [352, 640] on div "[PERSON_NAME]" at bounding box center [352, 638] width 67 height 13
click at [423, 637] on icon "Expand" at bounding box center [424, 640] width 11 height 9
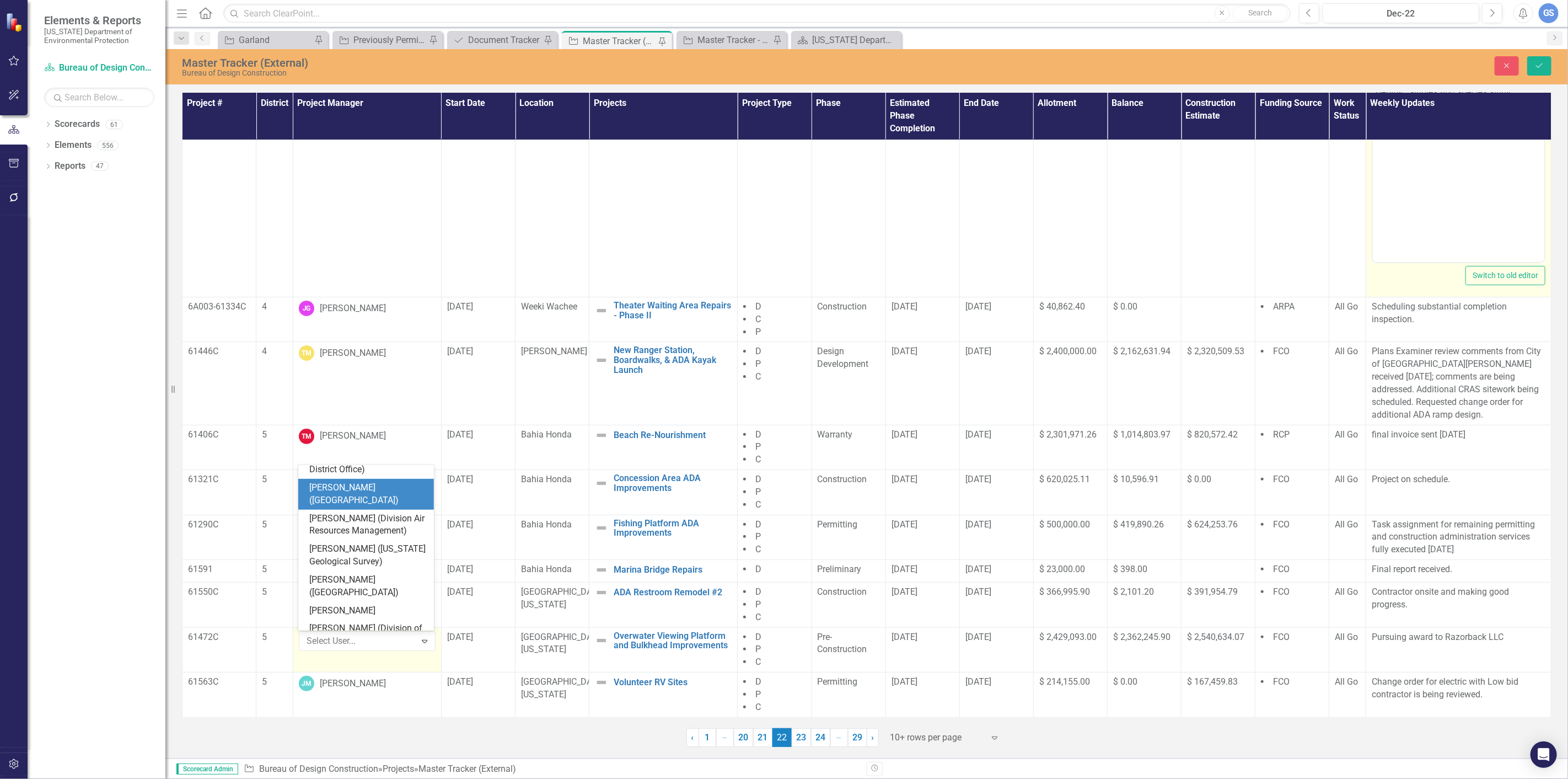
scroll to position [0, 0]
click at [345, 470] on div "Not Defined" at bounding box center [369, 473] width 119 height 13
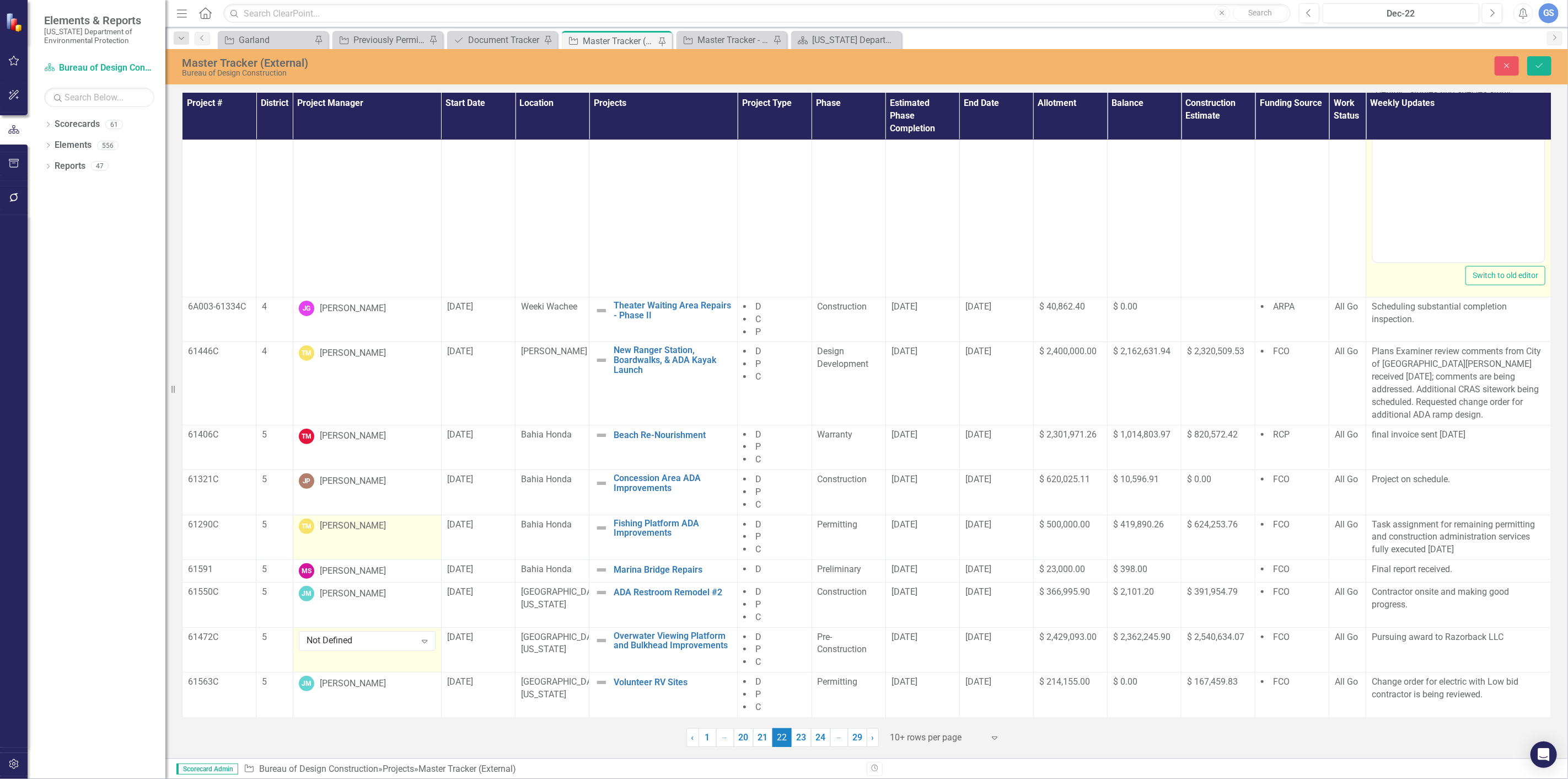
click at [362, 531] on div "TM [PERSON_NAME]" at bounding box center [368, 526] width 137 height 15
click at [362, 531] on div "[PERSON_NAME]" at bounding box center [352, 525] width 67 height 13
click at [423, 527] on icon at bounding box center [426, 528] width 6 height 3
type input "[PERSON_NAME]"
click at [342, 554] on span "[PERSON_NAME]" at bounding box center [343, 559] width 67 height 11
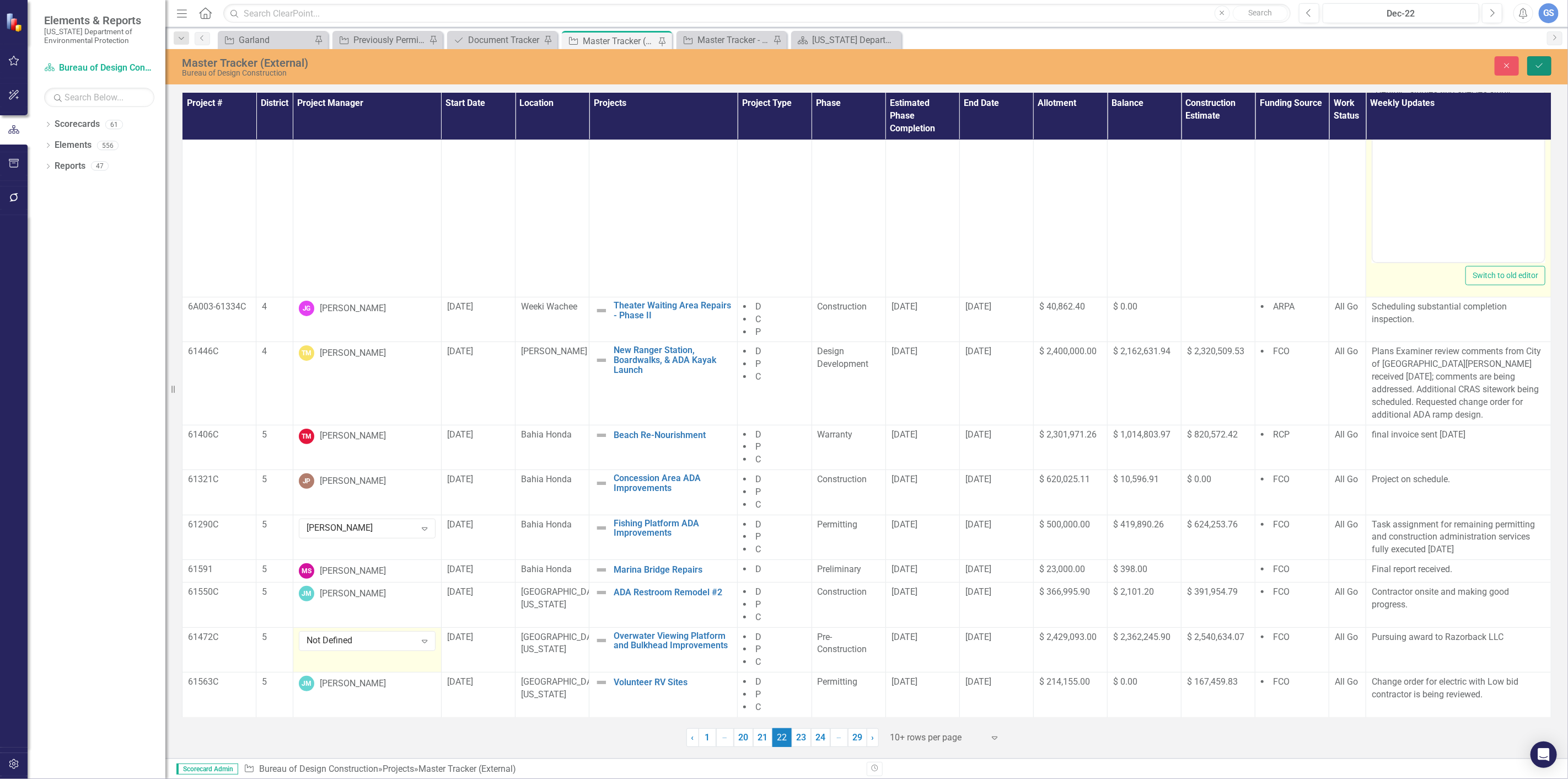
click at [1541, 59] on button "Save" at bounding box center [1539, 66] width 24 height 19
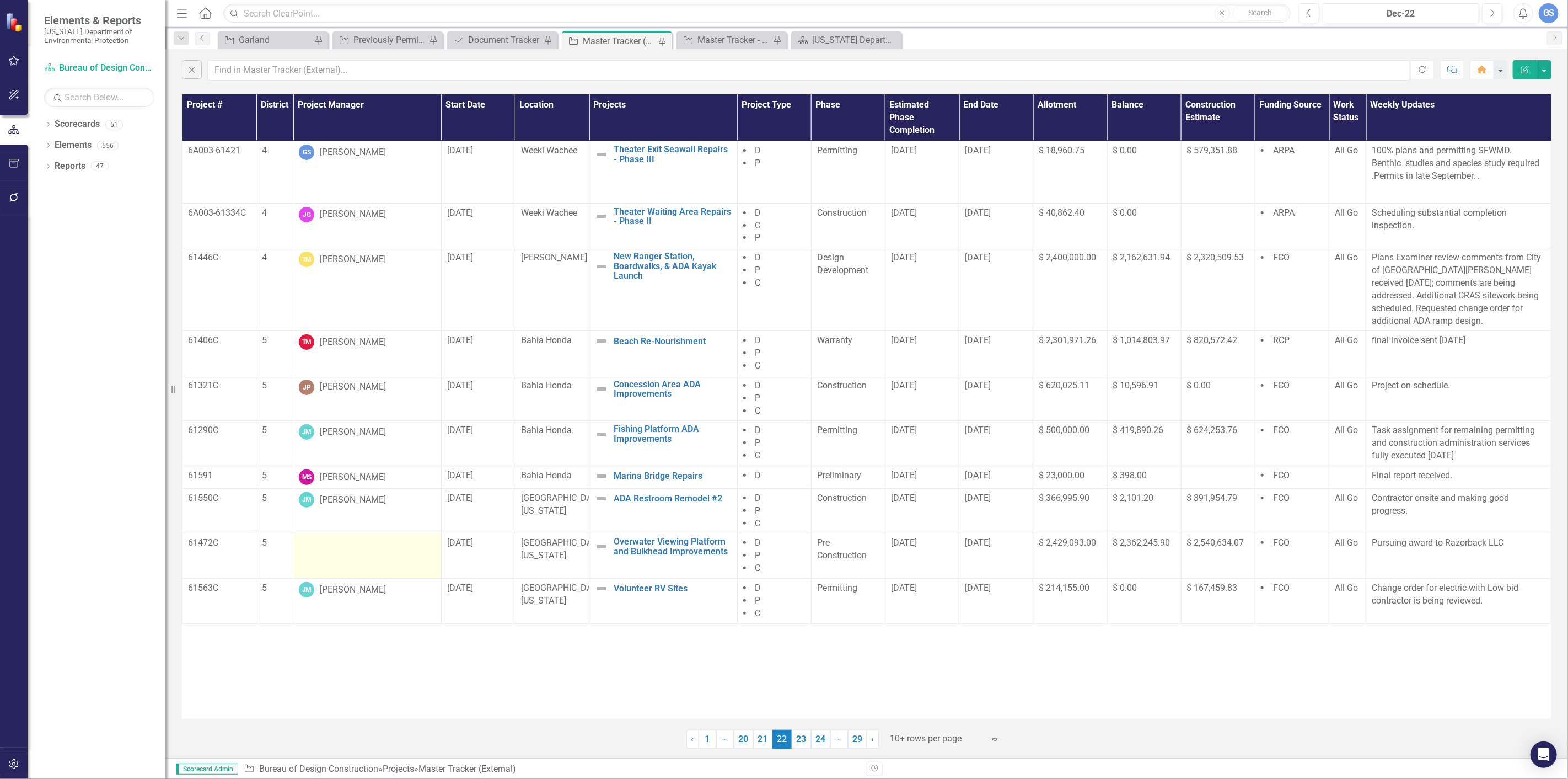
click at [347, 548] on div at bounding box center [367, 543] width 136 height 14
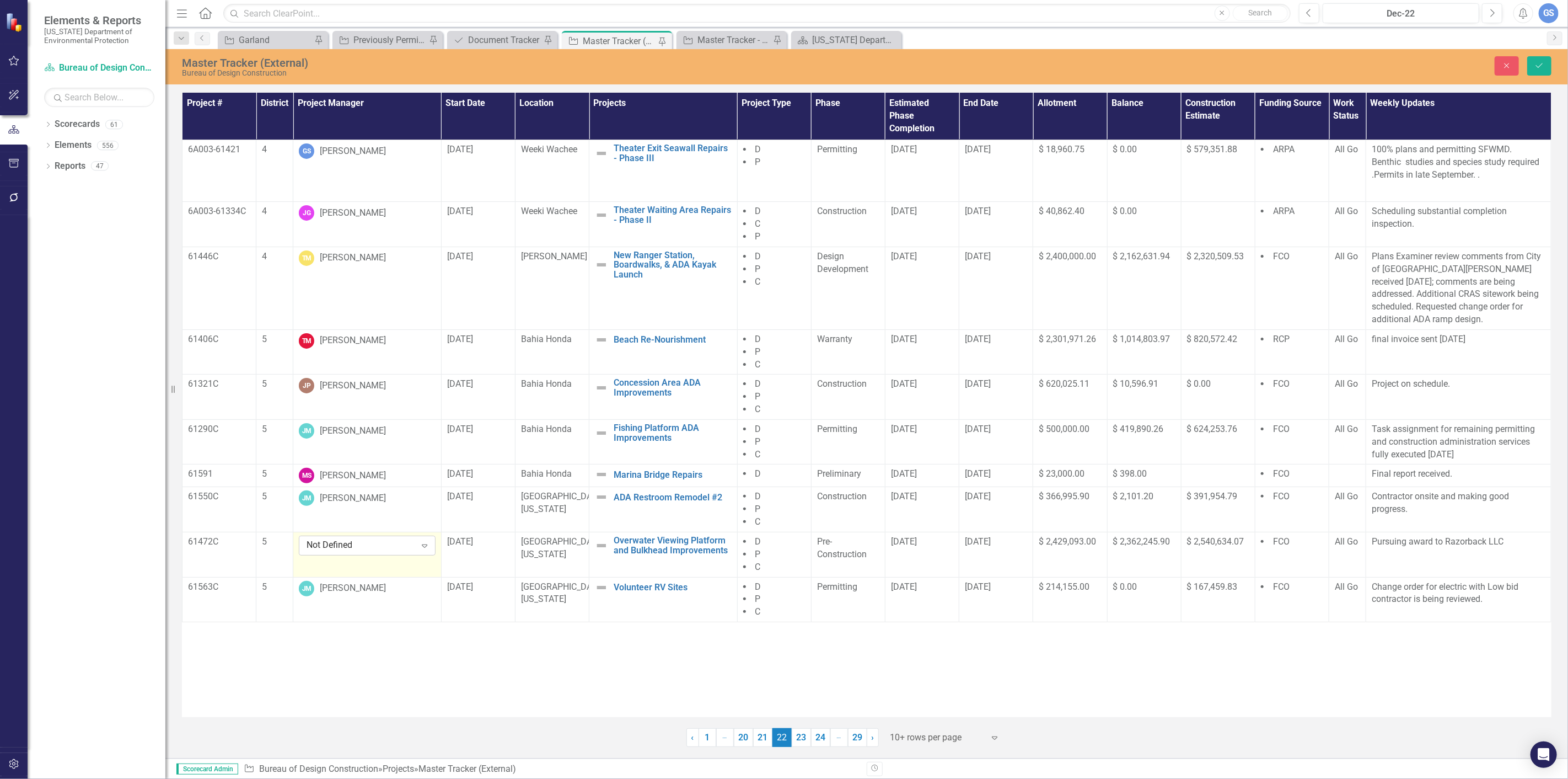
click at [430, 542] on div "Expand" at bounding box center [425, 545] width 20 height 17
type input "mcg"
click at [376, 581] on span "McG" at bounding box center [385, 583] width 18 height 11
click at [388, 547] on div "[PERSON_NAME]" at bounding box center [361, 545] width 109 height 13
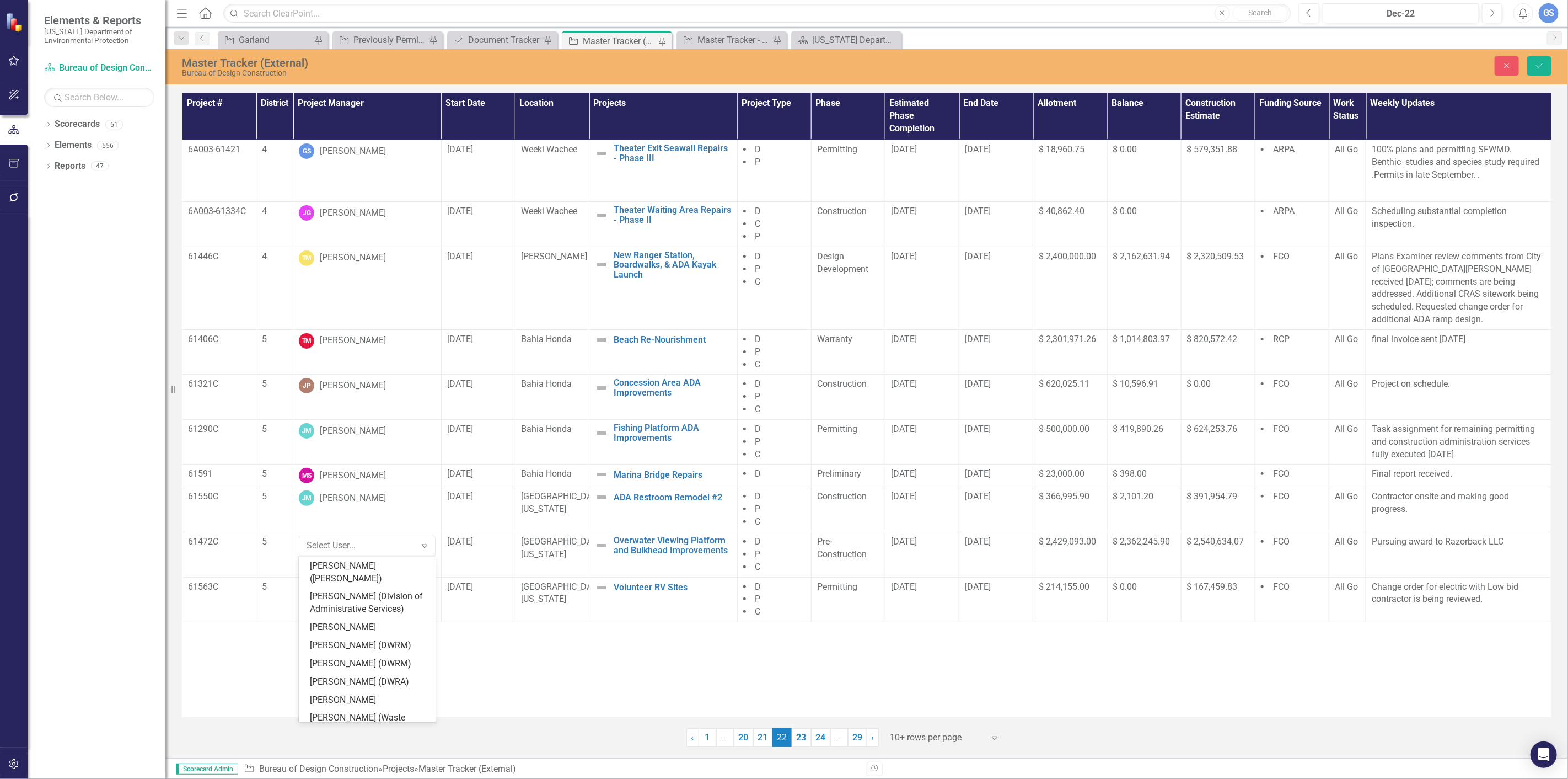
click at [345, 517] on div "[PERSON_NAME]" at bounding box center [369, 511] width 119 height 13
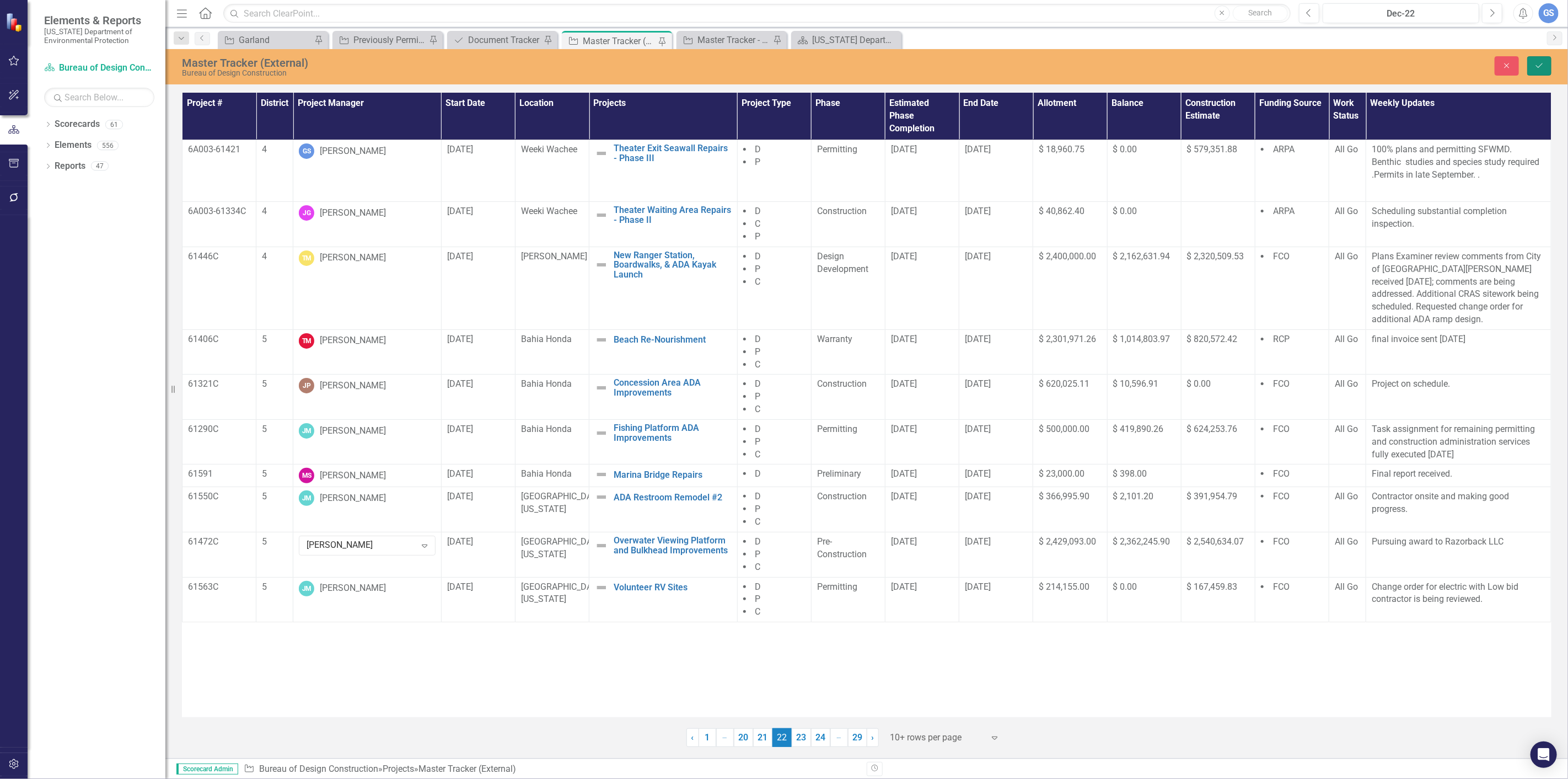
click at [1543, 67] on icon "Save" at bounding box center [1539, 66] width 10 height 8
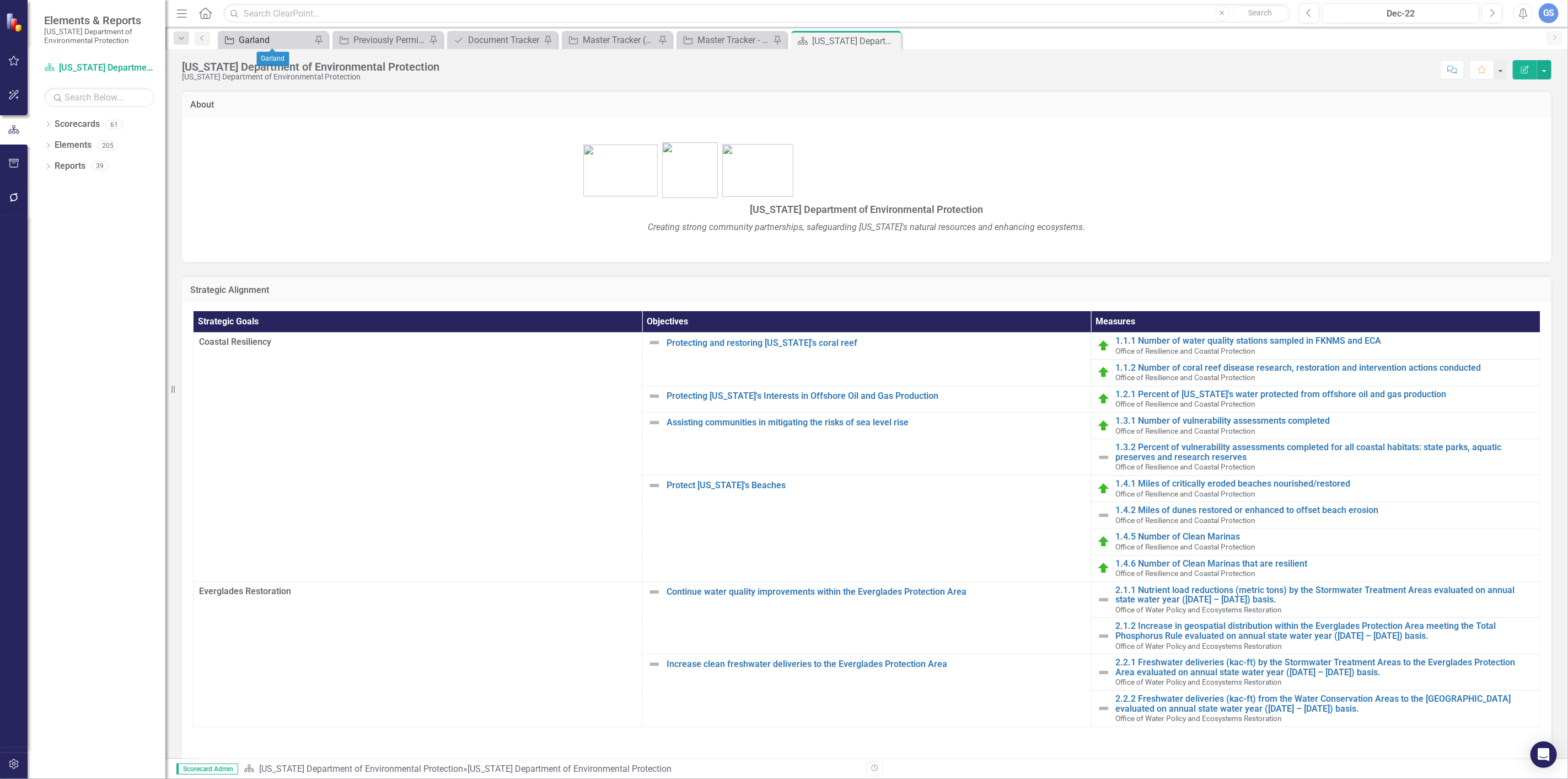
click at [260, 38] on div "Garland" at bounding box center [274, 40] width 72 height 14
